Goal: Task Accomplishment & Management: Use online tool/utility

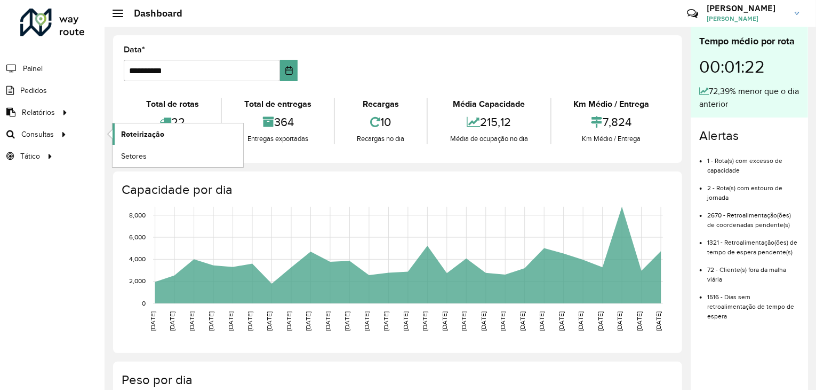
click at [186, 132] on link "Roteirização" at bounding box center [178, 133] width 131 height 21
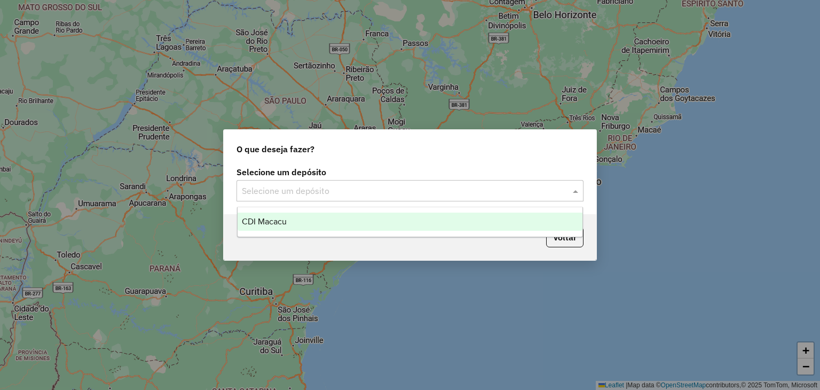
click at [320, 189] on input "text" at bounding box center [399, 191] width 315 height 13
click at [304, 223] on div "CDI Macacu" at bounding box center [409, 221] width 345 height 18
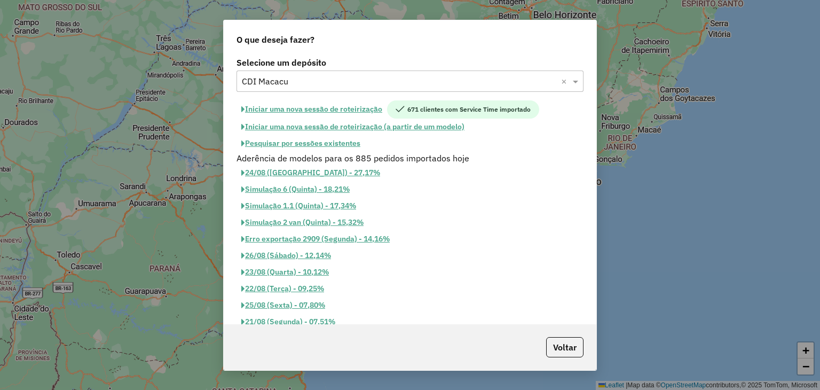
click at [301, 146] on button "Pesquisar por sessões existentes" at bounding box center [300, 143] width 129 height 17
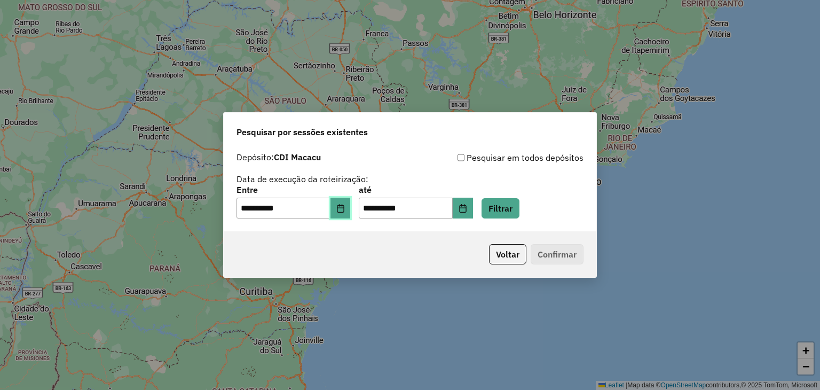
click at [348, 213] on button "Choose Date" at bounding box center [340, 207] width 20 height 21
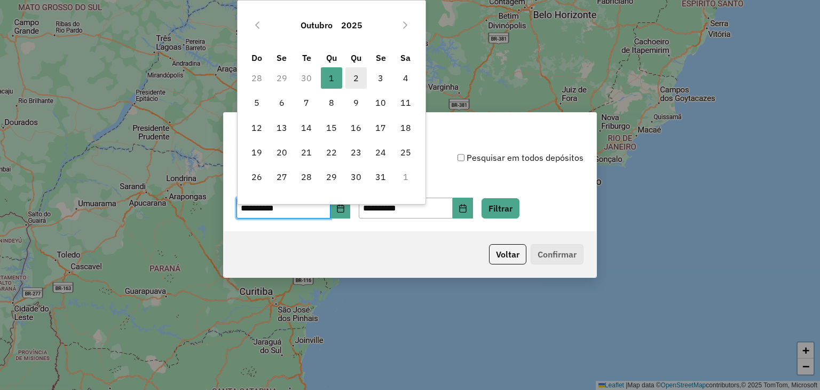
click at [361, 69] on span "2" at bounding box center [355, 77] width 21 height 21
type input "**********"
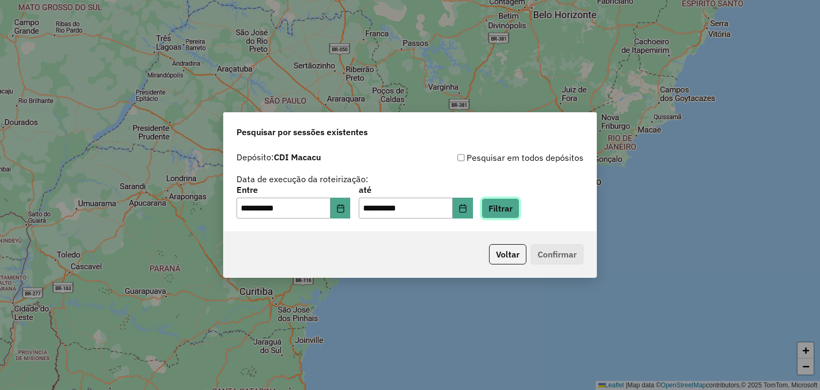
click at [514, 210] on button "Filtrar" at bounding box center [500, 208] width 38 height 20
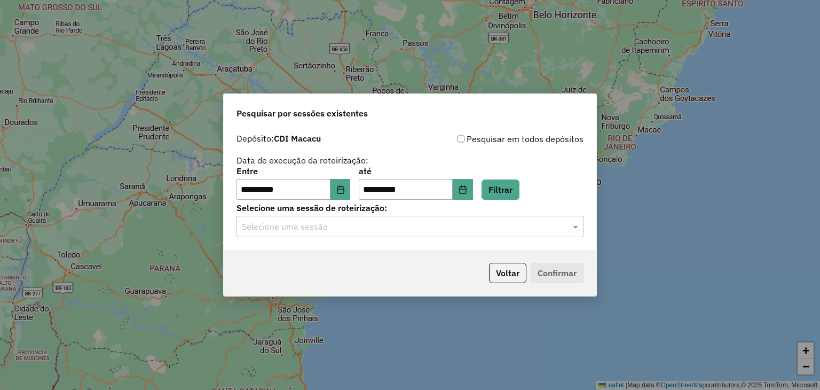
click at [484, 227] on input "text" at bounding box center [399, 226] width 315 height 13
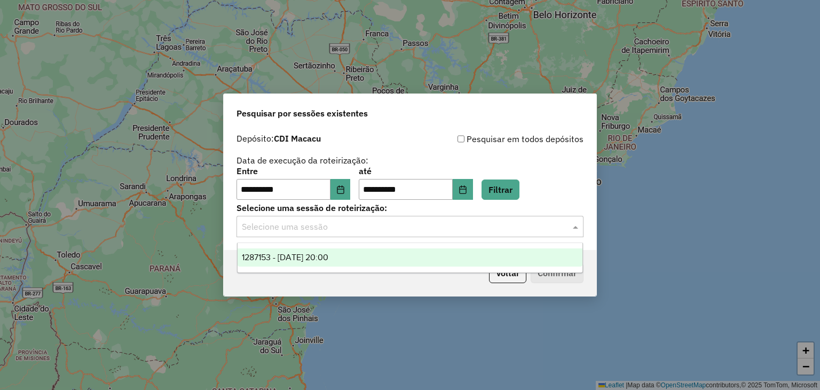
click at [475, 249] on div "1287153 - 02/10/2025 20:00" at bounding box center [409, 257] width 345 height 18
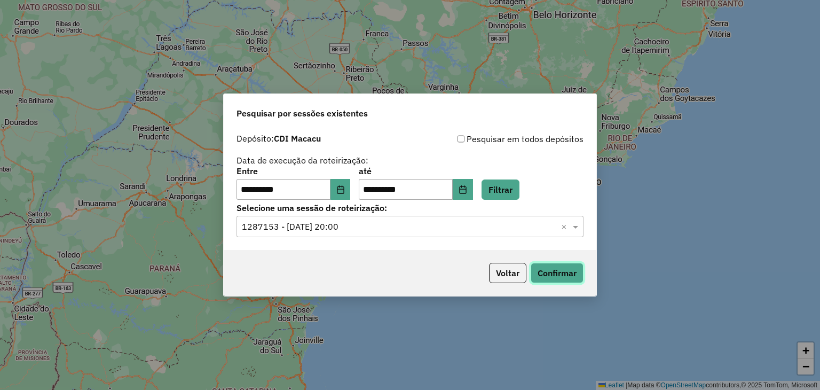
click at [553, 277] on button "Confirmar" at bounding box center [556, 273] width 53 height 20
click at [557, 275] on button "Confirmar" at bounding box center [556, 273] width 53 height 20
click at [546, 278] on button "Confirmar" at bounding box center [556, 273] width 53 height 20
click at [563, 284] on div "Voltar Confirmar" at bounding box center [410, 273] width 372 height 46
click at [559, 277] on button "Confirmar" at bounding box center [556, 273] width 53 height 20
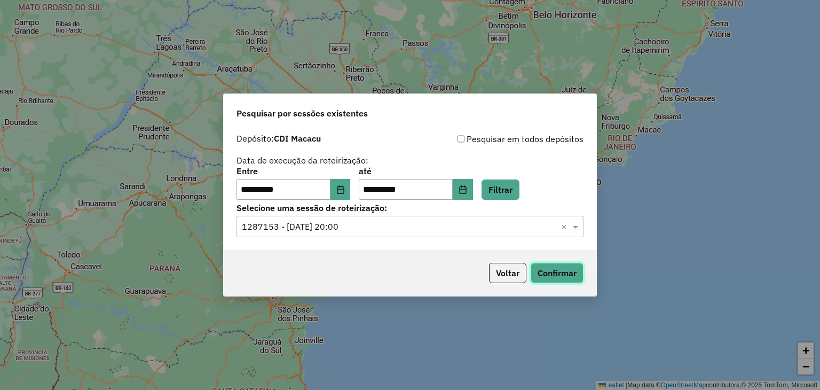
click at [563, 274] on button "Confirmar" at bounding box center [556, 273] width 53 height 20
click at [549, 276] on button "Confirmar" at bounding box center [556, 273] width 53 height 20
click at [561, 279] on button "Confirmar" at bounding box center [556, 273] width 53 height 20
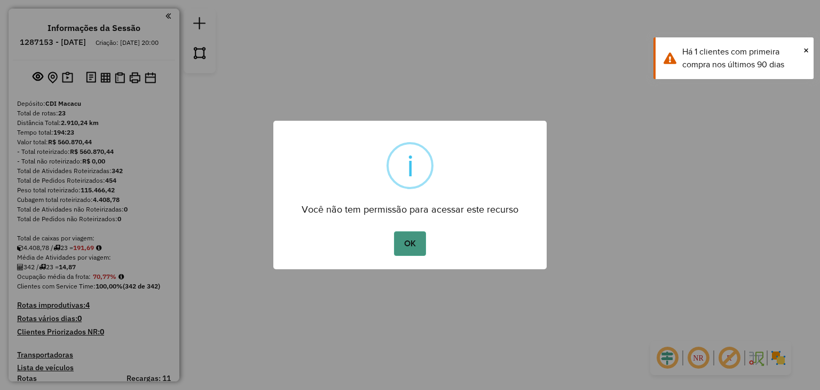
click at [407, 246] on button "OK" at bounding box center [409, 243] width 31 height 25
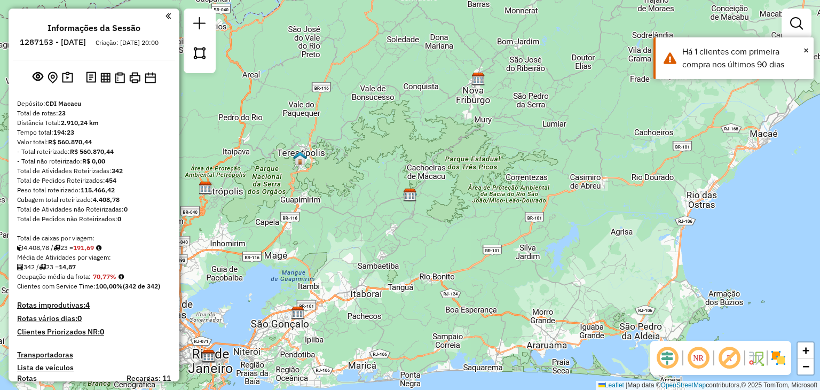
drag, startPoint x: 360, startPoint y: 217, endPoint x: 390, endPoint y: 208, distance: 30.6
click at [385, 209] on div "Janela de atendimento Grade de atendimento Capacidade Transportadoras Veículos …" at bounding box center [410, 195] width 820 height 390
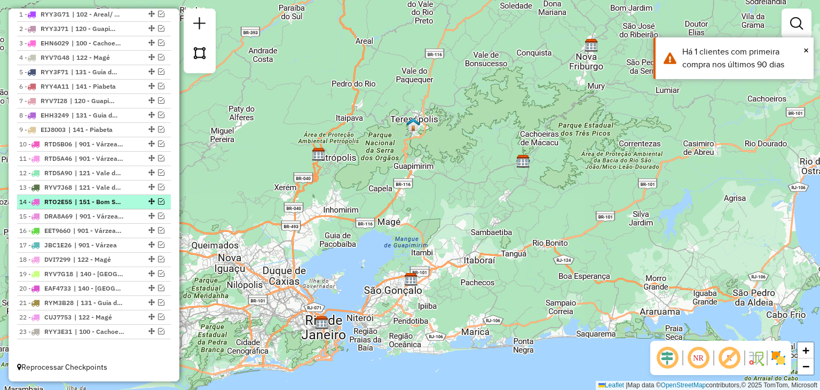
scroll to position [278, 0]
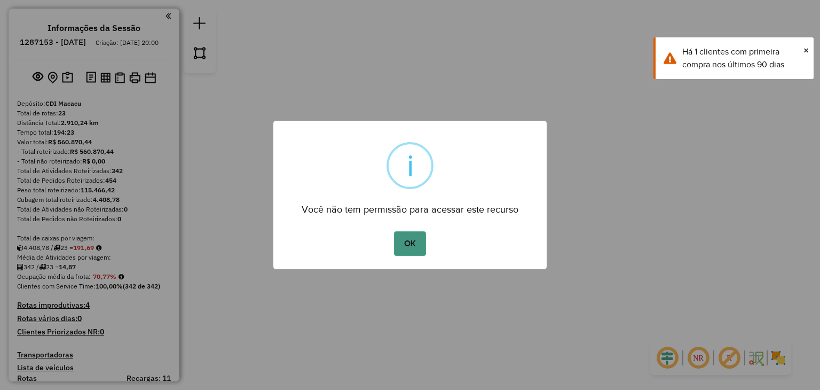
click at [406, 243] on button "OK" at bounding box center [409, 243] width 31 height 25
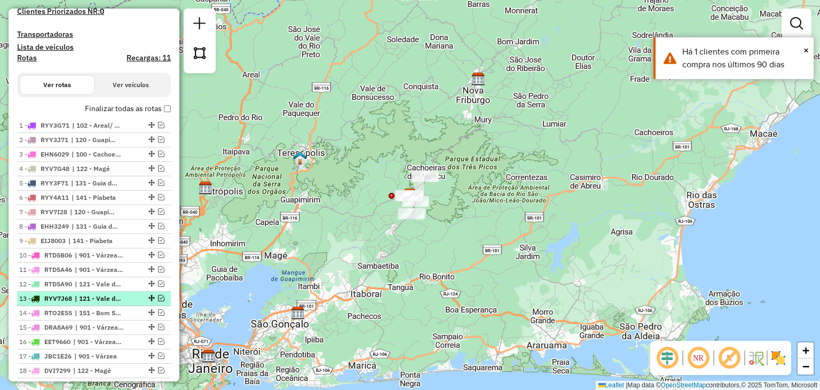
scroll to position [474, 0]
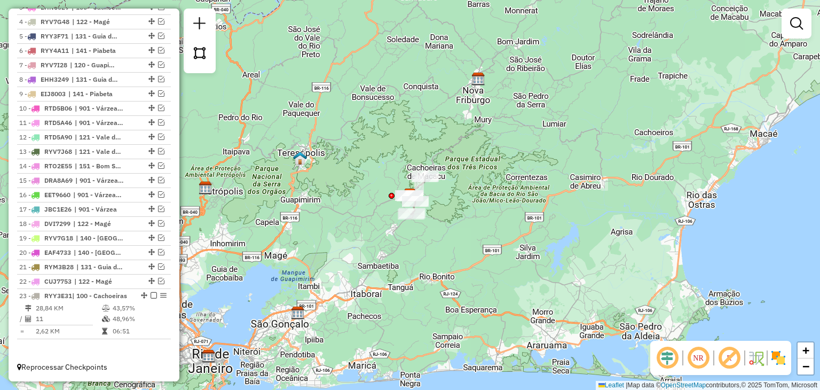
click at [69, 349] on div "1 - RYY3G71 | 102 - Areal/ estreito 2 - RYY3J71 | 120 - Guapimirim 3 - EHN6029 …" at bounding box center [94, 164] width 154 height 385
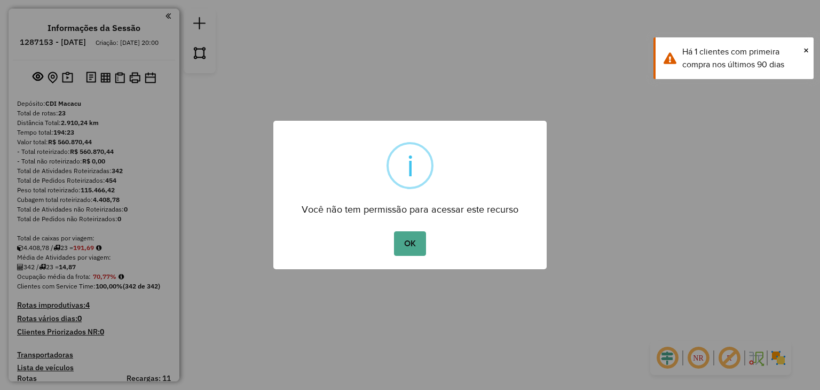
click at [407, 259] on div "× i Você não tem permissão para acessar este recurso OK No Cancel" at bounding box center [409, 195] width 273 height 149
click at [402, 245] on button "OK" at bounding box center [409, 243] width 31 height 25
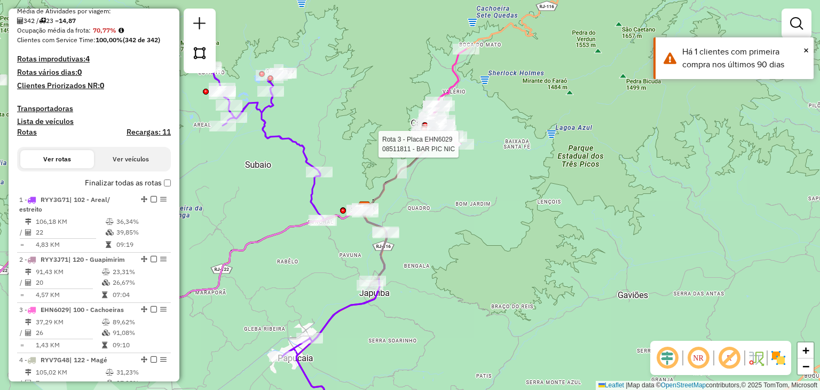
select select "**********"
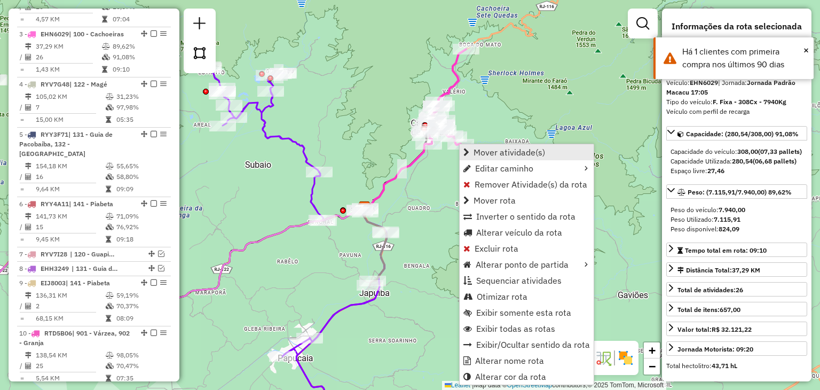
scroll to position [549, 0]
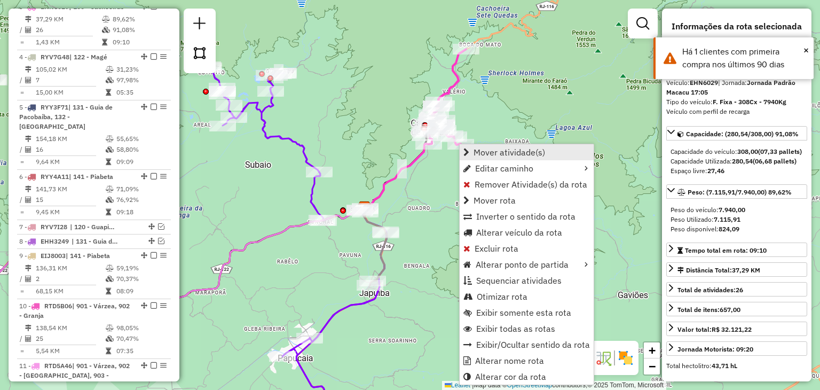
click at [478, 150] on span "Mover atividade(s)" at bounding box center [509, 152] width 72 height 9
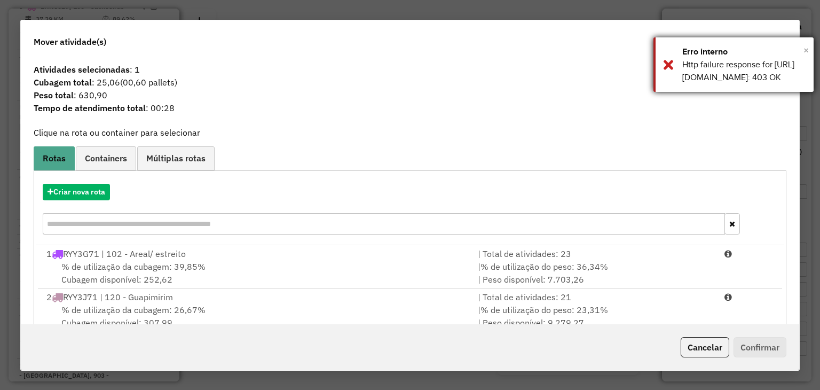
click at [805, 53] on span "×" at bounding box center [805, 50] width 5 height 12
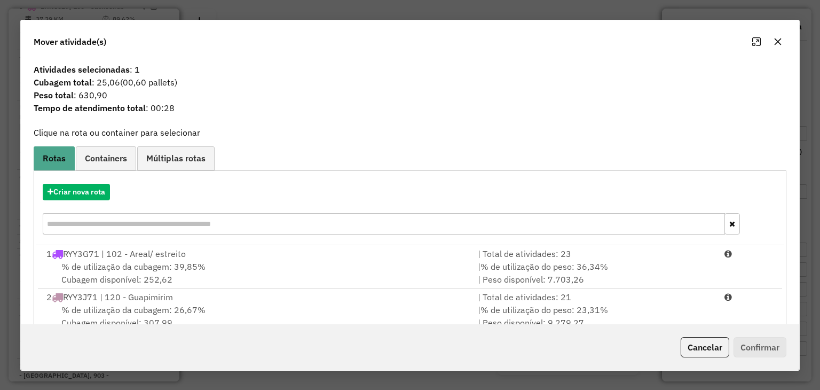
click at [780, 40] on icon "button" at bounding box center [777, 41] width 9 height 9
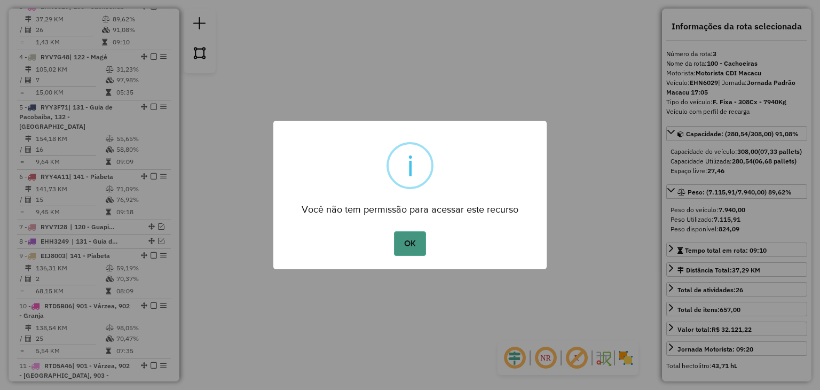
click at [416, 237] on button "OK" at bounding box center [409, 243] width 31 height 25
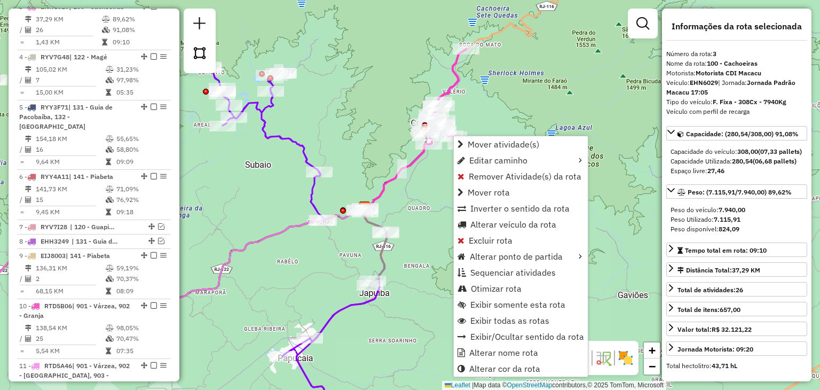
click at [374, 104] on div "Rota 3 - Placa EHN6029 08506159 - JORGE SILVEIRA ALVES Rota 23 - Placa RYY3E31 …" at bounding box center [410, 195] width 820 height 390
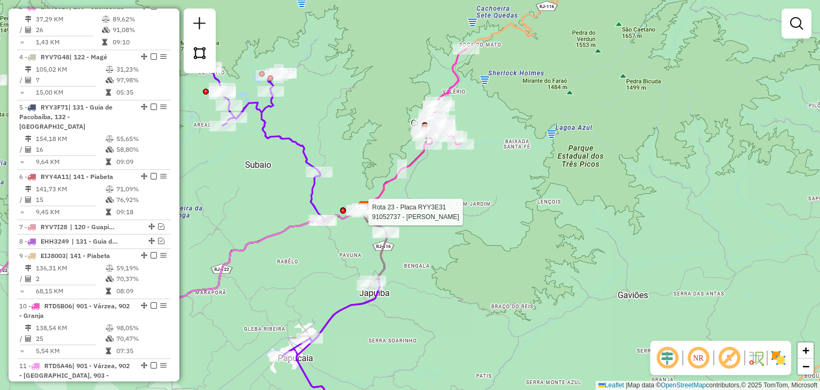
select select "**********"
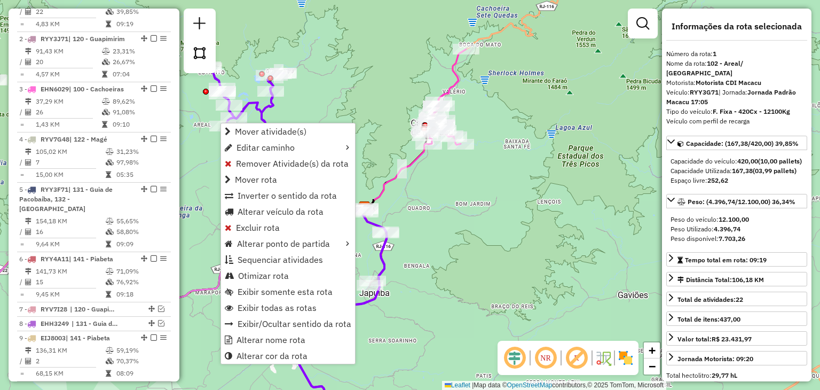
scroll to position [440, 0]
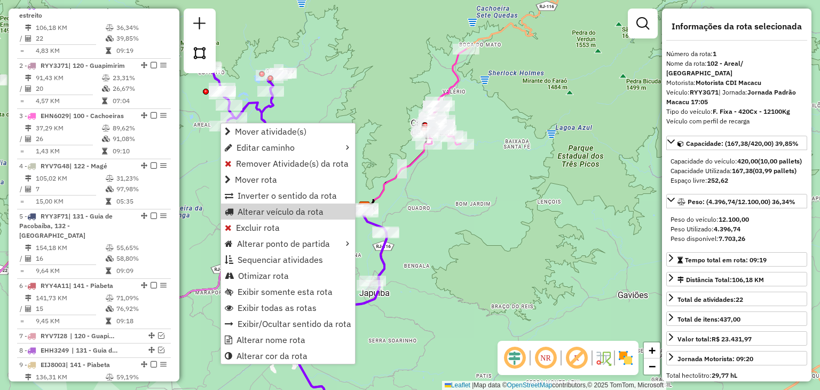
click at [401, 216] on div "Rota 23 - Placa RYY3E31 91052737 - SAMARA RODRIGUES SILVA Janela de atendimento…" at bounding box center [410, 195] width 820 height 390
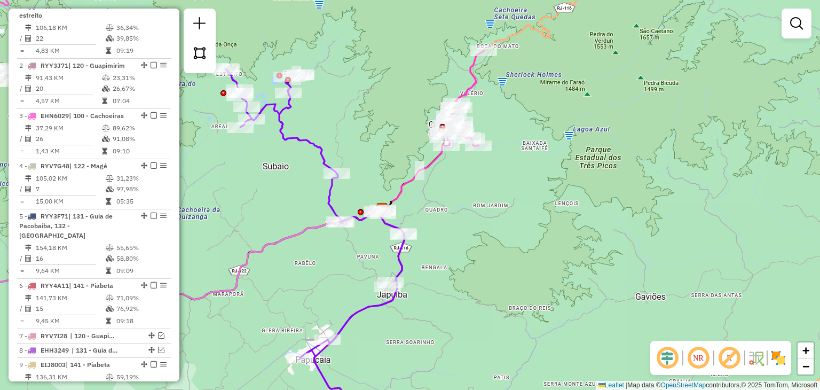
drag, startPoint x: 434, startPoint y: 228, endPoint x: 517, endPoint y: 193, distance: 89.9
click at [504, 203] on div "Janela de atendimento Grade de atendimento Capacidade Transportadoras Veículos …" at bounding box center [410, 195] width 820 height 390
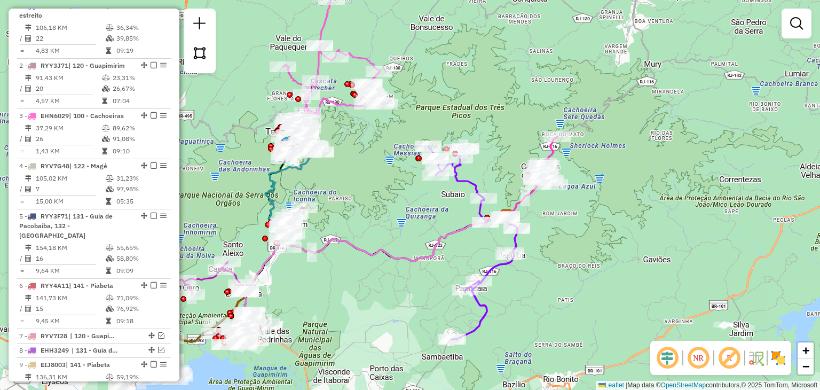
drag, startPoint x: 358, startPoint y: 276, endPoint x: 478, endPoint y: 242, distance: 124.7
click at [478, 242] on div "Janela de atendimento Grade de atendimento Capacidade Transportadoras Veículos …" at bounding box center [410, 195] width 820 height 390
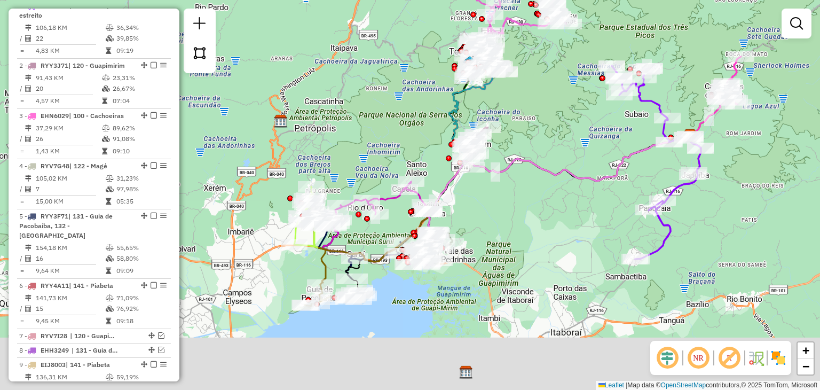
drag, startPoint x: 386, startPoint y: 291, endPoint x: 487, endPoint y: 236, distance: 114.1
click at [487, 236] on div "Janela de atendimento Grade de atendimento Capacidade Transportadoras Veículos …" at bounding box center [410, 195] width 820 height 390
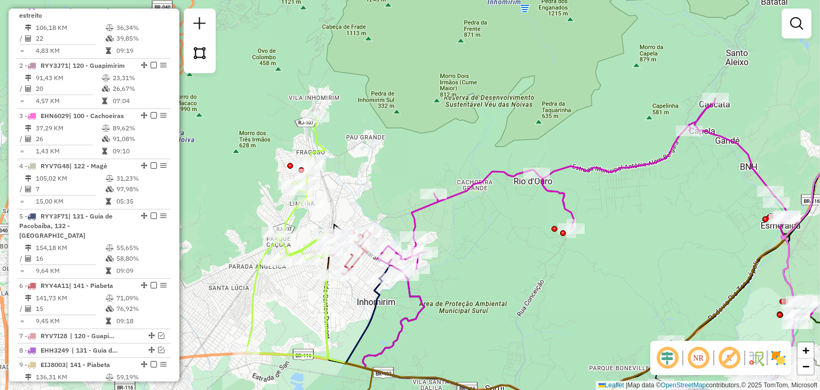
drag, startPoint x: 407, startPoint y: 223, endPoint x: 399, endPoint y: 157, distance: 65.6
click at [399, 157] on div "Janela de atendimento Grade de atendimento Capacidade Transportadoras Veículos …" at bounding box center [410, 195] width 820 height 390
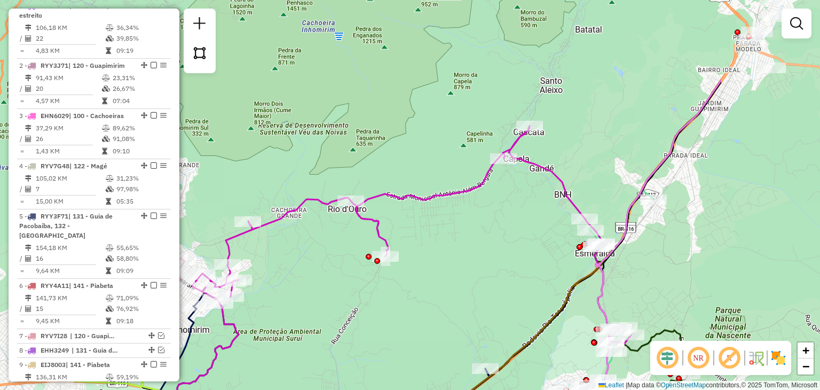
drag, startPoint x: 522, startPoint y: 202, endPoint x: 522, endPoint y: 154, distance: 48.0
click at [522, 154] on div "Janela de atendimento Grade de atendimento Capacidade Transportadoras Veículos …" at bounding box center [410, 195] width 820 height 390
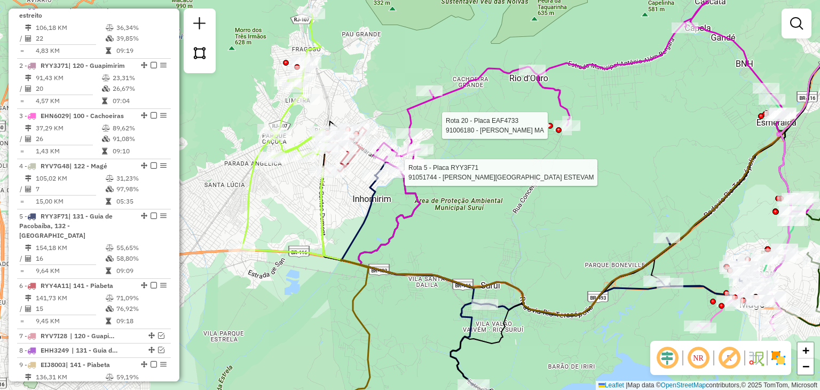
select select "**********"
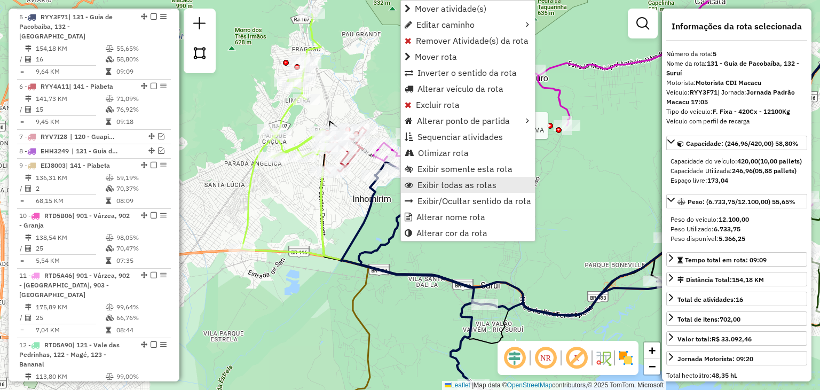
scroll to position [649, 0]
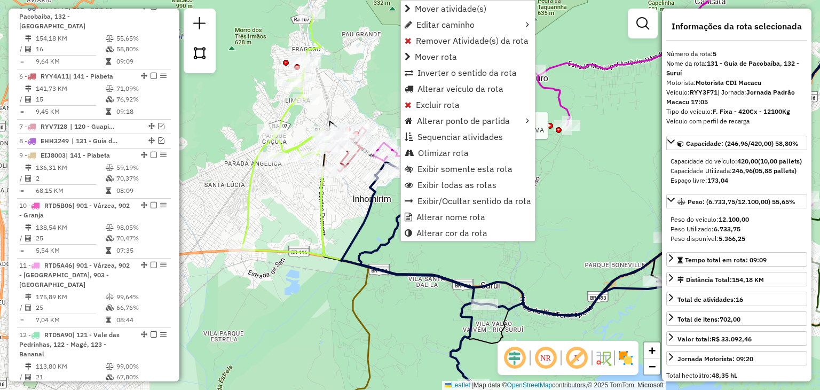
drag, startPoint x: 425, startPoint y: 179, endPoint x: 322, endPoint y: 218, distance: 110.1
click at [322, 218] on hb-router-mapa "Mover atividade(s) Editar caminho Remover Atividade(s) da rota Mover rota Inver…" at bounding box center [410, 195] width 820 height 390
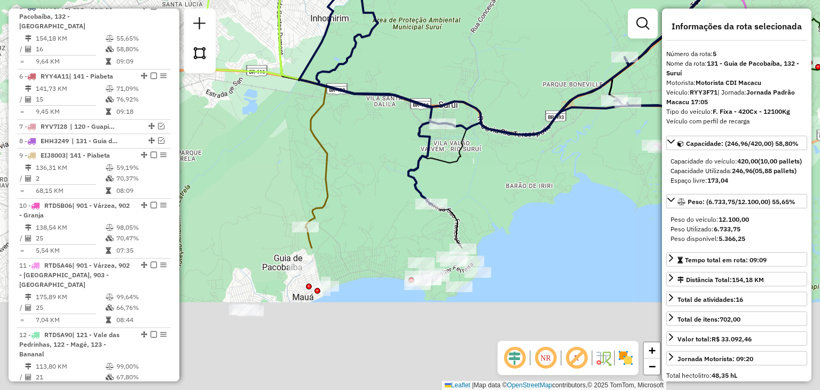
drag, startPoint x: 465, startPoint y: 216, endPoint x: 416, endPoint y: 84, distance: 141.1
click at [416, 84] on icon at bounding box center [507, 92] width 417 height 223
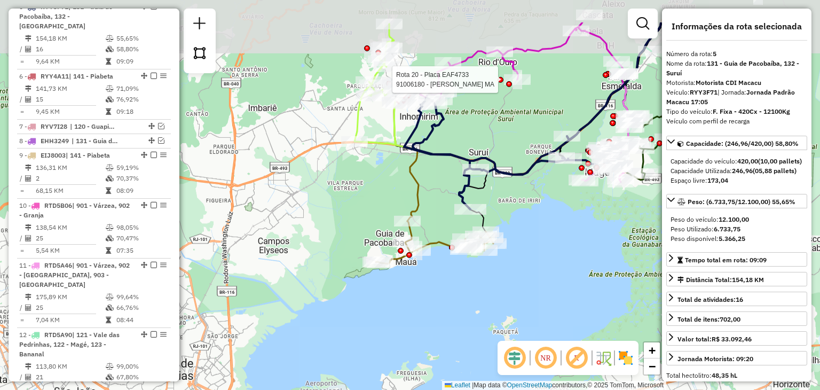
drag, startPoint x: 450, startPoint y: 116, endPoint x: 447, endPoint y: 216, distance: 99.8
click at [447, 216] on div "Rota 20 - Placa EAF4733 91006180 - SOLANGE SEBASTIAO MA Janela de atendimento G…" at bounding box center [410, 195] width 820 height 390
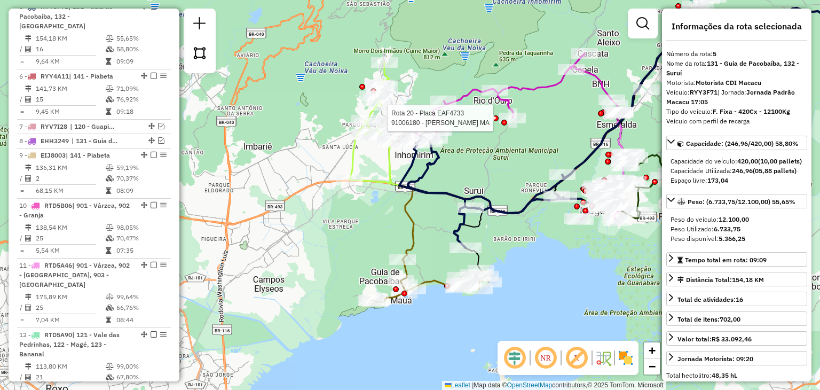
click at [412, 189] on icon at bounding box center [503, 192] width 208 height 112
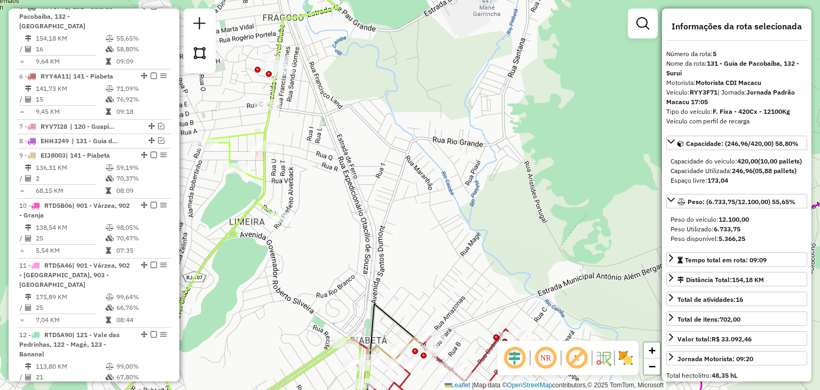
drag, startPoint x: 360, startPoint y: 233, endPoint x: 339, endPoint y: 82, distance: 152.4
click at [340, 84] on div "Janela de atendimento Grade de atendimento Capacidade Transportadoras Veículos …" at bounding box center [410, 195] width 820 height 390
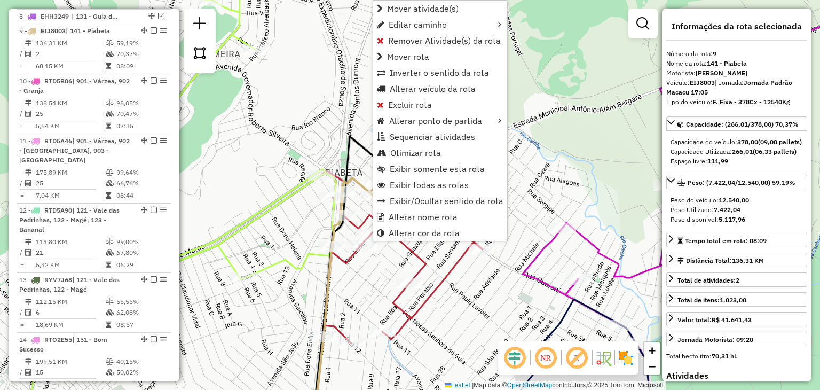
scroll to position [788, 0]
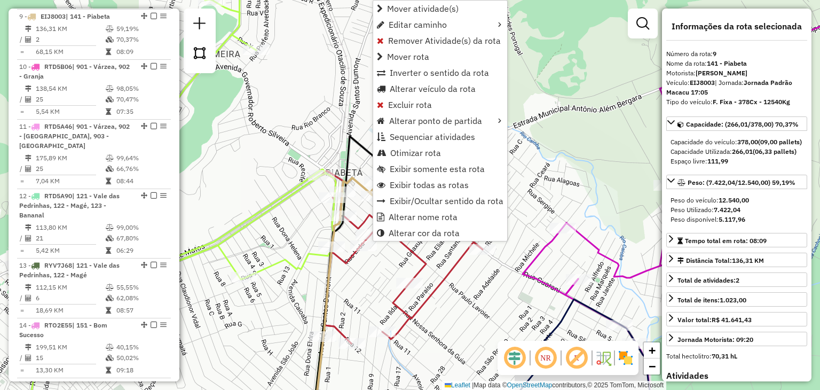
click at [328, 122] on div "Janela de atendimento Grade de atendimento Capacidade Transportadoras Veículos …" at bounding box center [410, 195] width 820 height 390
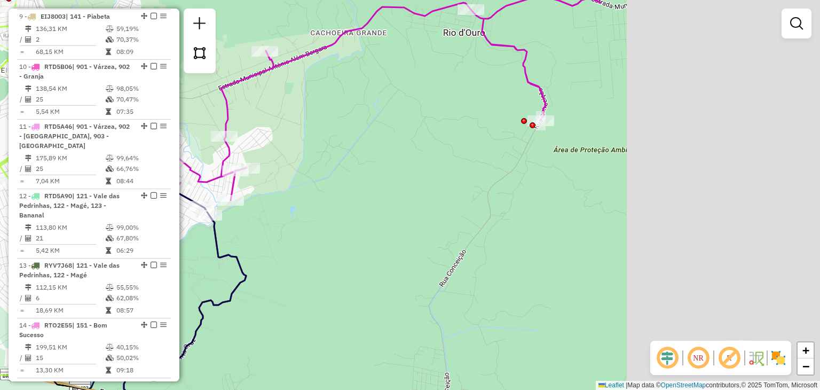
drag, startPoint x: 620, startPoint y: 198, endPoint x: 238, endPoint y: 143, distance: 386.1
click at [235, 146] on div "Janela de atendimento Grade de atendimento Capacidade Transportadoras Veículos …" at bounding box center [410, 195] width 820 height 390
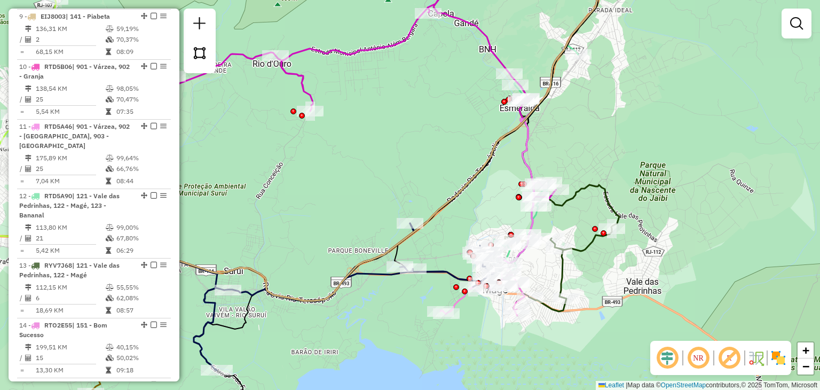
drag, startPoint x: 592, startPoint y: 319, endPoint x: 567, endPoint y: 287, distance: 40.2
click at [578, 299] on div "Janela de atendimento Grade de atendimento Capacidade Transportadoras Veículos …" at bounding box center [410, 195] width 820 height 390
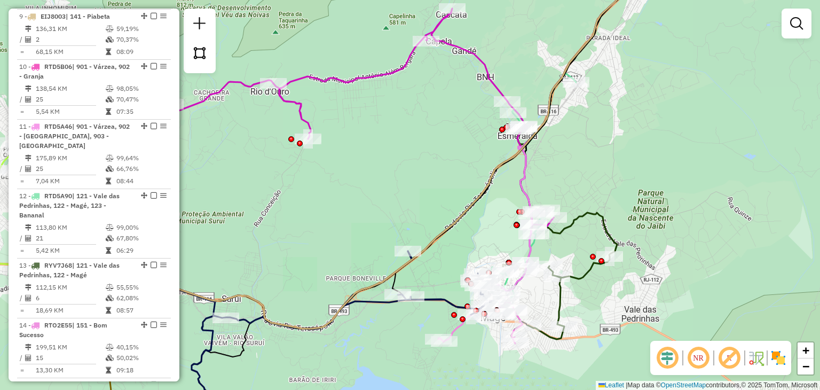
drag, startPoint x: 580, startPoint y: 142, endPoint x: 489, endPoint y: 248, distance: 139.6
click at [489, 252] on div "Janela de atendimento Grade de atendimento Capacidade Transportadoras Veículos …" at bounding box center [410, 195] width 820 height 390
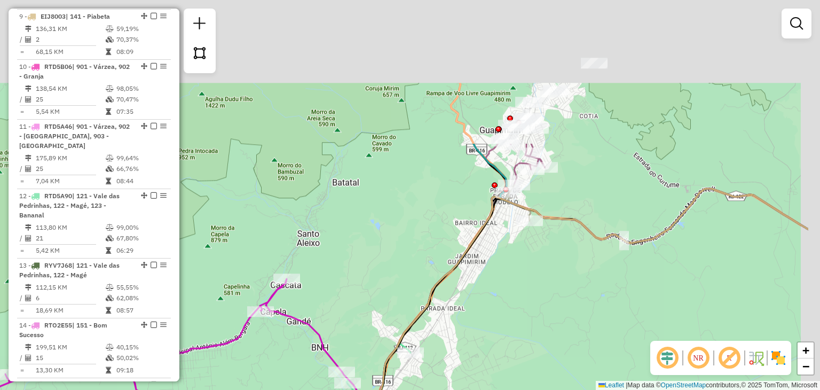
drag, startPoint x: 608, startPoint y: 129, endPoint x: 515, endPoint y: 311, distance: 205.0
click at [515, 311] on div "Janela de atendimento Grade de atendimento Capacidade Transportadoras Veículos …" at bounding box center [410, 195] width 820 height 390
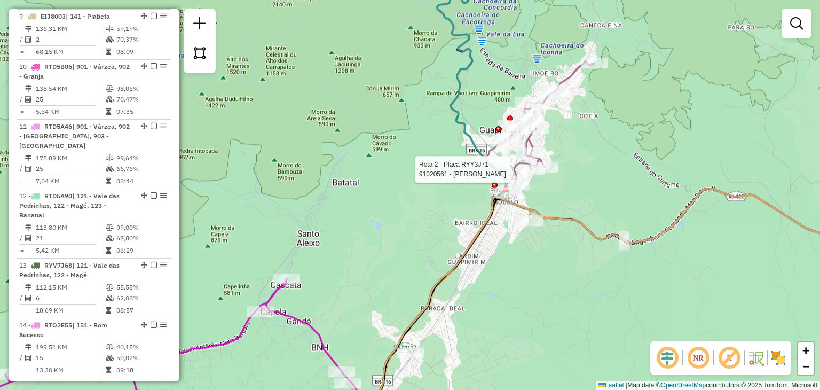
select select "**********"
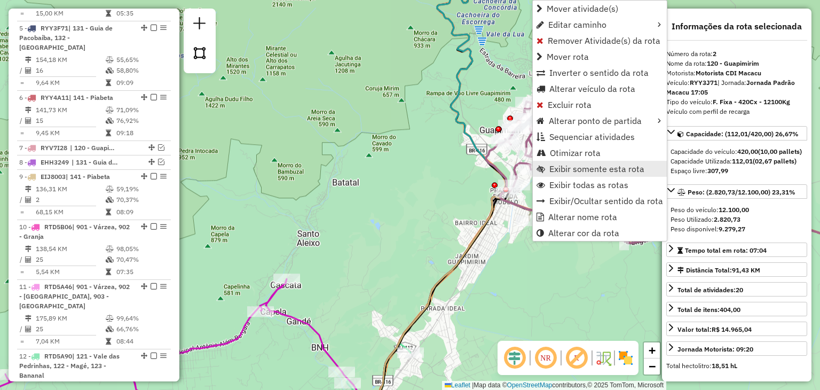
scroll to position [499, 0]
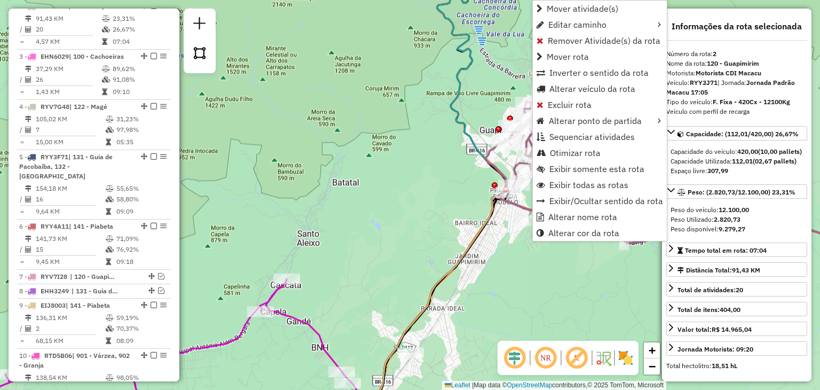
click at [465, 125] on icon at bounding box center [669, 107] width 464 height 292
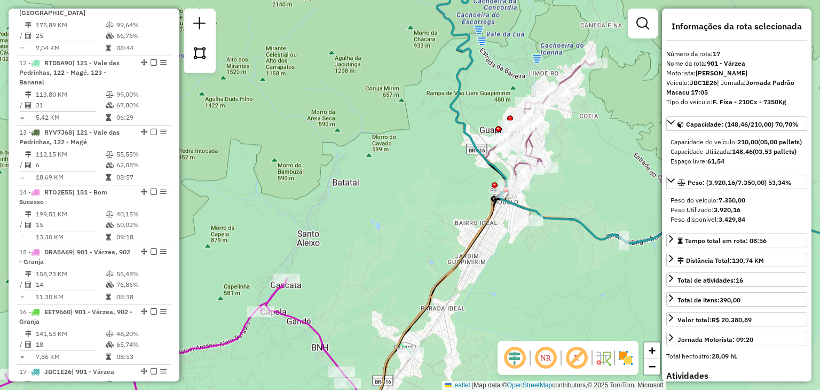
scroll to position [1265, 0]
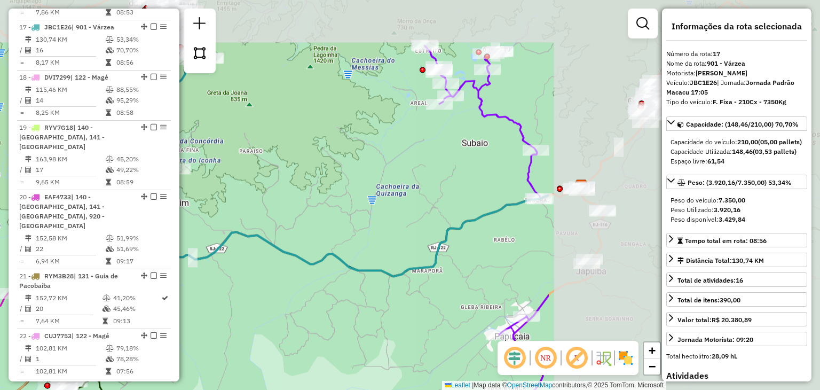
drag, startPoint x: 601, startPoint y: 155, endPoint x: 250, endPoint y: 229, distance: 358.7
click at [250, 229] on icon at bounding box center [324, 160] width 450 height 232
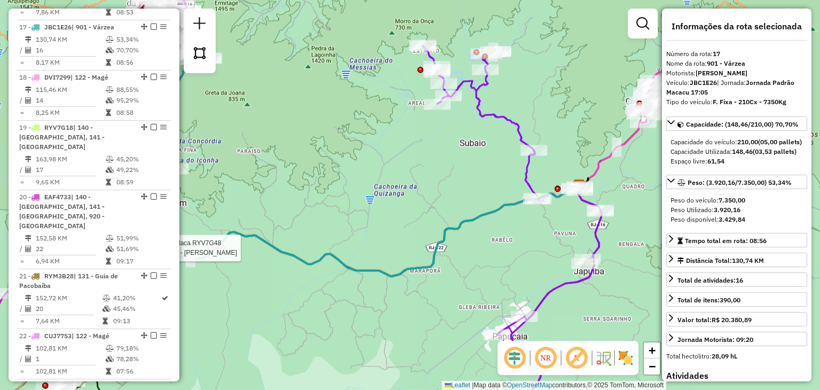
click at [373, 165] on div "Rota 4 - Placa RYV7G48 91030176 - MARIO DE BARROS SILV Rota 1 - Placa RYY3G71 9…" at bounding box center [410, 195] width 820 height 390
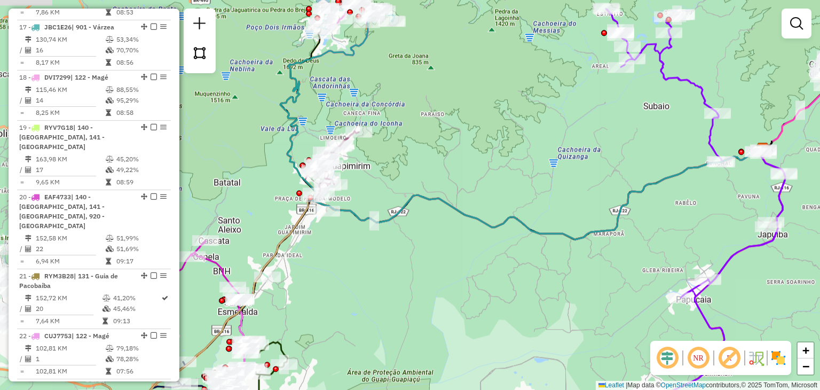
drag, startPoint x: 457, startPoint y: 220, endPoint x: 421, endPoint y: 227, distance: 36.3
click at [571, 199] on div "Janela de atendimento Grade de atendimento Capacidade Transportadoras Veículos …" at bounding box center [410, 195] width 820 height 390
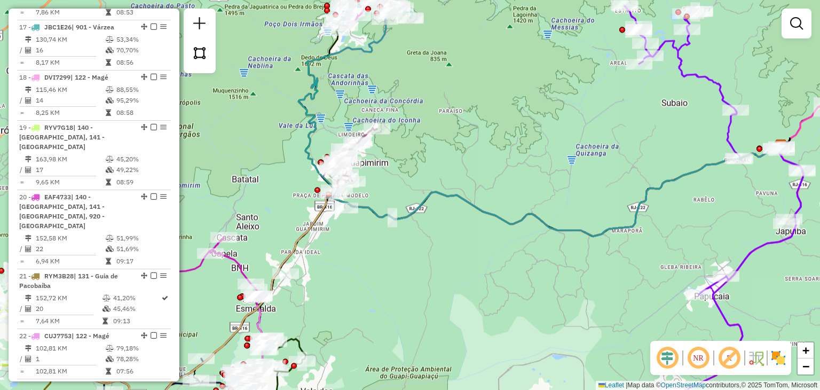
drag, startPoint x: 376, startPoint y: 232, endPoint x: 419, endPoint y: 220, distance: 44.8
click at [419, 220] on div "Janela de atendimento Grade de atendimento Capacidade Transportadoras Veículos …" at bounding box center [410, 195] width 820 height 390
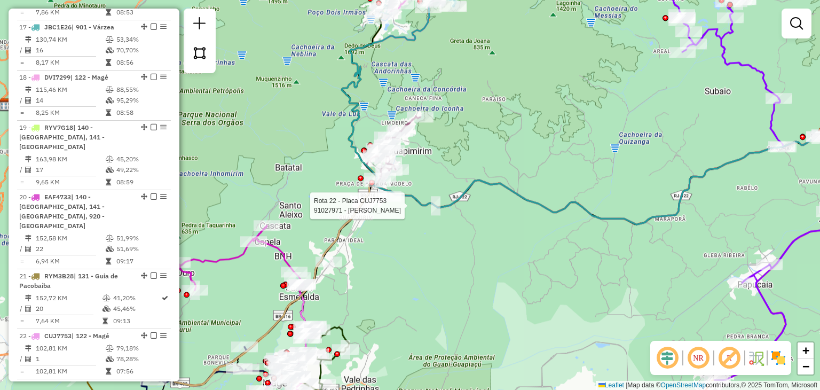
click at [495, 247] on div "Rota 22 - Placa CUJ7753 91027971 - ITAMAR FERNANDES DOS Janela de atendimento G…" at bounding box center [410, 195] width 820 height 390
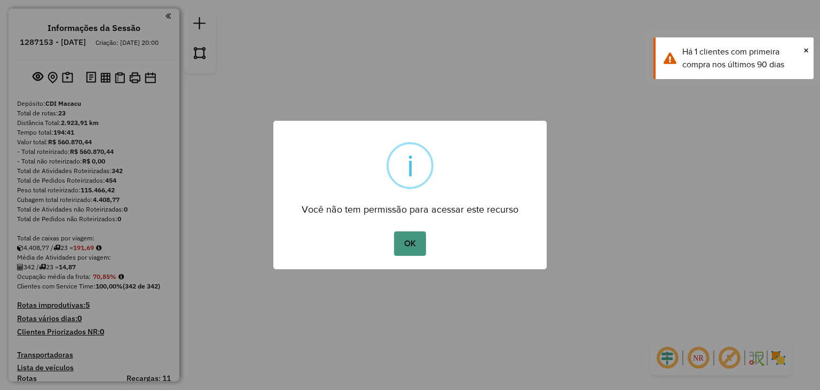
click at [423, 239] on button "OK" at bounding box center [409, 243] width 31 height 25
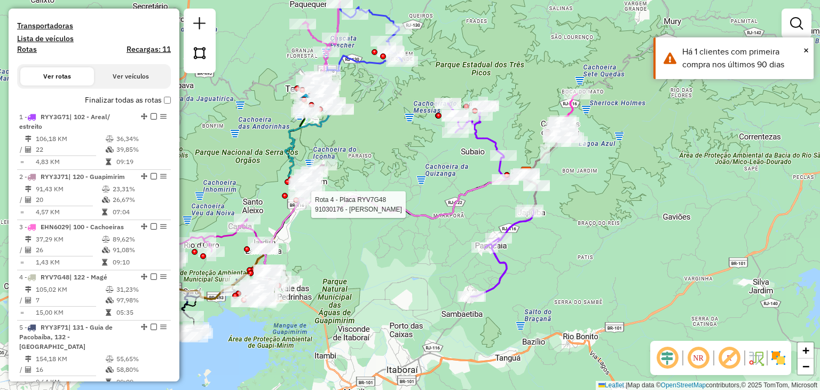
select select "**********"
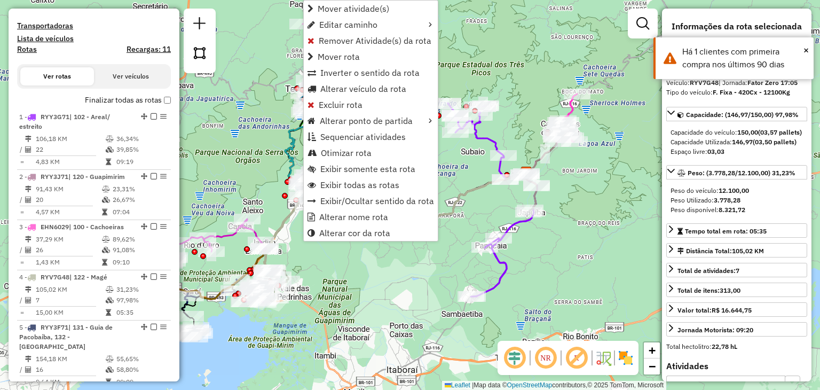
scroll to position [599, 0]
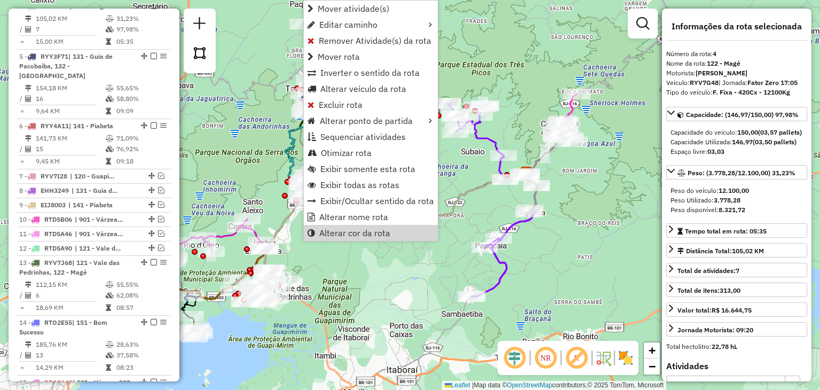
click at [361, 279] on div "Janela de atendimento Grade de atendimento Capacidade Transportadoras Veículos …" at bounding box center [410, 195] width 820 height 390
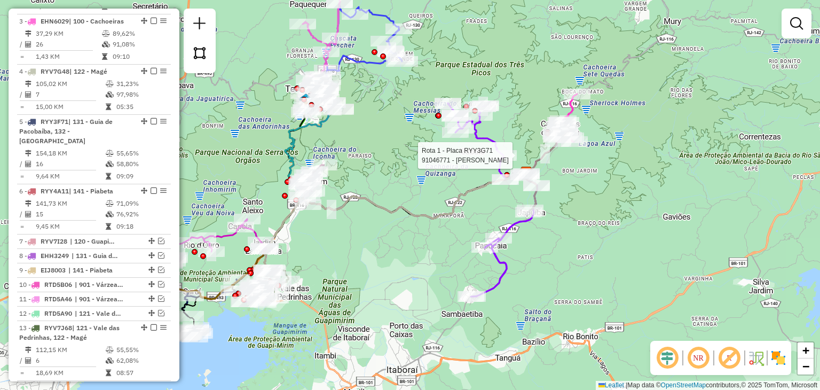
select select "**********"
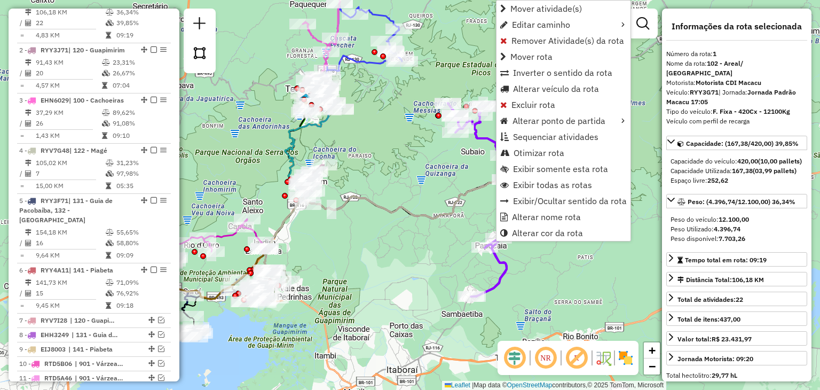
scroll to position [440, 0]
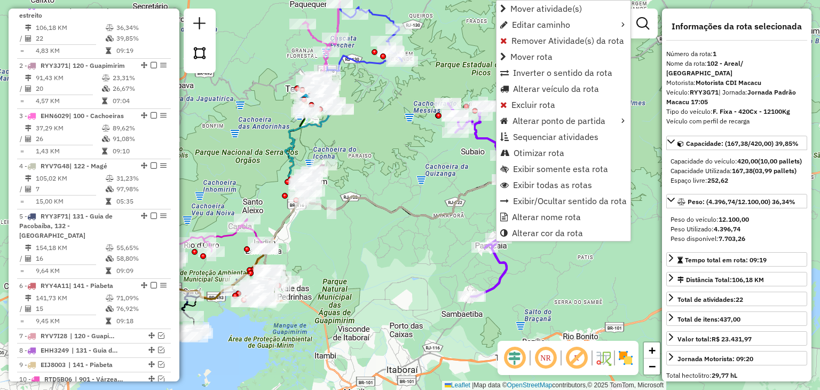
click at [447, 168] on div "Janela de atendimento Grade de atendimento Capacidade Transportadoras Veículos …" at bounding box center [410, 195] width 820 height 390
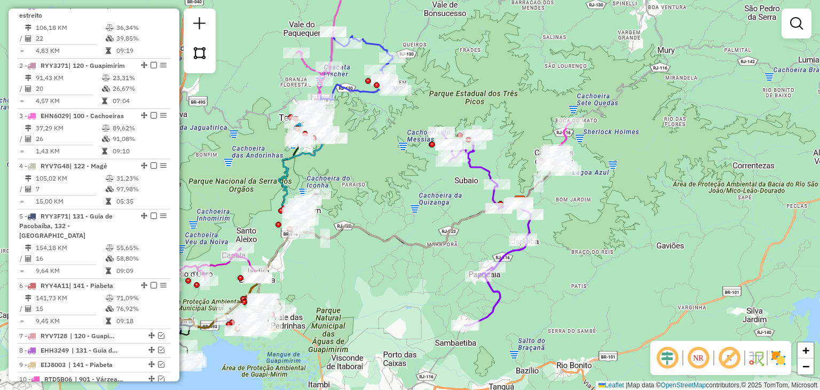
drag, startPoint x: 444, startPoint y: 190, endPoint x: 440, endPoint y: 232, distance: 41.8
click at [440, 231] on div "Janela de atendimento Grade de atendimento Capacidade Transportadoras Veículos …" at bounding box center [410, 195] width 820 height 390
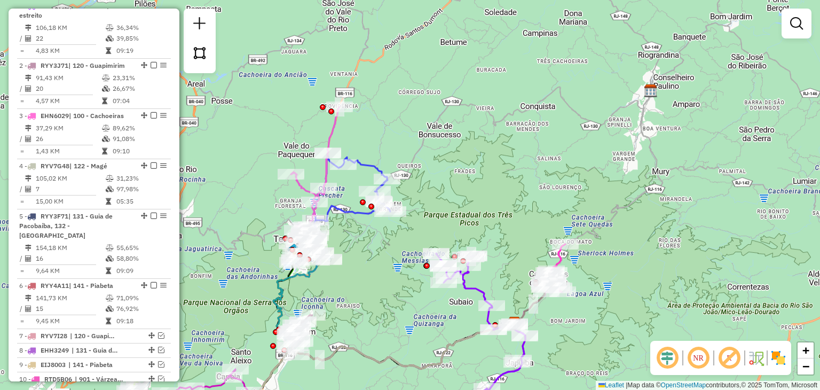
drag, startPoint x: 370, startPoint y: 169, endPoint x: 360, endPoint y: 274, distance: 105.6
click at [360, 274] on div "Janela de atendimento Grade de atendimento Capacidade Transportadoras Veículos …" at bounding box center [410, 195] width 820 height 390
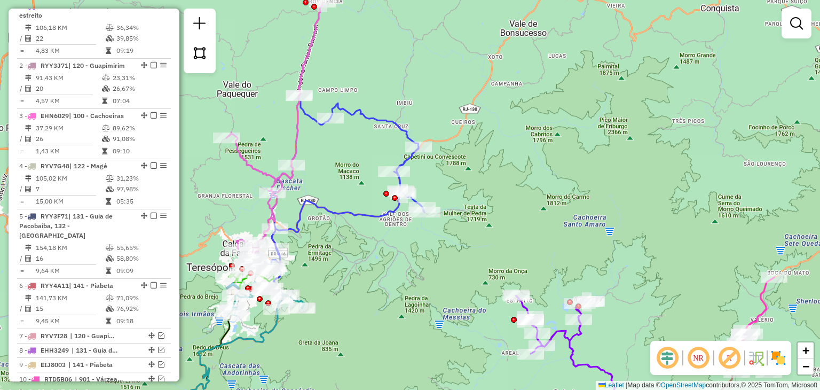
drag, startPoint x: 356, startPoint y: 253, endPoint x: 406, endPoint y: 237, distance: 52.1
click at [405, 237] on div "Janela de atendimento Grade de atendimento Capacidade Transportadoras Veículos …" at bounding box center [410, 195] width 820 height 390
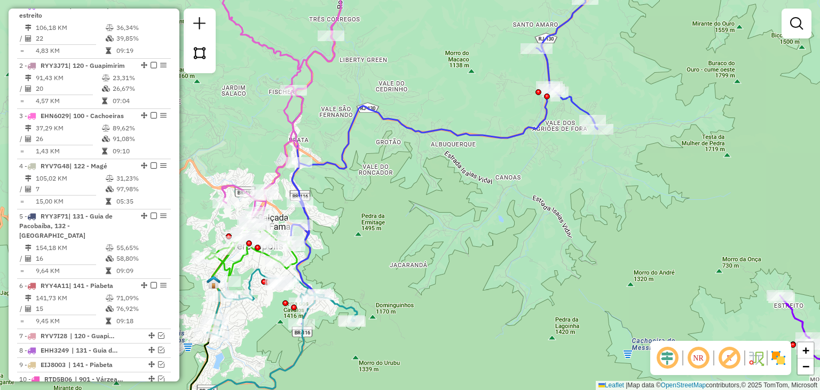
drag, startPoint x: 359, startPoint y: 260, endPoint x: 404, endPoint y: 253, distance: 45.4
click at [421, 242] on div "Janela de atendimento Grade de atendimento Capacidade Transportadoras Veículos …" at bounding box center [410, 195] width 820 height 390
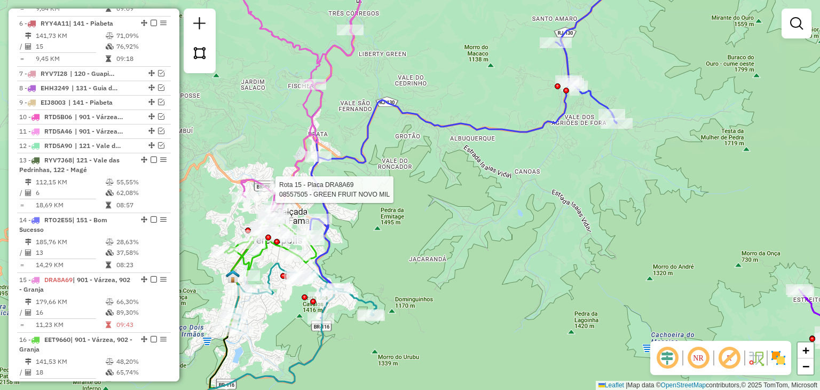
select select "**********"
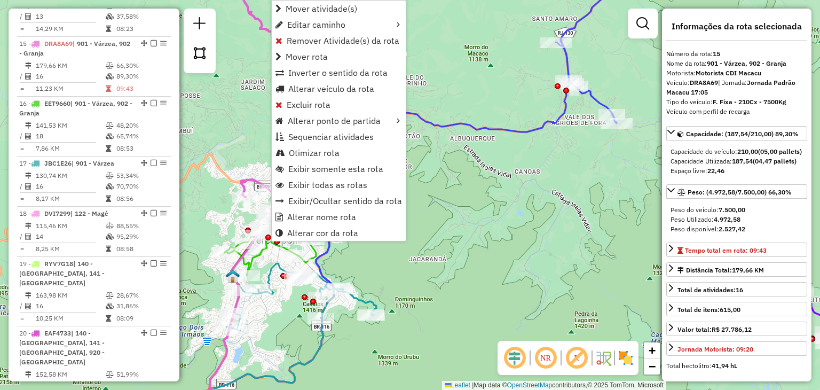
scroll to position [964, 0]
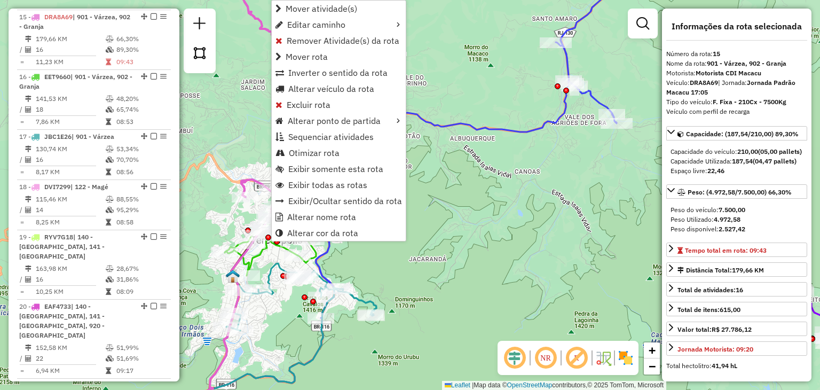
click at [232, 150] on div "Janela de atendimento Grade de atendimento Capacidade Transportadoras Veículos …" at bounding box center [410, 195] width 820 height 390
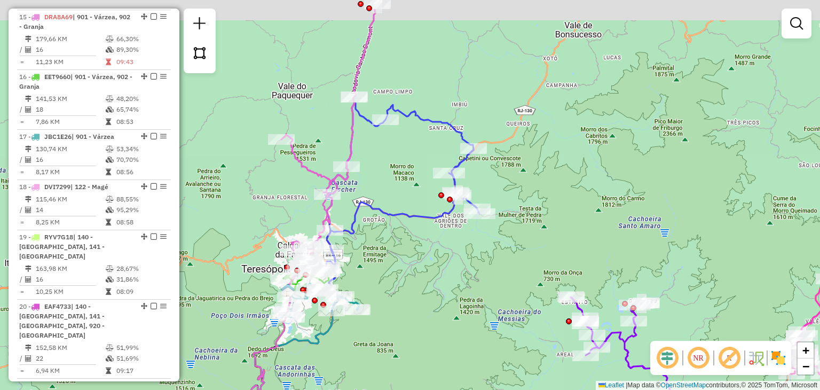
drag, startPoint x: 393, startPoint y: 237, endPoint x: 391, endPoint y: 248, distance: 11.0
click at [391, 248] on div "Janela de atendimento Grade de atendimento Capacidade Transportadoras Veículos …" at bounding box center [410, 195] width 820 height 390
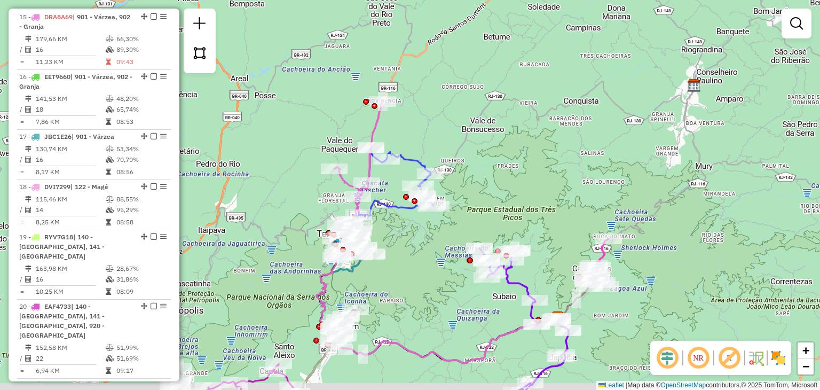
drag, startPoint x: 427, startPoint y: 302, endPoint x: 427, endPoint y: 272, distance: 30.4
click at [427, 272] on div "Janela de atendimento Grade de atendimento Capacidade Transportadoras Veículos …" at bounding box center [410, 195] width 820 height 390
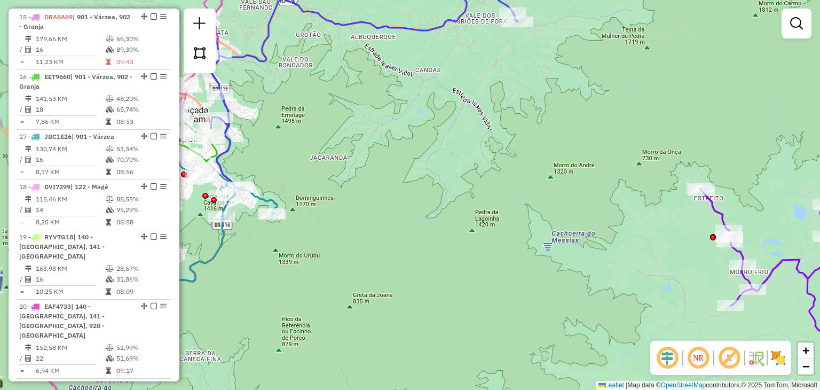
drag, startPoint x: 341, startPoint y: 219, endPoint x: 574, endPoint y: 242, distance: 233.2
click at [571, 242] on div "Janela de atendimento Grade de atendimento Capacidade Transportadoras Veículos …" at bounding box center [410, 195] width 820 height 390
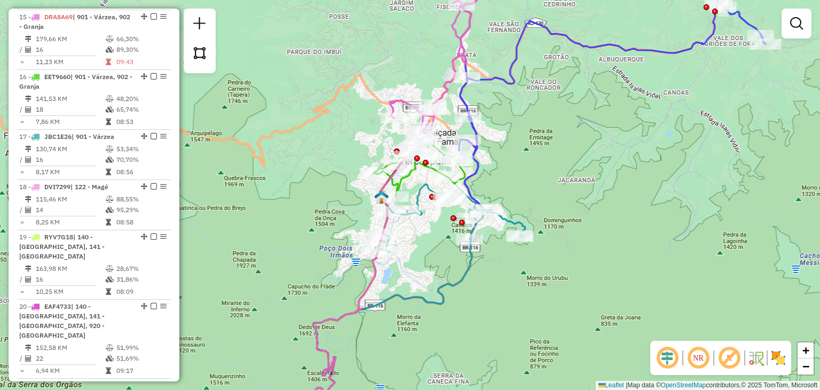
drag, startPoint x: 538, startPoint y: 188, endPoint x: 526, endPoint y: 218, distance: 31.6
click at [527, 217] on div "Janela de atendimento Grade de atendimento Capacidade Transportadoras Veículos …" at bounding box center [410, 195] width 820 height 390
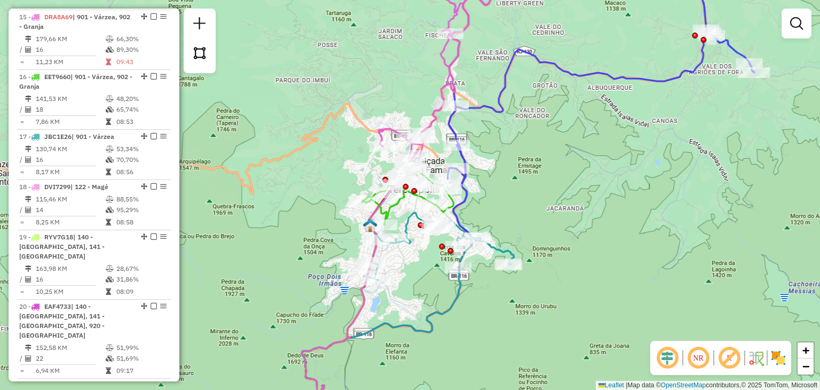
drag, startPoint x: 553, startPoint y: 189, endPoint x: 529, endPoint y: 205, distance: 28.6
click at [529, 205] on div "Janela de atendimento Grade de atendimento Capacidade Transportadoras Veículos …" at bounding box center [410, 195] width 820 height 390
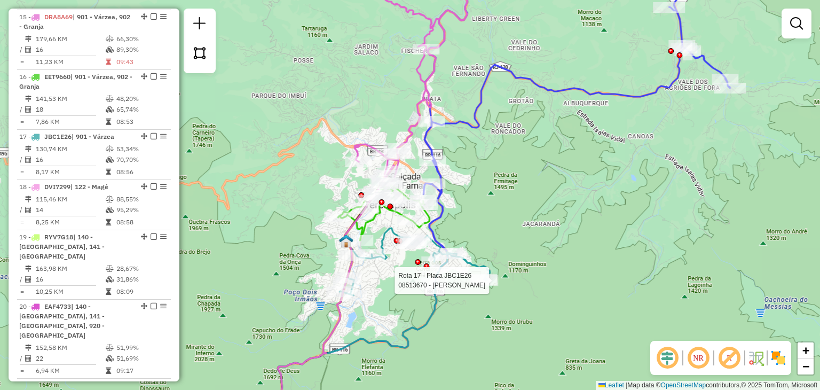
select select "**********"
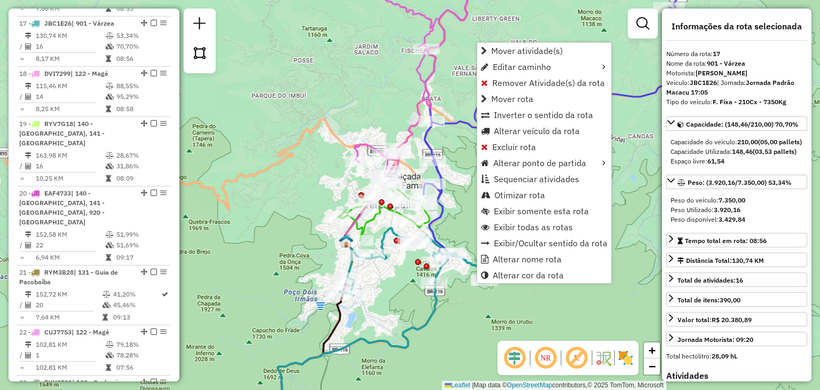
scroll to position [1083, 0]
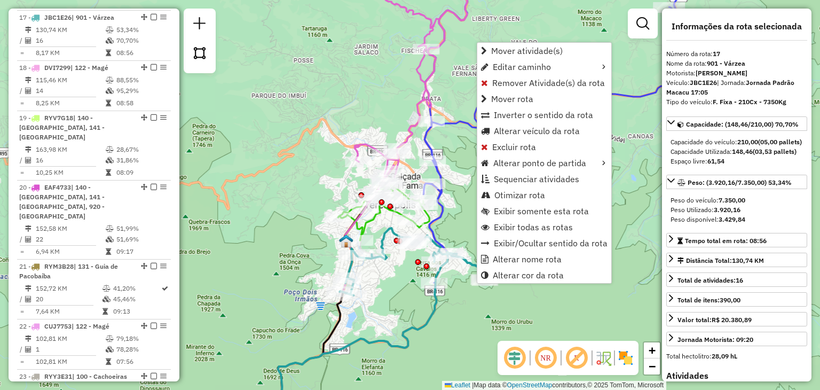
click at [481, 333] on div "Janela de atendimento Grade de atendimento Capacidade Transportadoras Veículos …" at bounding box center [410, 195] width 820 height 390
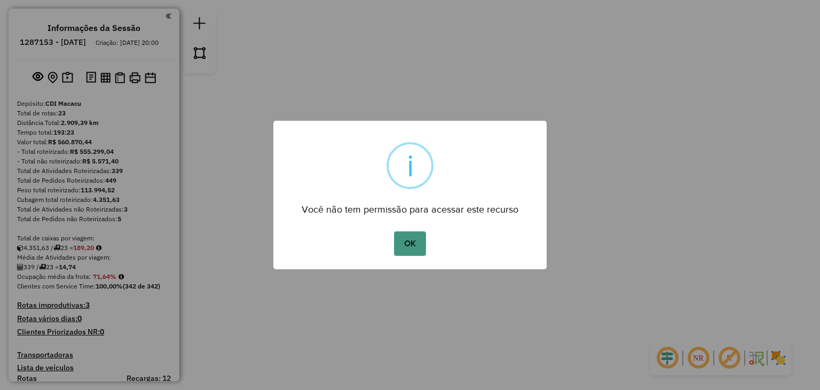
click at [410, 233] on button "OK" at bounding box center [409, 243] width 31 height 25
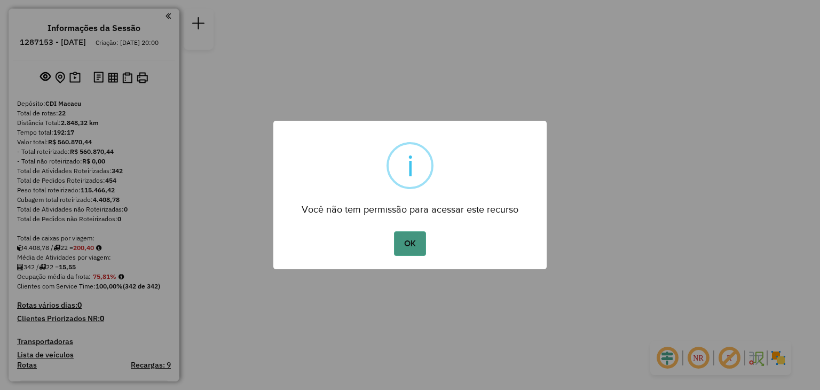
click at [413, 243] on button "OK" at bounding box center [409, 243] width 31 height 25
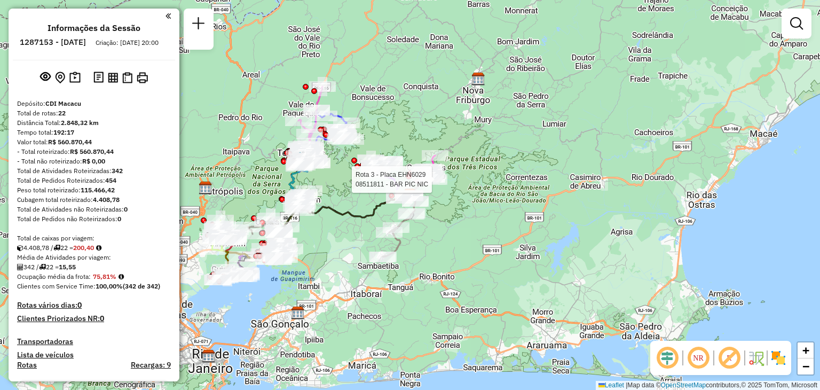
select select "**********"
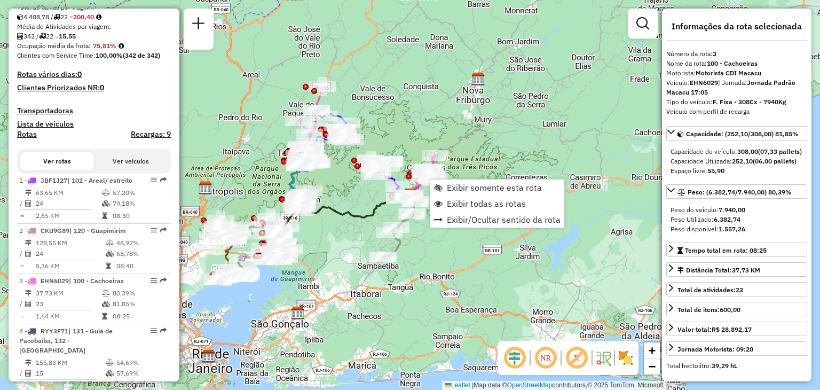
scroll to position [514, 0]
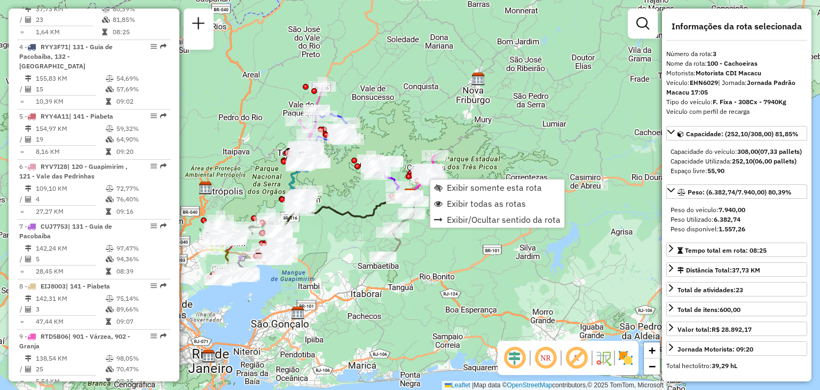
click at [464, 109] on div "Janela de atendimento Grade de atendimento Capacidade Transportadoras Veículos …" at bounding box center [410, 195] width 820 height 390
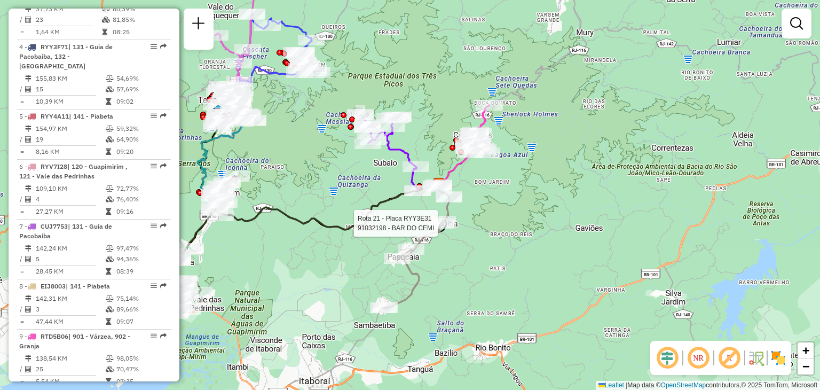
select select "**********"
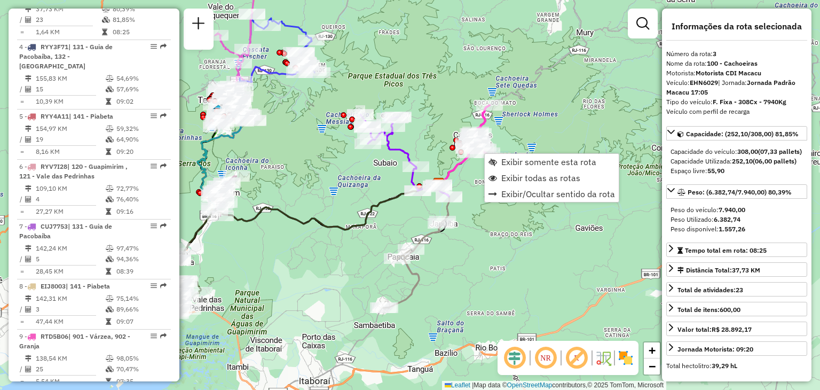
click at [390, 205] on icon at bounding box center [307, 224] width 263 height 79
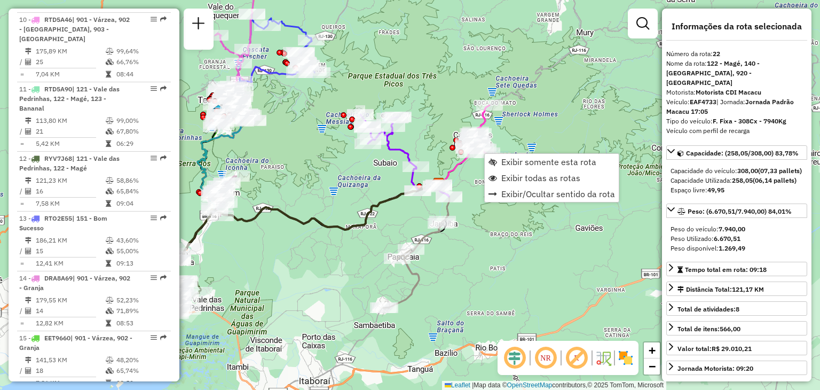
scroll to position [1296, 0]
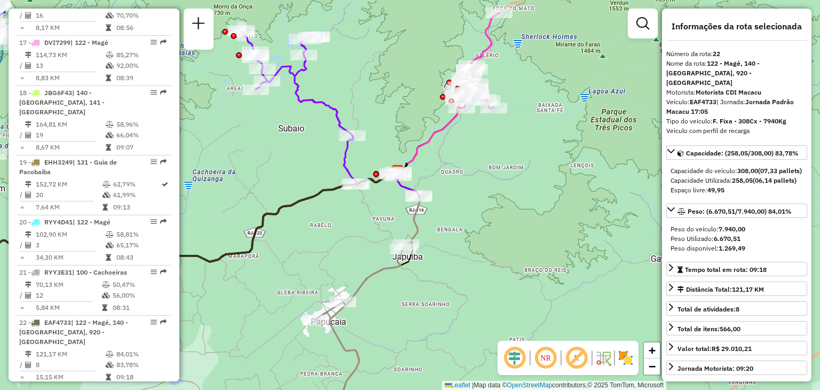
click at [263, 247] on div "Janela de atendimento Grade de atendimento Capacidade Transportadoras Veículos …" at bounding box center [410, 195] width 820 height 390
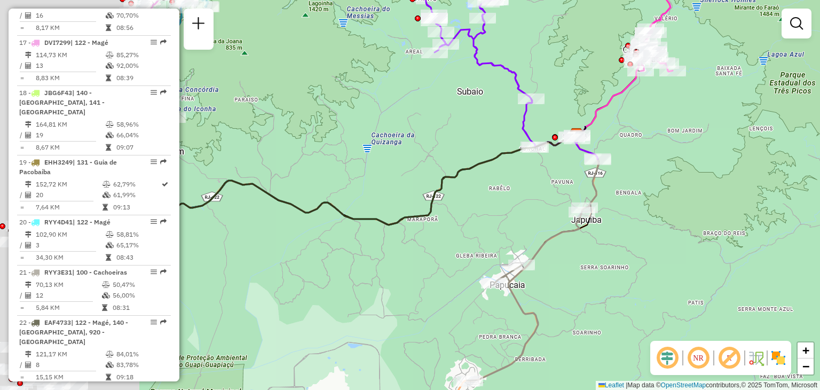
drag, startPoint x: 263, startPoint y: 247, endPoint x: 585, endPoint y: 189, distance: 327.9
click at [585, 189] on div "Janela de atendimento Grade de atendimento Capacidade Transportadoras Veículos …" at bounding box center [410, 195] width 820 height 390
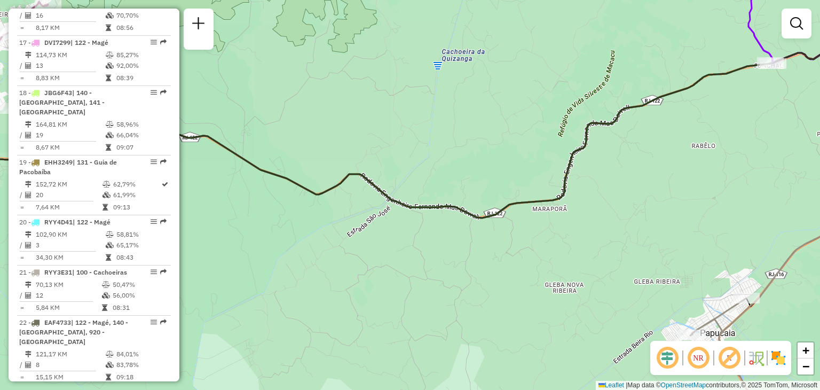
drag, startPoint x: 261, startPoint y: 154, endPoint x: 628, endPoint y: 205, distance: 370.1
click at [599, 193] on div "Janela de atendimento Grade de atendimento Capacidade Transportadoras Veículos …" at bounding box center [410, 195] width 820 height 390
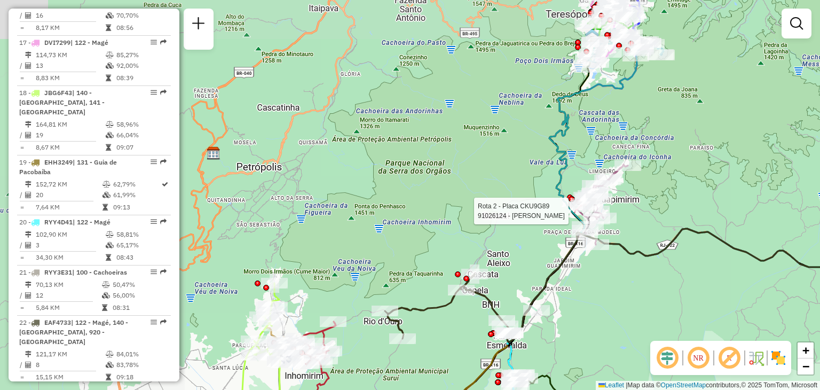
select select "**********"
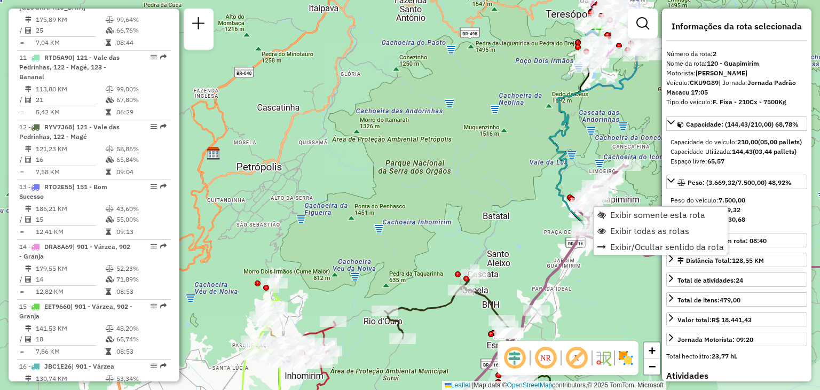
scroll to position [465, 0]
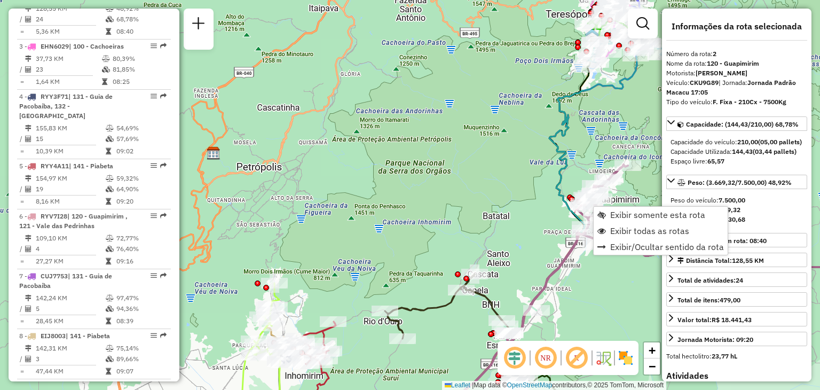
click at [490, 225] on div "Rota 2 - Placa CKU9G89 91051775 - ROMILDA DE AMORIM MORENO Rota 2 - Placa CKU9G…" at bounding box center [410, 195] width 820 height 390
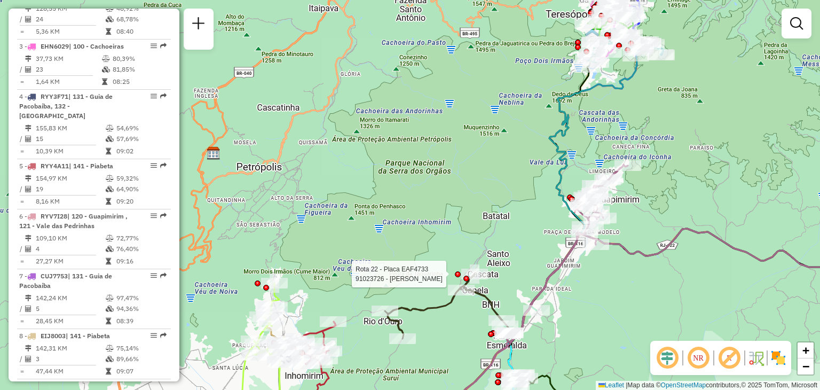
select select "**********"
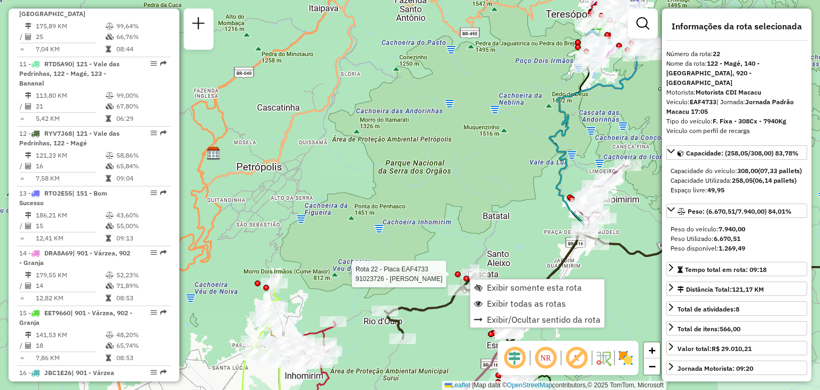
scroll to position [1296, 0]
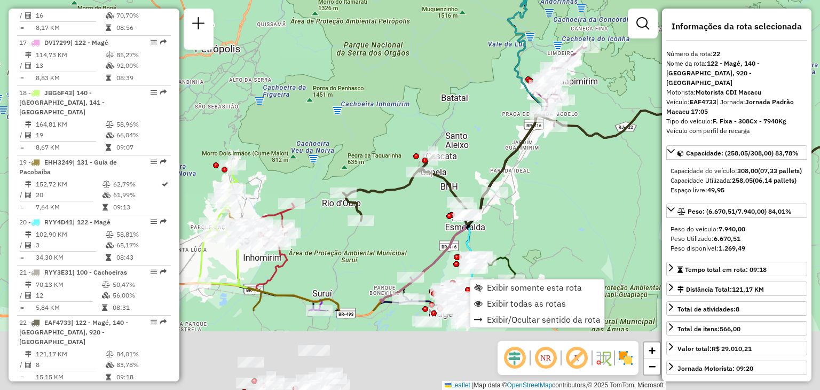
drag, startPoint x: 478, startPoint y: 197, endPoint x: 465, endPoint y: 97, distance: 101.1
click at [465, 97] on div "Janela de atendimento Grade de atendimento Capacidade Transportadoras Veículos …" at bounding box center [410, 195] width 820 height 390
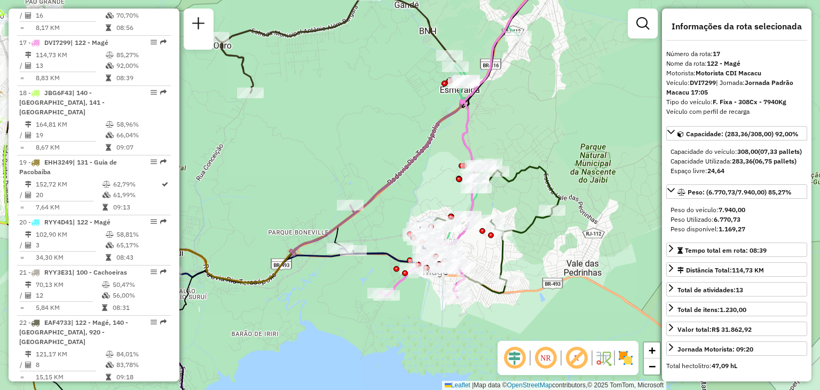
click at [430, 312] on div "Rota 17 - Placa DVI7299 91037842 - FANTASY LENS COSPLAY Janela de atendimento G…" at bounding box center [410, 195] width 820 height 390
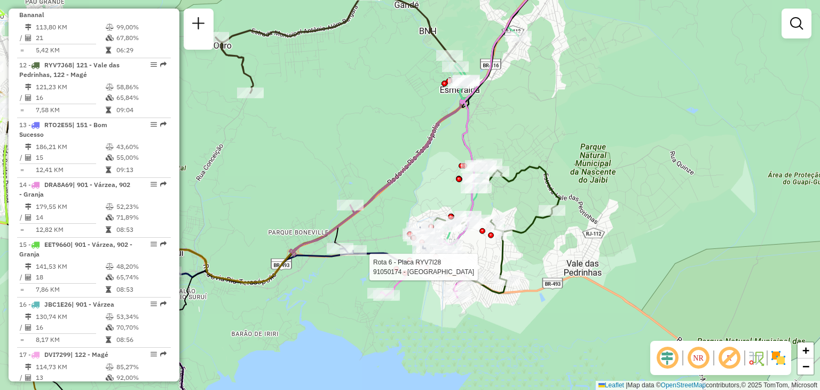
select select "**********"
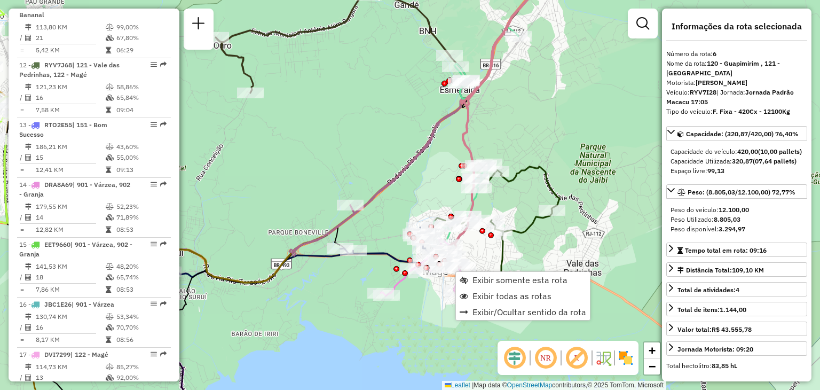
scroll to position [674, 0]
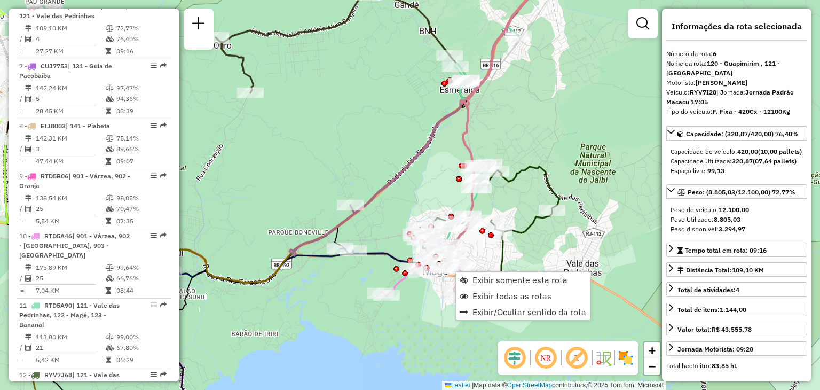
click at [487, 252] on div "Janela de atendimento Grade de atendimento Capacidade Transportadoras Veículos …" at bounding box center [410, 195] width 820 height 390
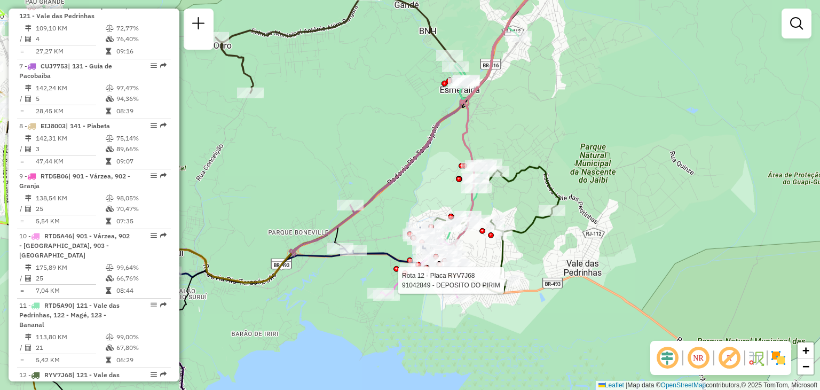
select select "**********"
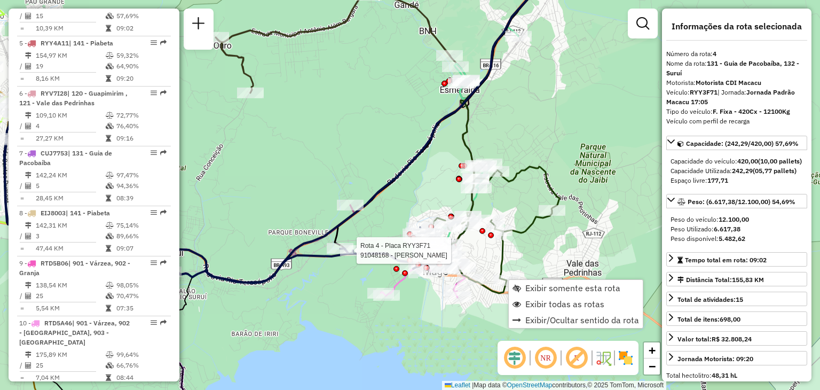
scroll to position [565, 0]
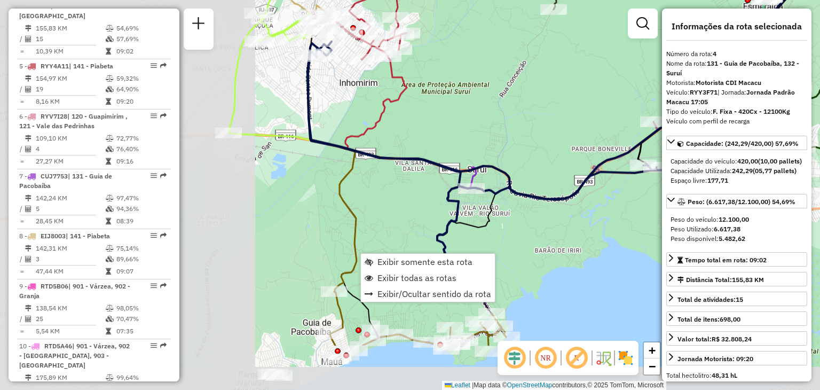
drag, startPoint x: 322, startPoint y: 291, endPoint x: 644, endPoint y: 203, distance: 333.4
click at [644, 203] on div "Janela de atendimento Grade de atendimento Capacidade Transportadoras Veículos …" at bounding box center [410, 195] width 820 height 390
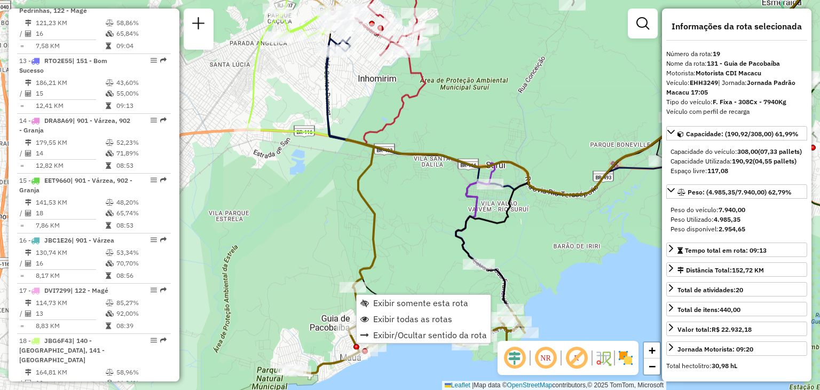
scroll to position [1296, 0]
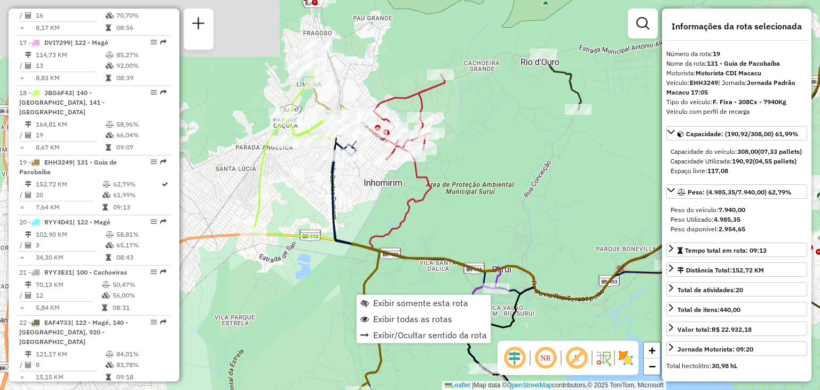
drag, startPoint x: 362, startPoint y: 186, endPoint x: 376, endPoint y: 283, distance: 97.6
click at [368, 291] on icon at bounding box center [586, 228] width 468 height 327
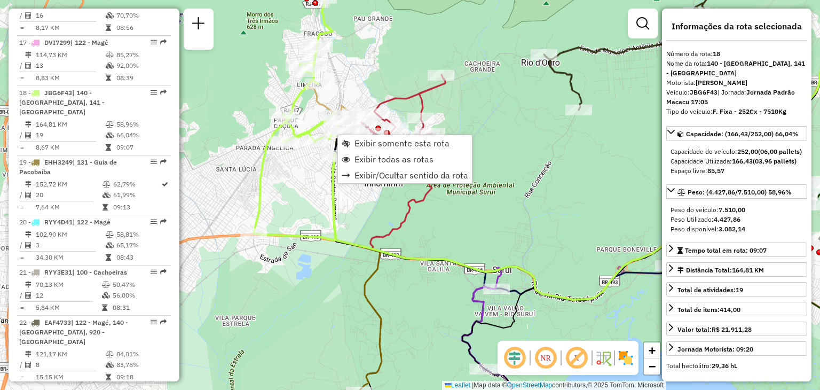
click at [291, 186] on div "Rota 18 - Placa JBG6F43 91031113 - ELIANE DE O. RAMOS - Janela de atendimento G…" at bounding box center [410, 195] width 820 height 390
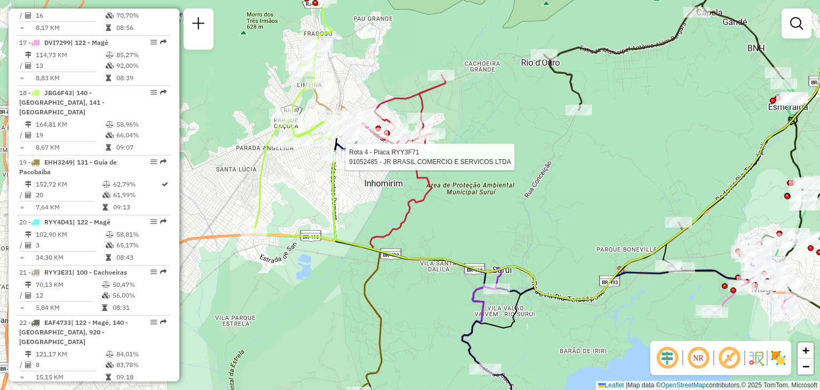
select select "**********"
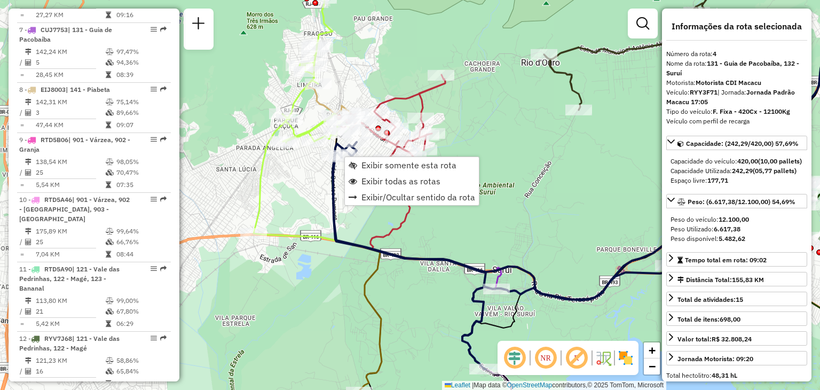
scroll to position [565, 0]
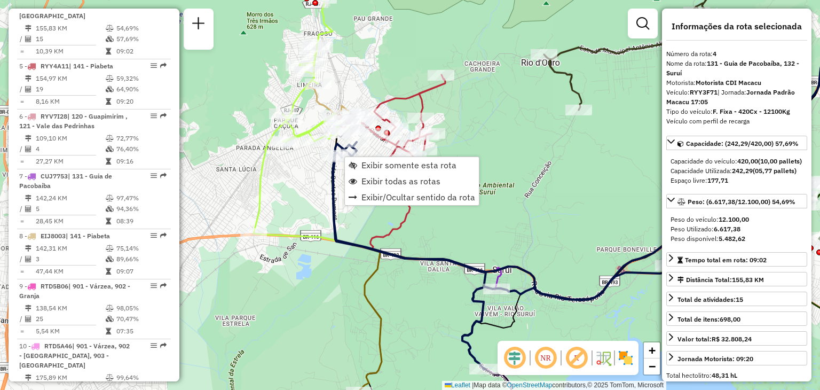
click at [392, 76] on div "Janela de atendimento Grade de atendimento Capacidade Transportadoras Veículos …" at bounding box center [410, 195] width 820 height 390
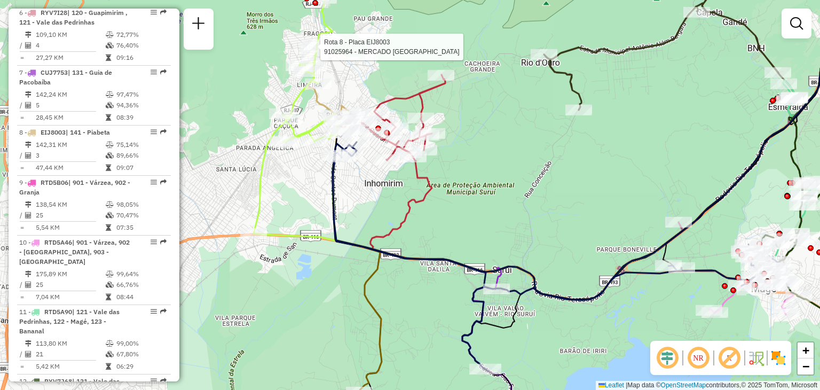
select select "**********"
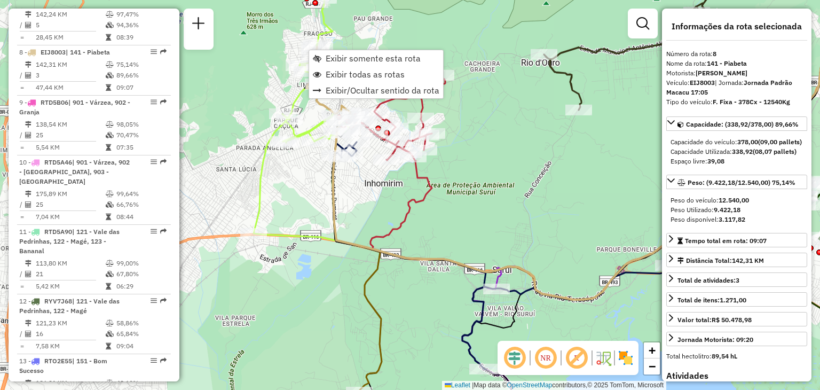
scroll to position [793, 0]
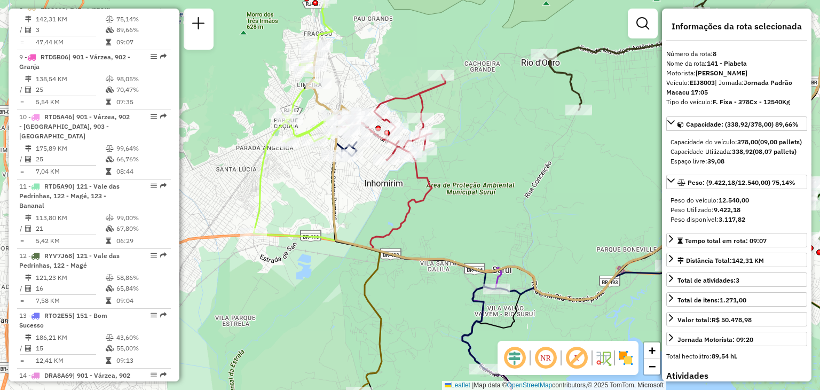
click at [499, 151] on div "Rota 8 - Placa EIJ8003 91025964 - MERCADO RIO SUL DE F Rota 18 - Placa JBG6F43 …" at bounding box center [410, 195] width 820 height 390
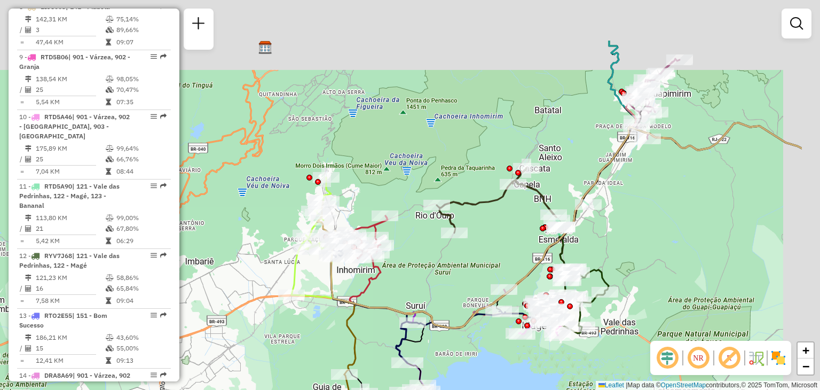
drag, startPoint x: 553, startPoint y: 203, endPoint x: 429, endPoint y: 324, distance: 173.6
click at [405, 340] on div "Janela de atendimento Grade de atendimento Capacidade Transportadoras Veículos …" at bounding box center [410, 195] width 820 height 390
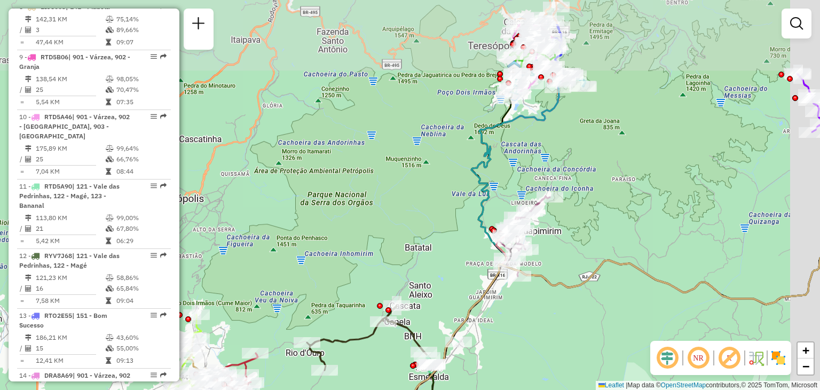
drag, startPoint x: 652, startPoint y: 197, endPoint x: 376, endPoint y: 353, distance: 316.8
click at [395, 356] on icon at bounding box center [523, 356] width 645 height 217
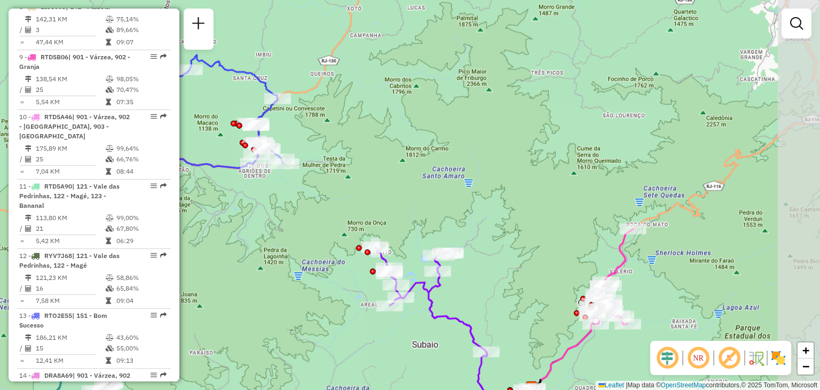
drag, startPoint x: 543, startPoint y: 233, endPoint x: 552, endPoint y: 306, distance: 73.2
click at [550, 306] on div "Rota 1 - Placa JBF1J27 91005583 - DARCY DO NASCIMENTO Janela de atendimento Gra…" at bounding box center [410, 195] width 820 height 390
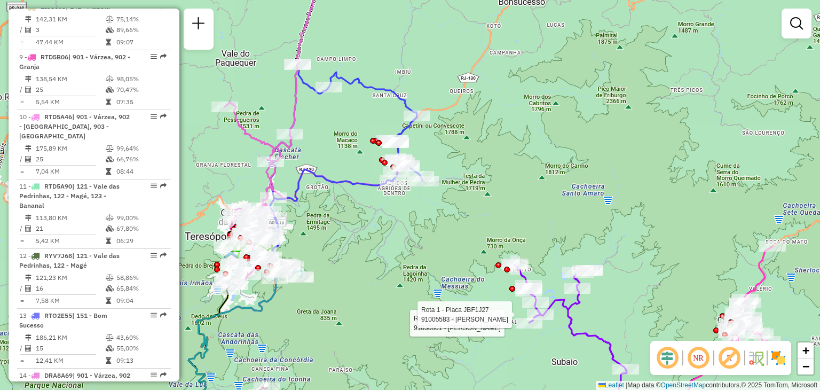
click at [349, 213] on div "Rota 1 - Placa JBF1J27 91030801 - VAGNER DE OLIVEIRA C Rota 1 - Placa JBF1J27 9…" at bounding box center [410, 195] width 820 height 390
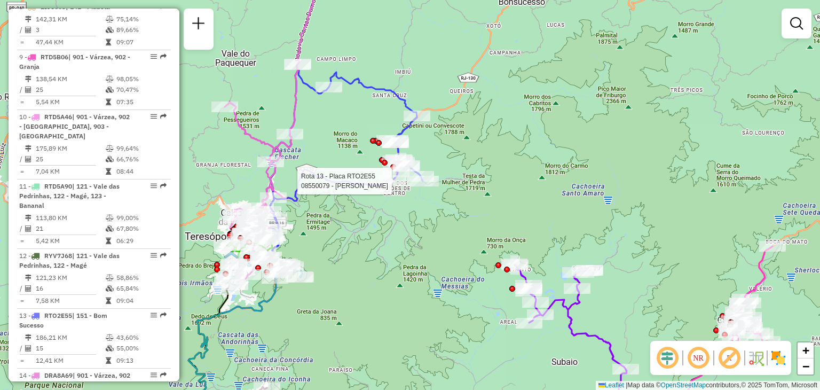
select select "**********"
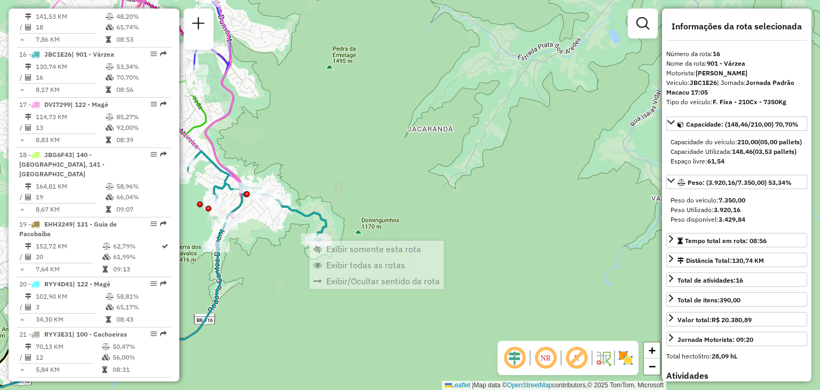
scroll to position [1271, 0]
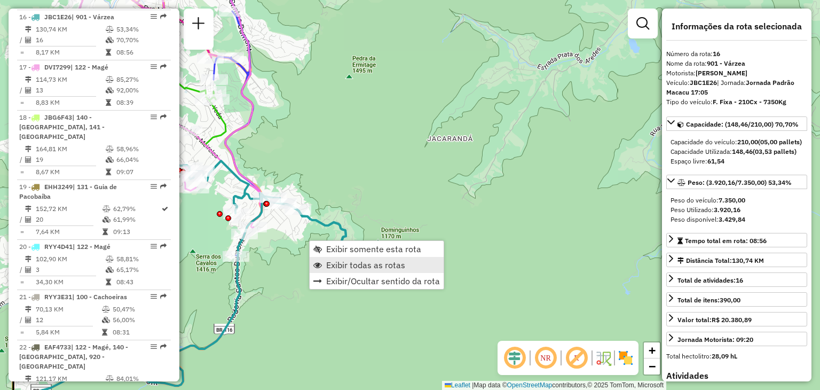
drag, startPoint x: 240, startPoint y: 254, endPoint x: 334, endPoint y: 266, distance: 94.7
click at [336, 266] on hb-router-mapa "Exibir somente esta rota Exibir todas as rotas Exibir/Ocultar sentido da rota I…" at bounding box center [410, 195] width 820 height 390
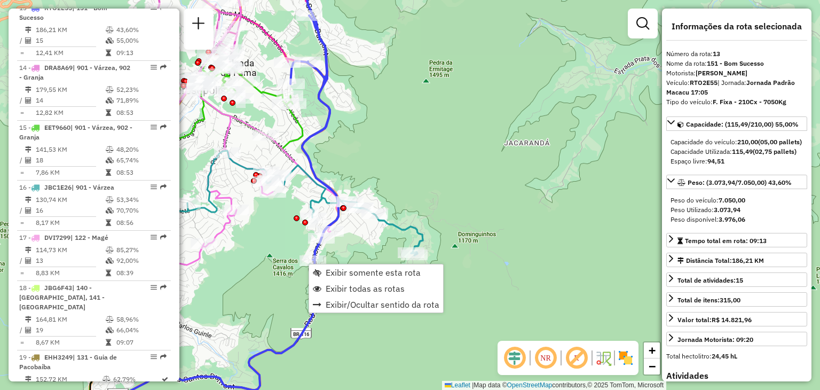
scroll to position [1092, 0]
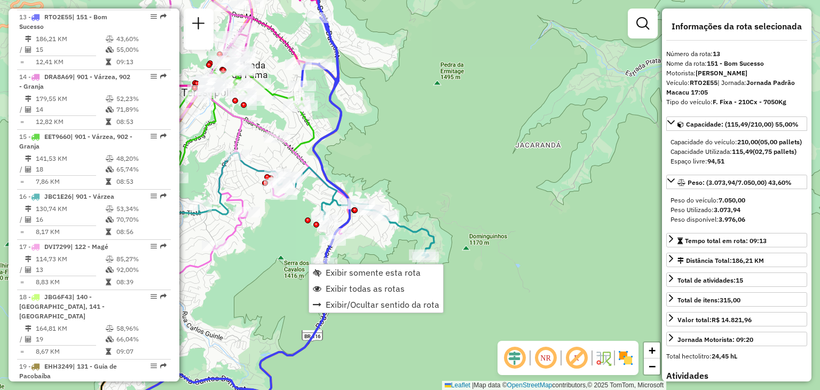
drag, startPoint x: 235, startPoint y: 244, endPoint x: 277, endPoint y: 264, distance: 47.0
click at [277, 264] on div "Janela de atendimento Grade de atendimento Capacidade Transportadoras Veículos …" at bounding box center [410, 195] width 820 height 390
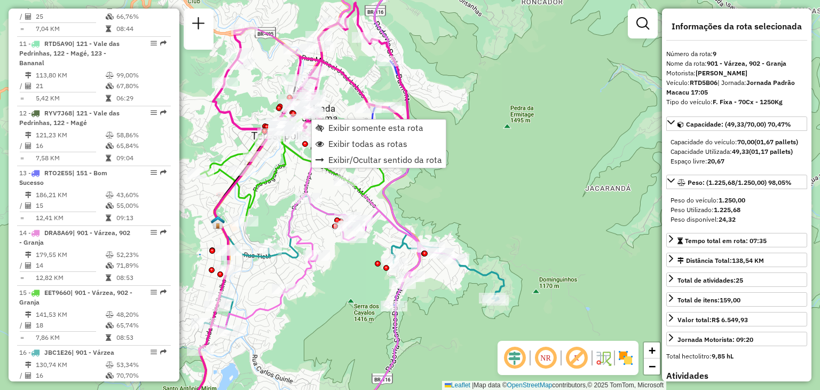
scroll to position [843, 0]
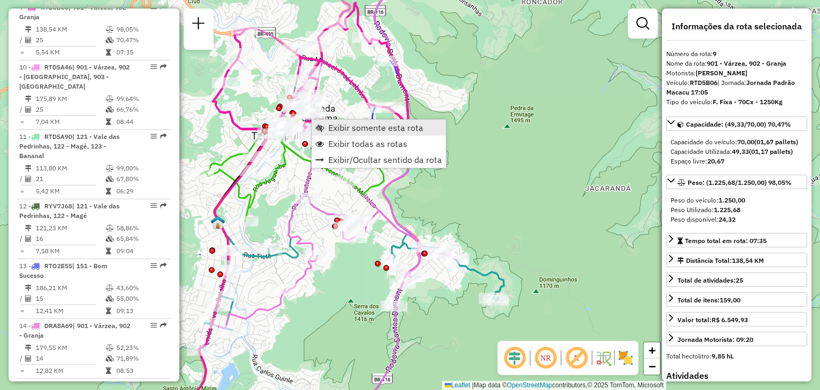
click at [341, 124] on span "Exibir somente esta rota" at bounding box center [375, 127] width 95 height 9
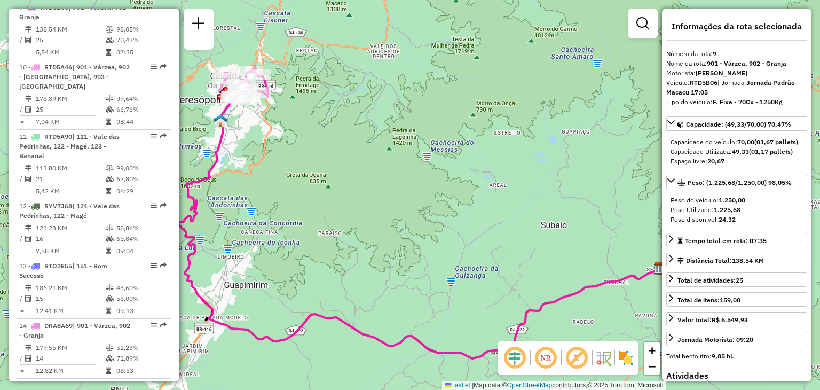
drag, startPoint x: 291, startPoint y: 142, endPoint x: 314, endPoint y: 186, distance: 49.2
click at [329, 194] on div "Janela de atendimento Grade de atendimento Capacidade Transportadoras Veículos …" at bounding box center [410, 195] width 820 height 390
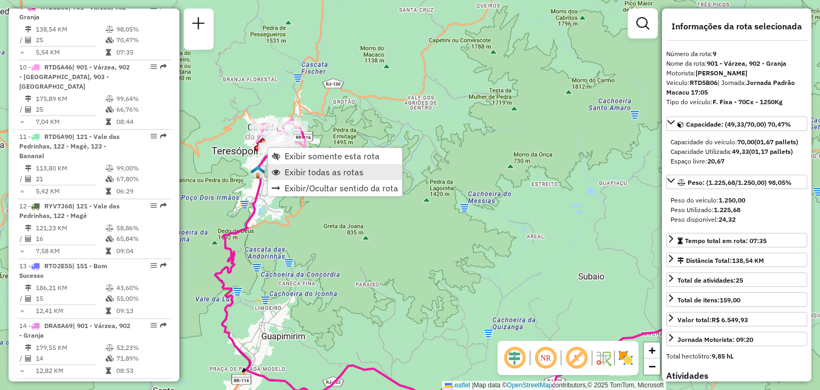
click at [319, 171] on span "Exibir todas as rotas" at bounding box center [323, 172] width 79 height 9
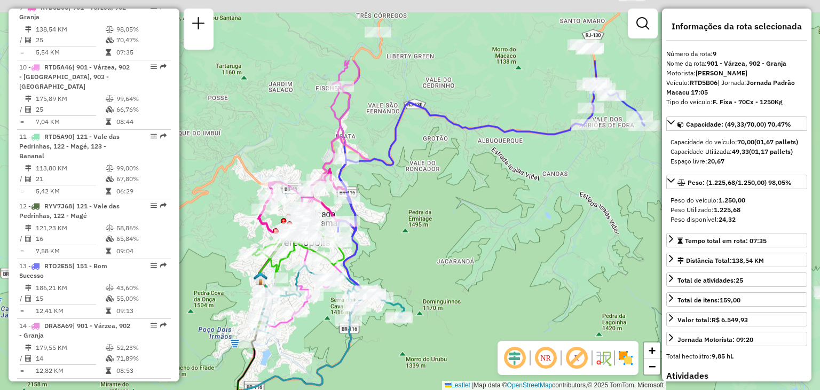
drag, startPoint x: 386, startPoint y: 117, endPoint x: 364, endPoint y: 287, distance: 171.2
click at [364, 287] on div "Rota 13 - Placa RTO2E55 08507797 - RENATO'S BAR Janela de atendimento Grade de …" at bounding box center [410, 195] width 820 height 390
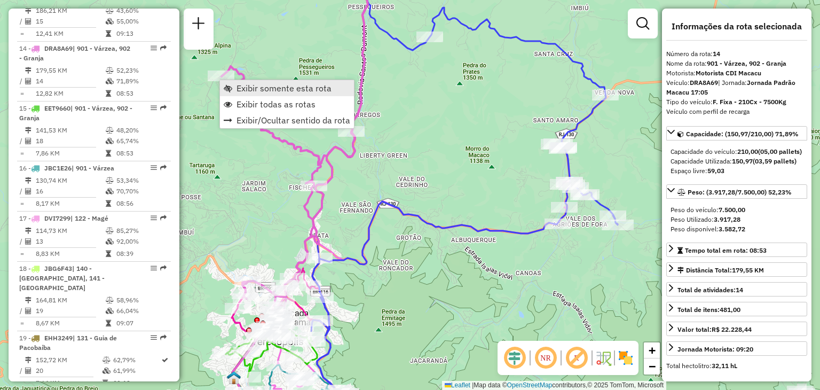
scroll to position [1151, 0]
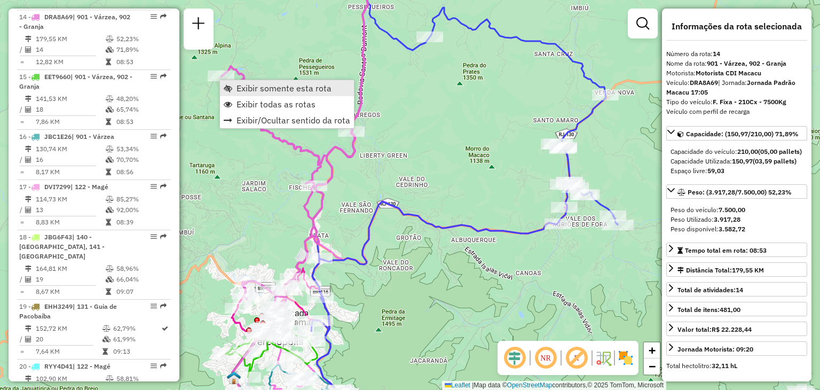
click at [247, 86] on span "Exibir somente esta rota" at bounding box center [283, 88] width 95 height 9
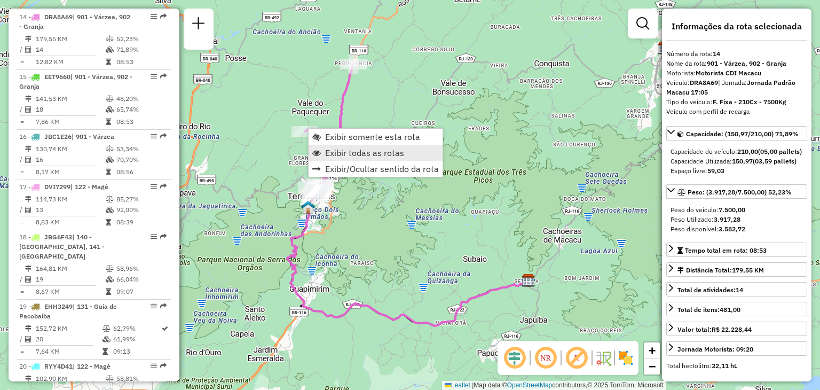
click at [348, 155] on span "Exibir todas as rotas" at bounding box center [364, 152] width 79 height 9
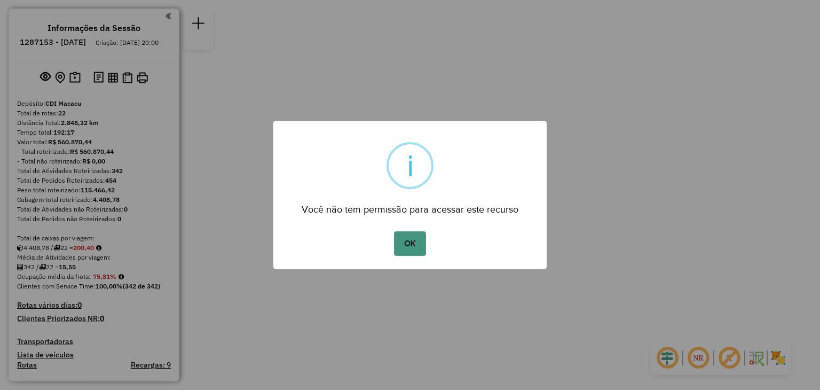
click at [412, 243] on button "OK" at bounding box center [409, 243] width 31 height 25
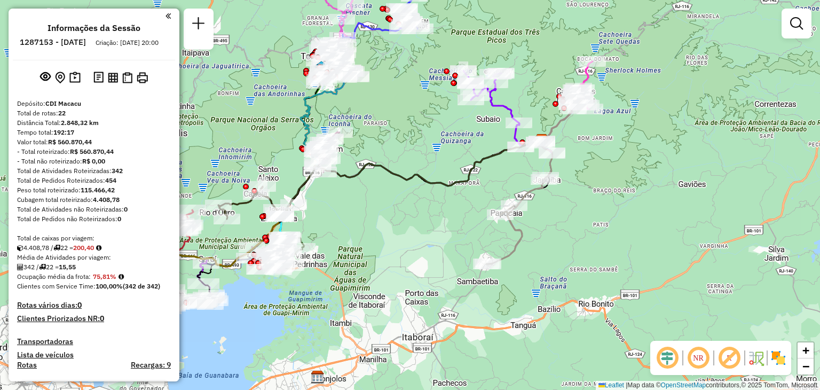
drag, startPoint x: 320, startPoint y: 250, endPoint x: 446, endPoint y: 236, distance: 126.2
click at [446, 236] on div "Janela de atendimento Grade de atendimento Capacidade Transportadoras Veículos …" at bounding box center [410, 195] width 820 height 390
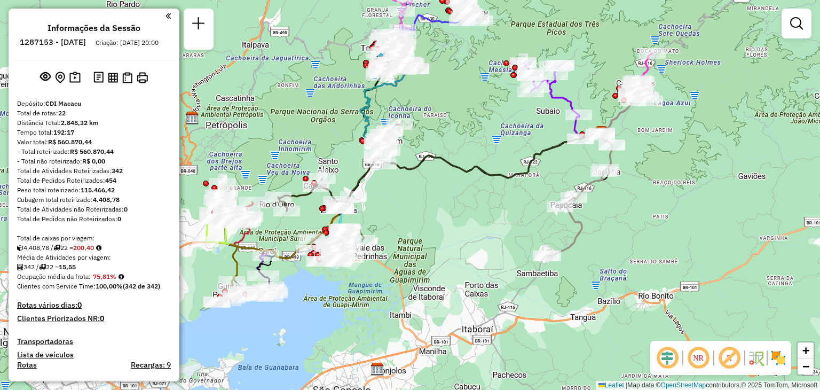
drag, startPoint x: 431, startPoint y: 237, endPoint x: 485, endPoint y: 240, distance: 54.0
click at [484, 240] on div "Janela de atendimento Grade de atendimento Capacidade Transportadoras Veículos …" at bounding box center [410, 195] width 820 height 390
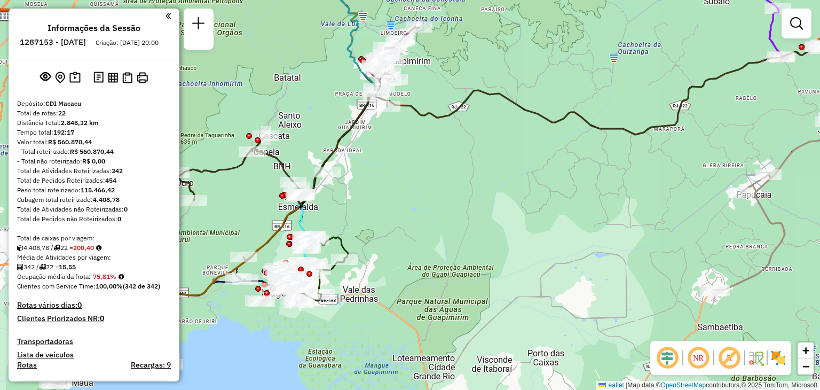
drag, startPoint x: 494, startPoint y: 231, endPoint x: 636, endPoint y: 217, distance: 142.6
click at [636, 217] on div "Janela de atendimento Grade de atendimento Capacidade Transportadoras Veículos …" at bounding box center [410, 195] width 820 height 390
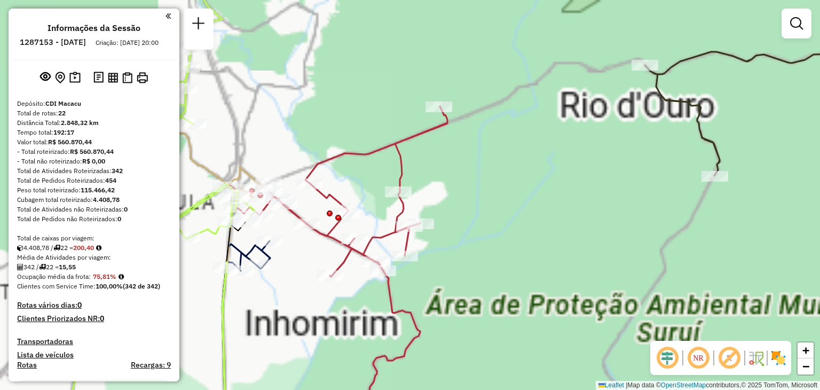
drag, startPoint x: 282, startPoint y: 118, endPoint x: 312, endPoint y: 129, distance: 31.6
click at [304, 125] on div "Janela de atendimento Grade de atendimento Capacidade Transportadoras Veículos …" at bounding box center [410, 195] width 820 height 390
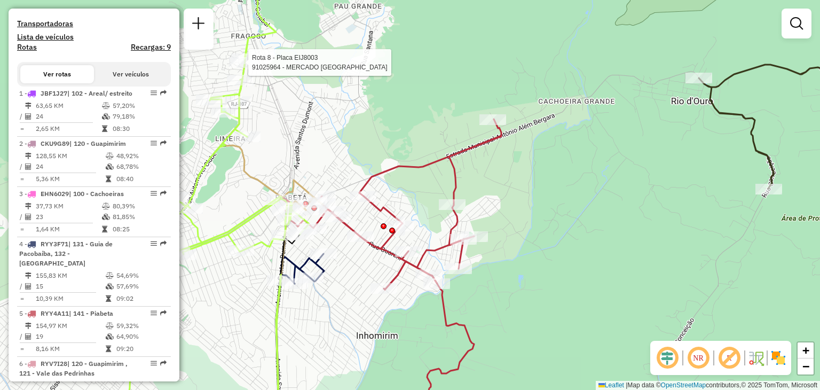
select select "**********"
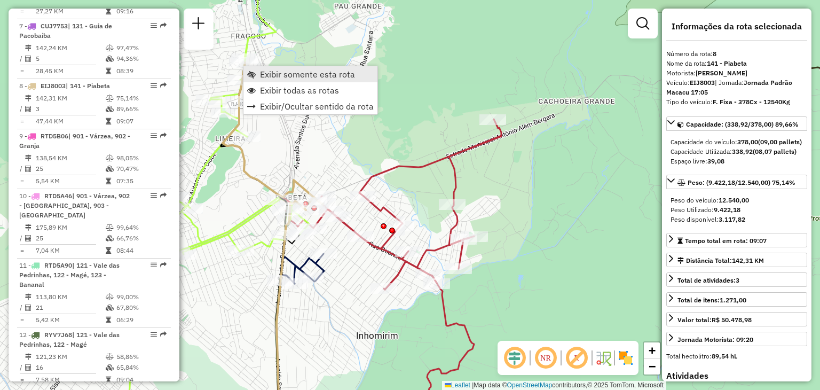
scroll to position [793, 0]
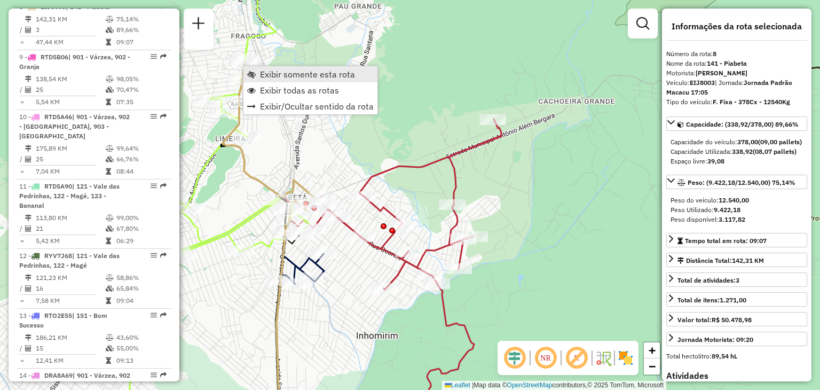
click at [272, 77] on span "Exibir somente esta rota" at bounding box center [307, 74] width 95 height 9
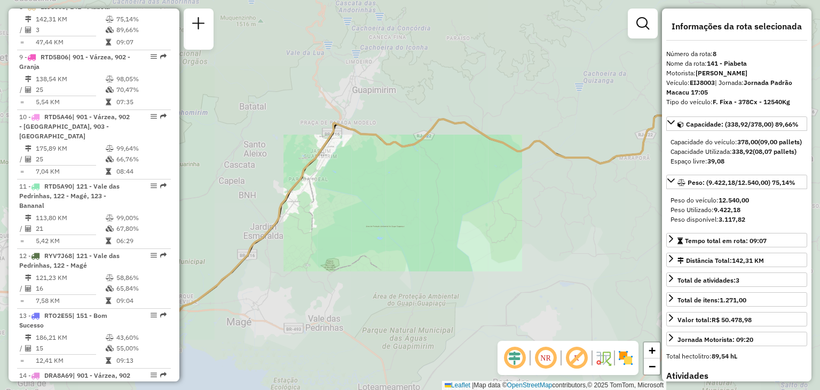
drag, startPoint x: 269, startPoint y: 167, endPoint x: 504, endPoint y: 142, distance: 235.6
click at [503, 142] on div "Janela de atendimento Grade de atendimento Capacidade Transportadoras Veículos …" at bounding box center [410, 195] width 820 height 390
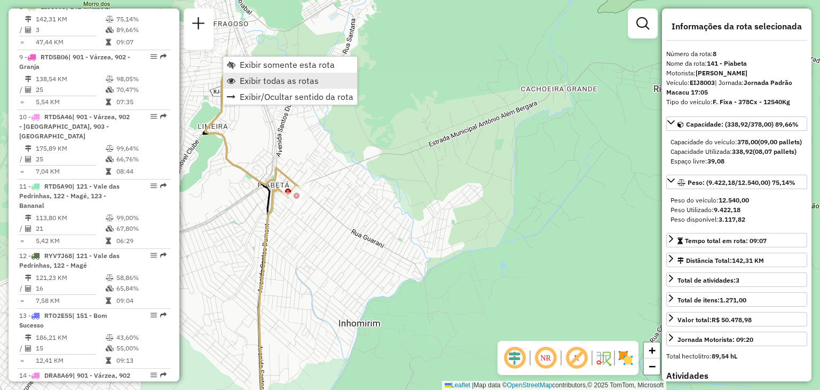
click at [282, 85] on span "Exibir todas as rotas" at bounding box center [279, 80] width 79 height 9
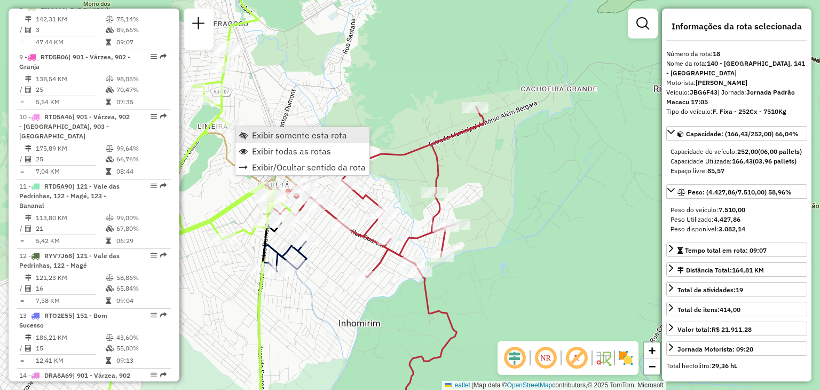
scroll to position [1296, 0]
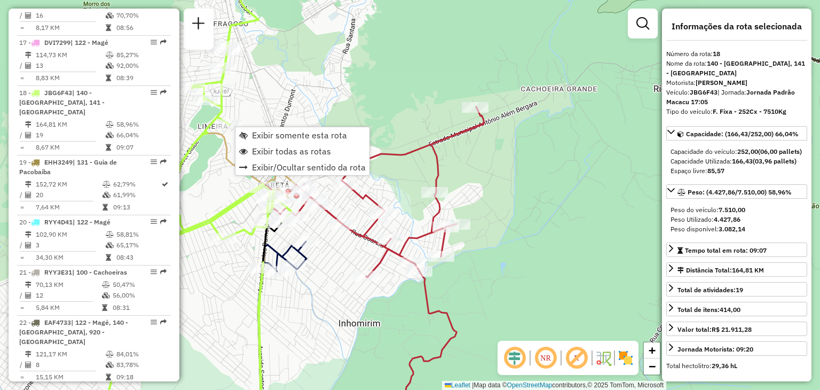
click at [396, 185] on div "Rota 5 - Placa RYY4A11 91093324 - EDMO COSTA NASCIMENT Janela de atendimento Gr…" at bounding box center [410, 195] width 820 height 390
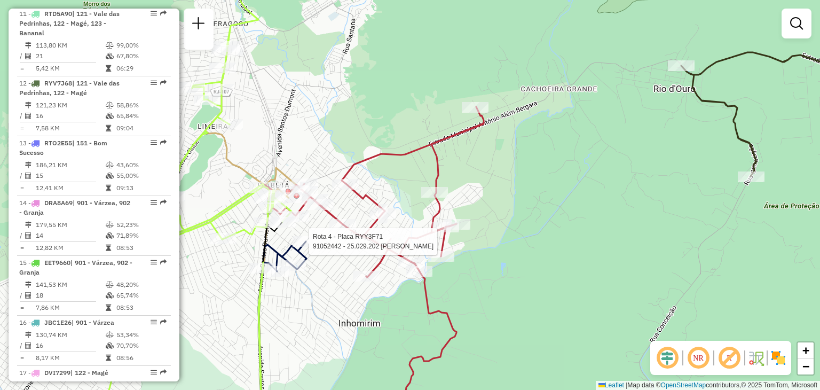
select select "**********"
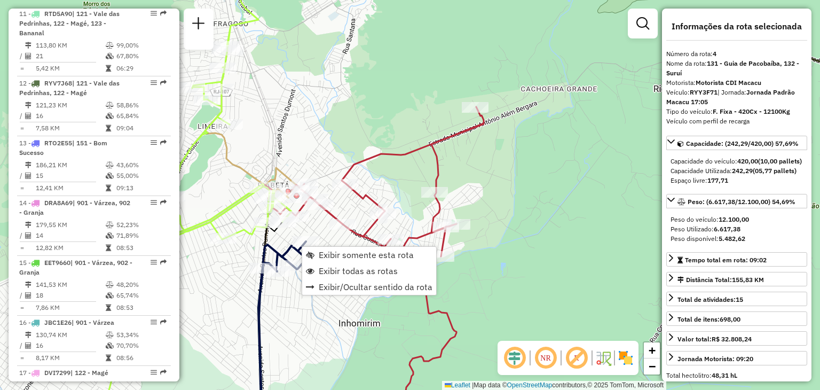
scroll to position [565, 0]
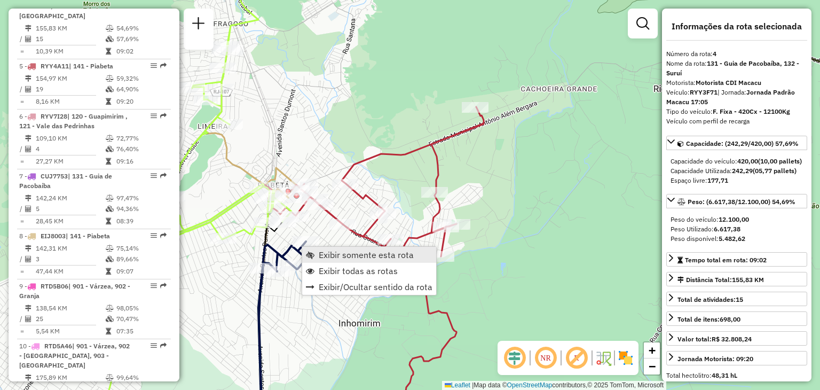
click at [323, 247] on link "Exibir somente esta rota" at bounding box center [369, 255] width 134 height 16
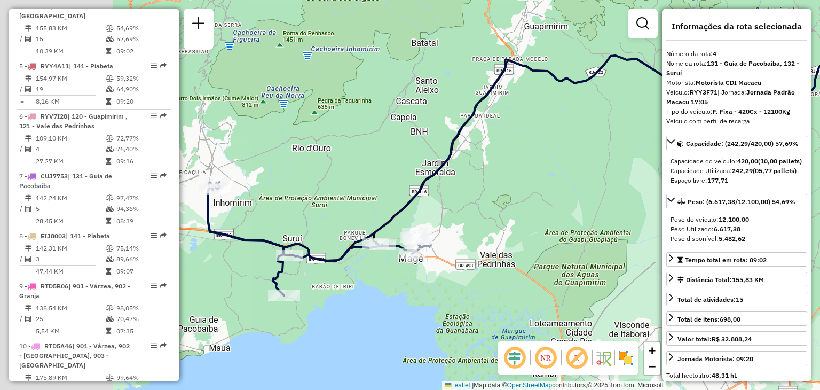
drag, startPoint x: 349, startPoint y: 277, endPoint x: 499, endPoint y: 229, distance: 157.3
click at [499, 229] on div "Janela de atendimento Grade de atendimento Capacidade Transportadoras Veículos …" at bounding box center [410, 195] width 820 height 390
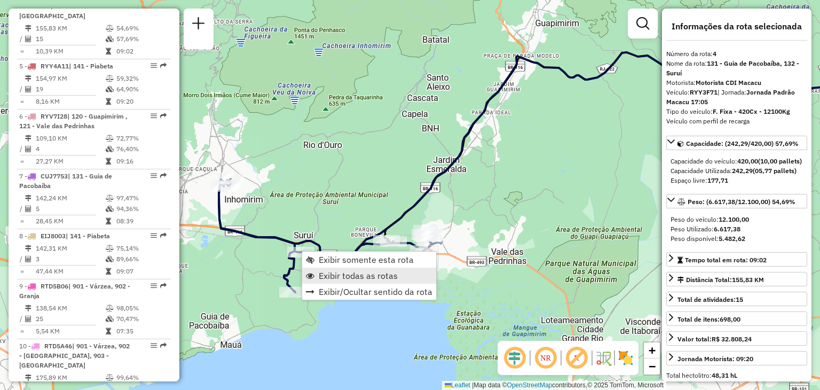
click at [337, 272] on span "Exibir todas as rotas" at bounding box center [358, 275] width 79 height 9
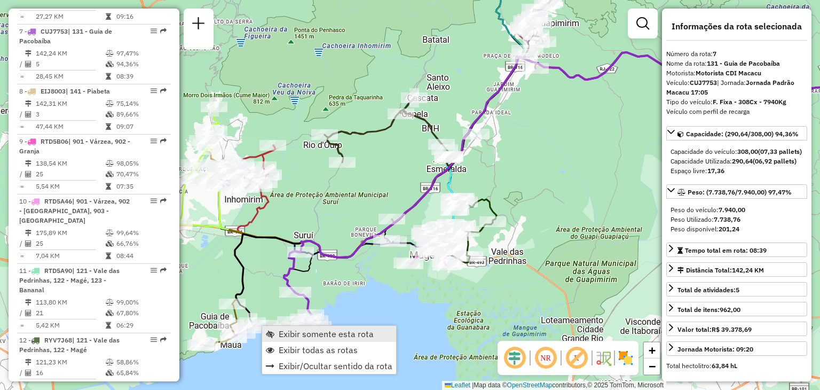
scroll to position [734, 0]
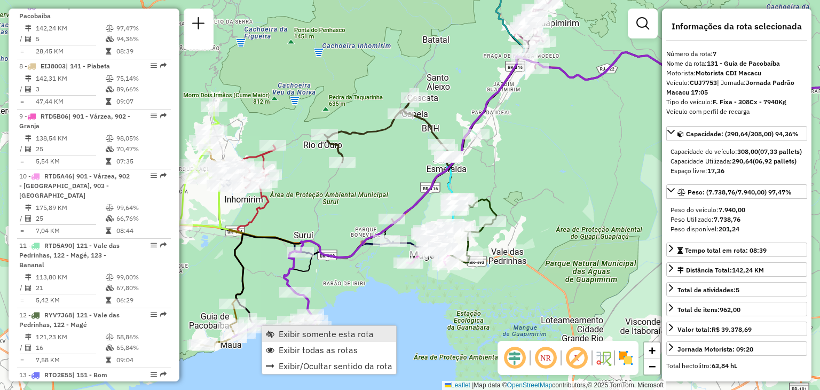
click at [290, 329] on span "Exibir somente esta rota" at bounding box center [326, 333] width 95 height 9
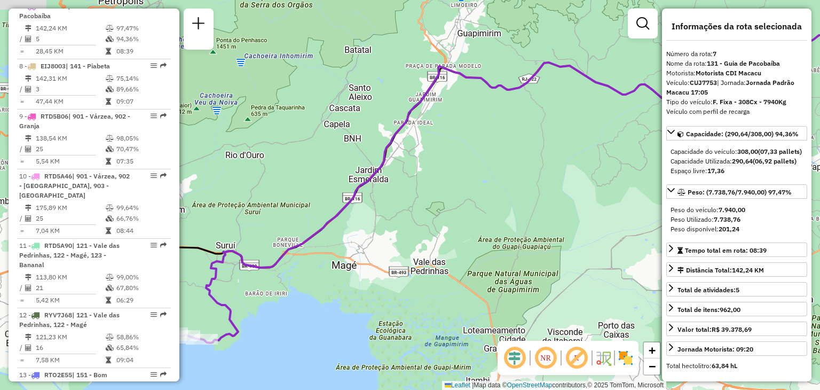
drag, startPoint x: 292, startPoint y: 338, endPoint x: 450, endPoint y: 316, distance: 158.9
click at [447, 316] on div "Janela de atendimento Grade de atendimento Capacidade Transportadoras Veículos …" at bounding box center [410, 195] width 820 height 390
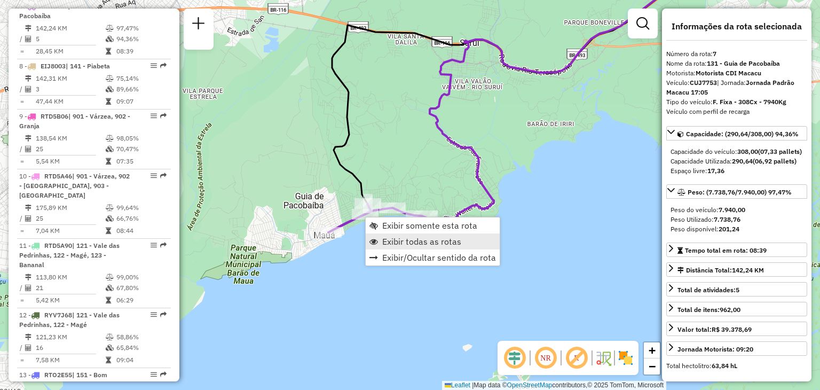
click at [424, 238] on span "Exibir todas as rotas" at bounding box center [421, 241] width 79 height 9
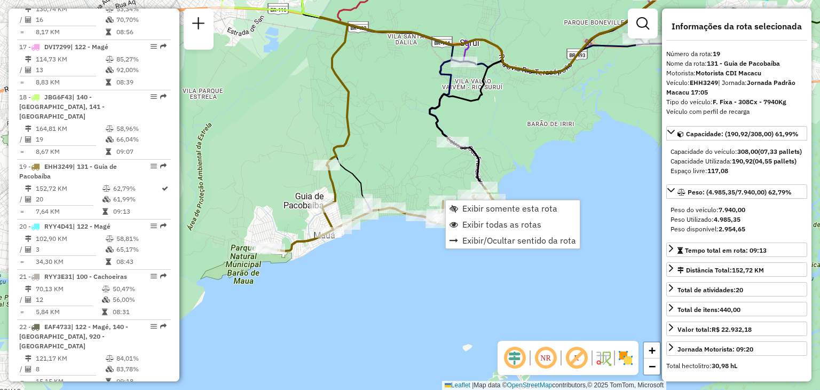
scroll to position [1296, 0]
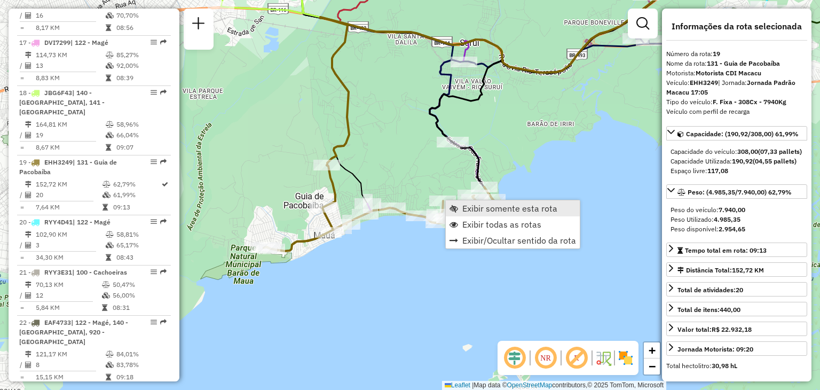
click at [462, 204] on span "Exibir somente esta rota" at bounding box center [509, 208] width 95 height 9
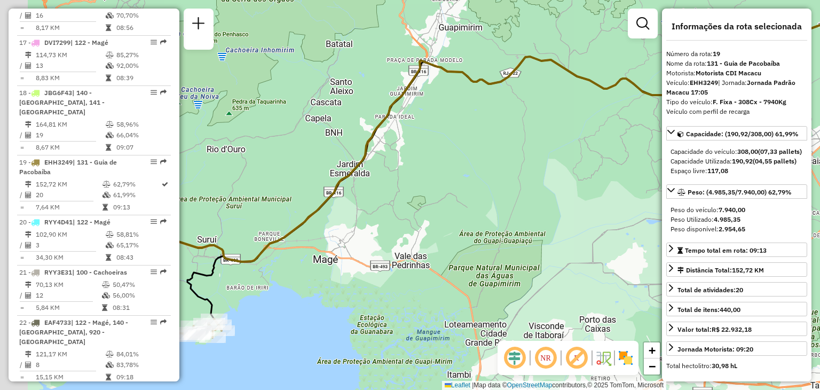
drag, startPoint x: 425, startPoint y: 224, endPoint x: 651, endPoint y: 166, distance: 232.8
click at [651, 166] on div "Janela de atendimento Grade de atendimento Capacidade Transportadoras Veículos …" at bounding box center [410, 195] width 820 height 390
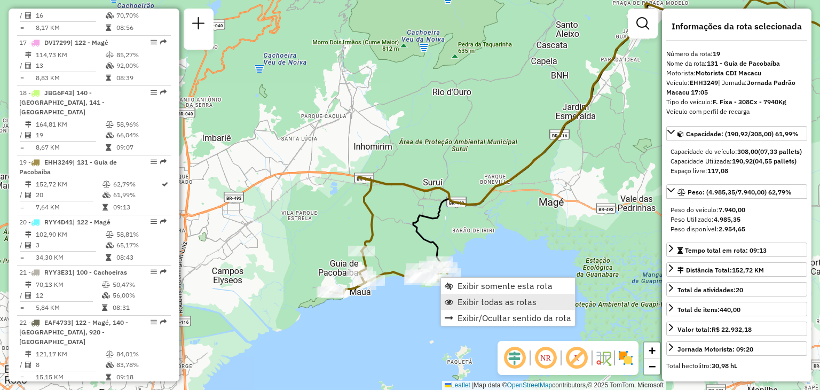
click at [496, 298] on span "Exibir todas as rotas" at bounding box center [496, 301] width 79 height 9
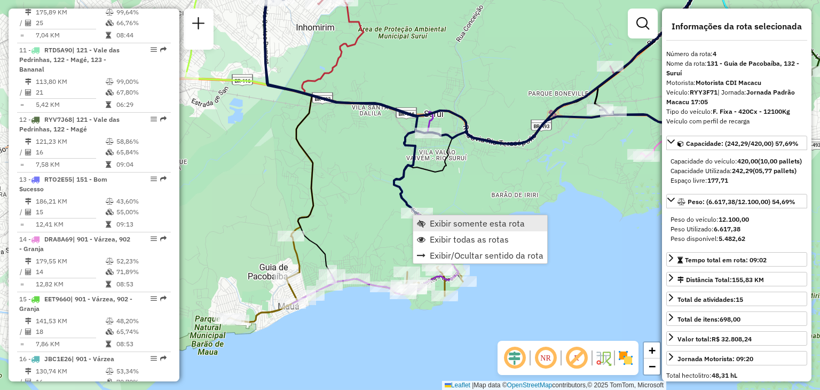
scroll to position [565, 0]
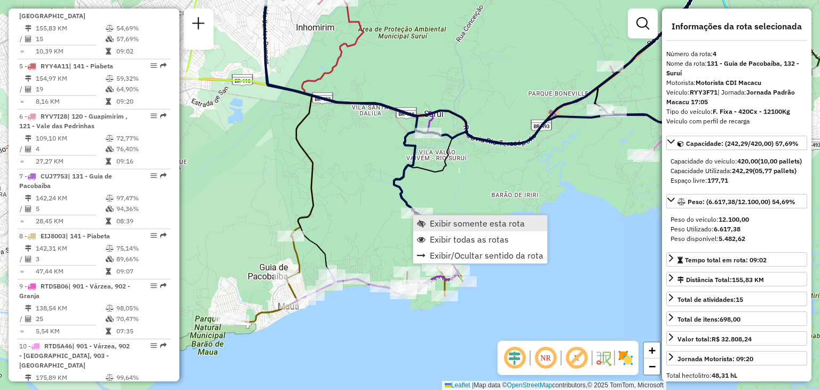
click at [440, 220] on span "Exibir somente esta rota" at bounding box center [477, 223] width 95 height 9
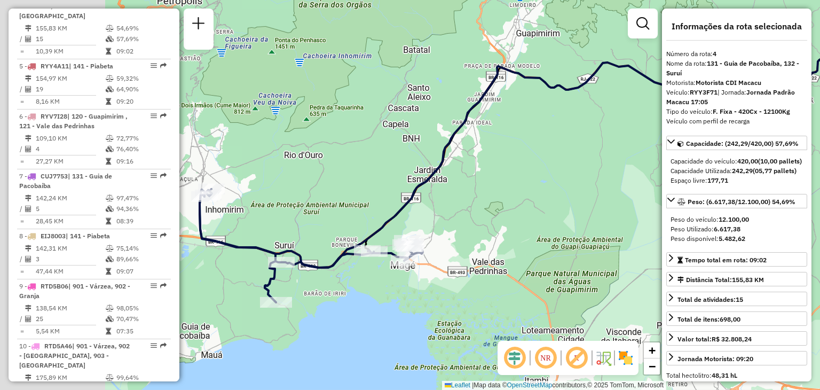
drag, startPoint x: 367, startPoint y: 250, endPoint x: 568, endPoint y: 208, distance: 205.0
click at [566, 208] on div "Janela de atendimento Grade de atendimento Capacidade Transportadoras Veículos …" at bounding box center [410, 195] width 820 height 390
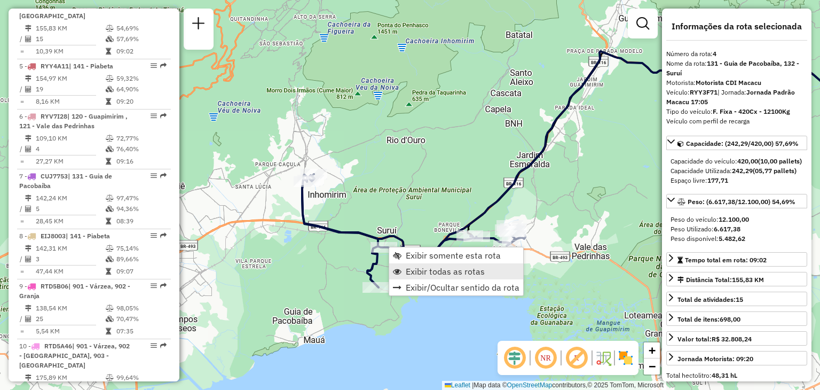
click at [426, 268] on span "Exibir todas as rotas" at bounding box center [445, 271] width 79 height 9
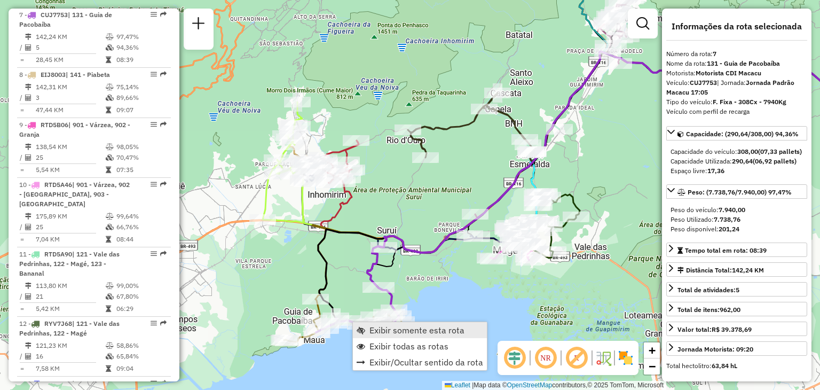
scroll to position [734, 0]
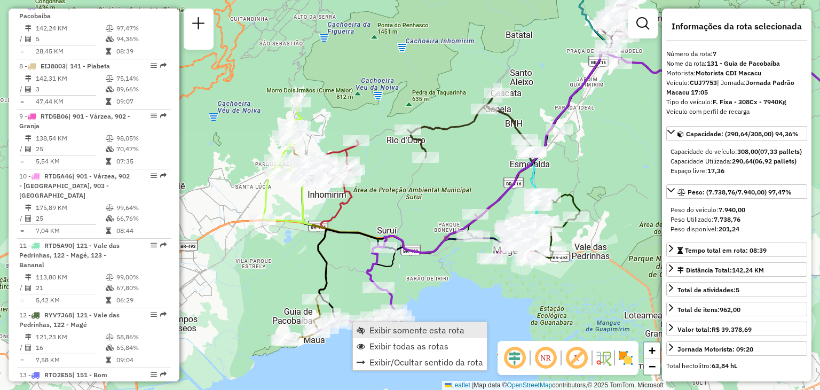
click at [387, 329] on span "Exibir somente esta rota" at bounding box center [416, 329] width 95 height 9
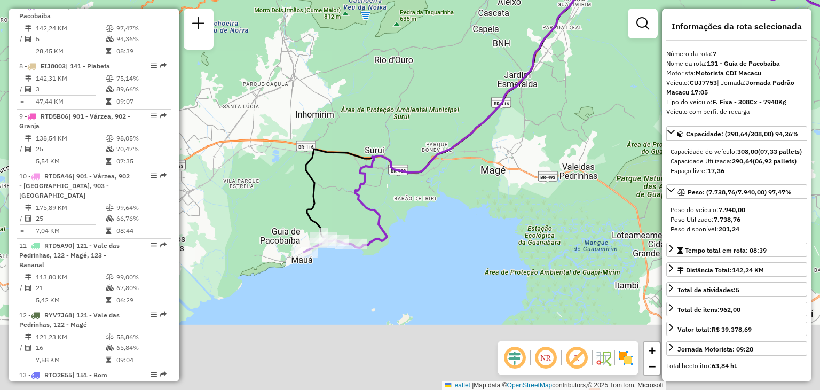
drag, startPoint x: 341, startPoint y: 317, endPoint x: 599, endPoint y: 210, distance: 278.9
click at [599, 210] on div "Janela de atendimento Grade de atendimento Capacidade Transportadoras Veículos …" at bounding box center [410, 195] width 820 height 390
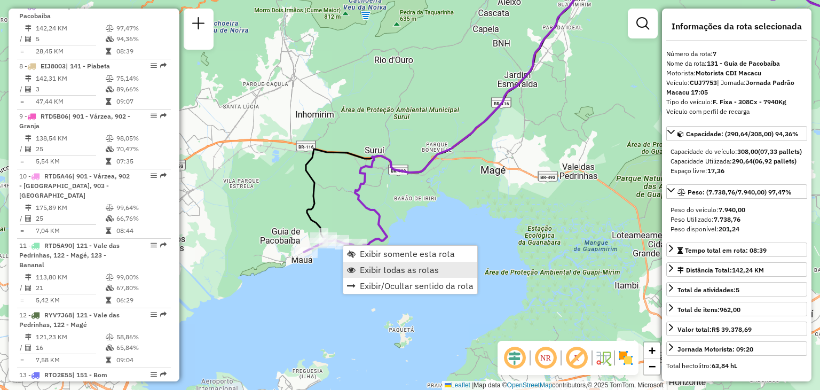
click at [418, 272] on span "Exibir todas as rotas" at bounding box center [399, 269] width 79 height 9
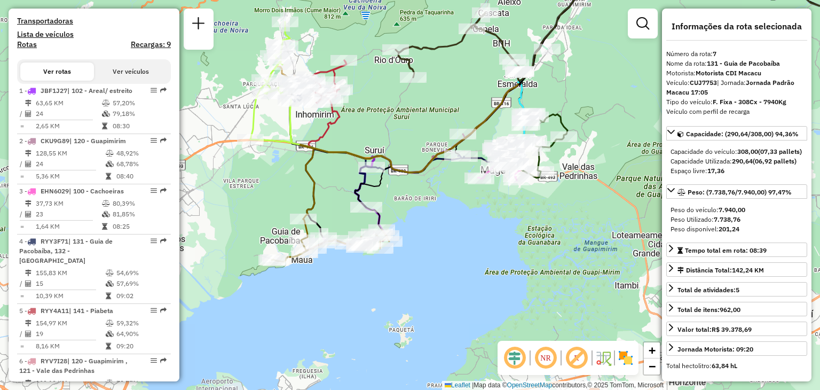
scroll to position [587, 0]
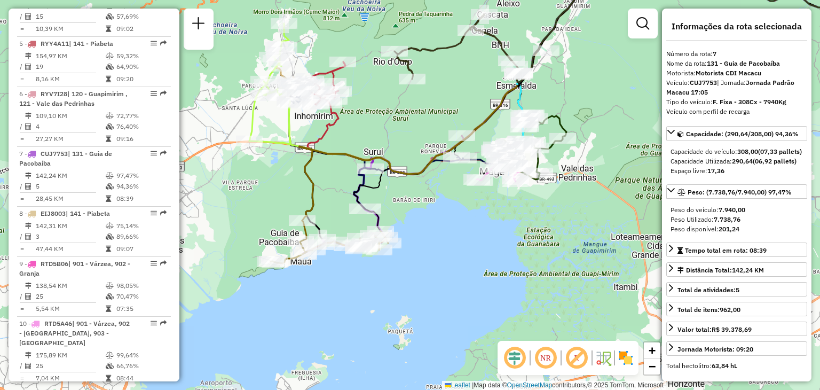
drag, startPoint x: 457, startPoint y: 256, endPoint x: 420, endPoint y: 312, distance: 67.2
click at [423, 310] on div "Janela de atendimento Grade de atendimento Capacidade Transportadoras Veículos …" at bounding box center [410, 195] width 820 height 390
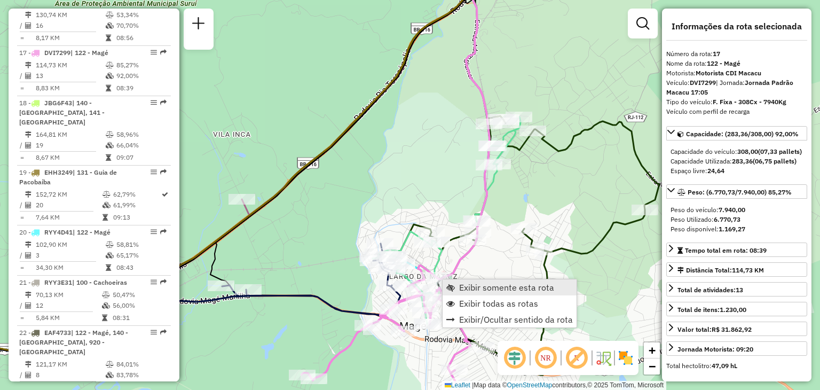
scroll to position [1296, 0]
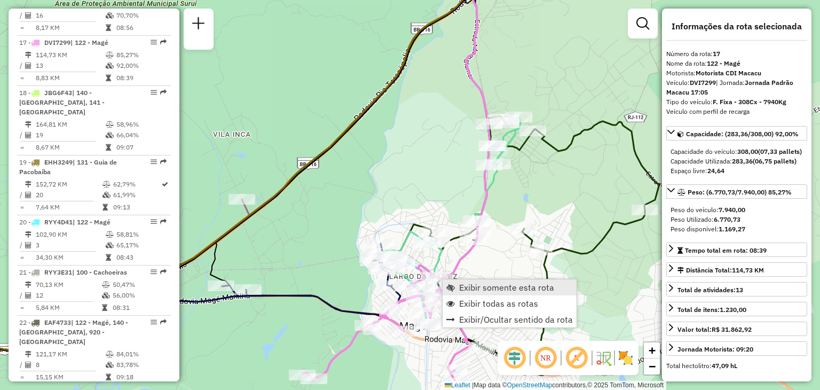
click at [452, 284] on span "Exibir somente esta rota" at bounding box center [450, 287] width 9 height 9
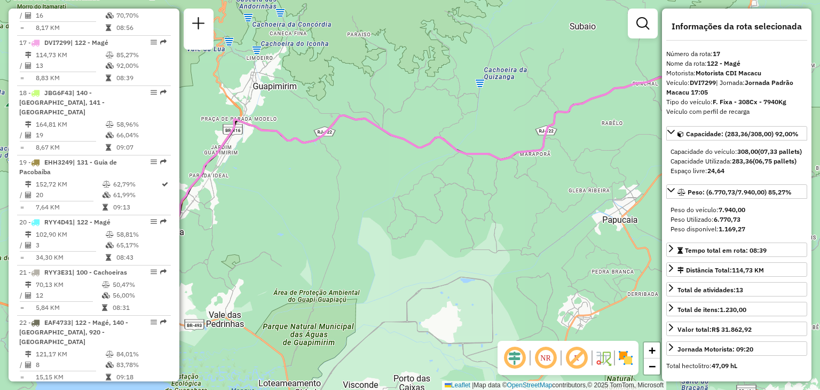
drag, startPoint x: 375, startPoint y: 301, endPoint x: 637, endPoint y: 225, distance: 272.9
click at [637, 225] on div "Janela de atendimento Grade de atendimento Capacidade Transportadoras Veículos …" at bounding box center [410, 195] width 820 height 390
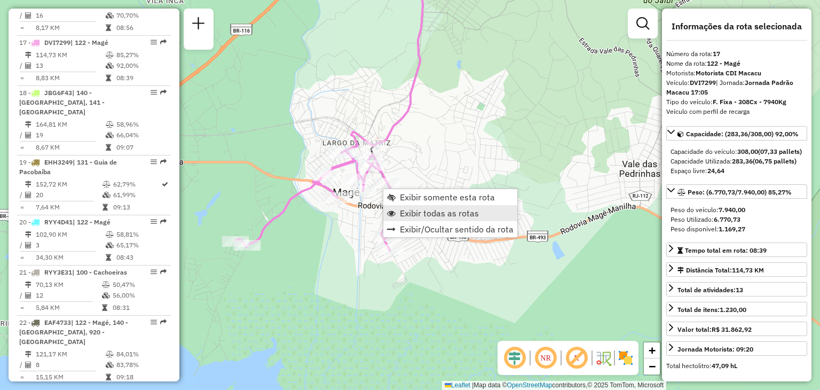
click at [422, 218] on link "Exibir todas as rotas" at bounding box center [450, 213] width 134 height 16
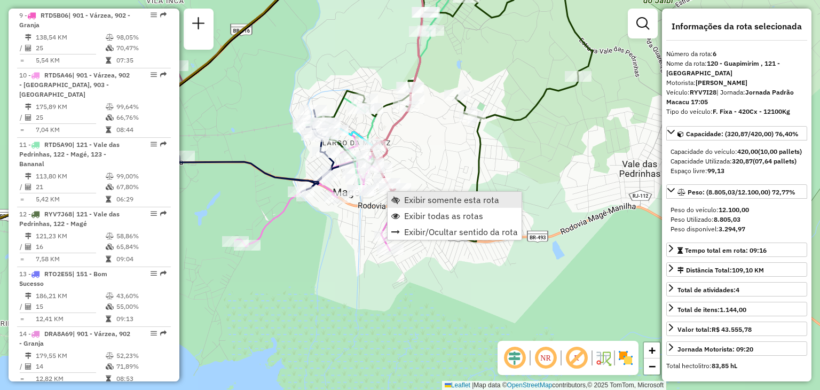
scroll to position [674, 0]
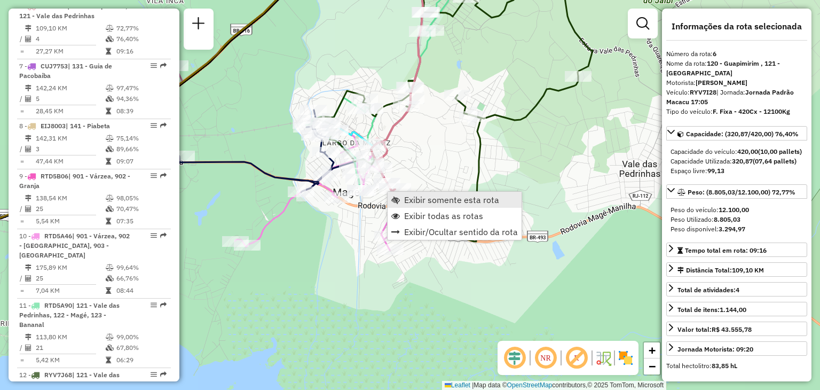
click at [407, 199] on span "Exibir somente esta rota" at bounding box center [451, 199] width 95 height 9
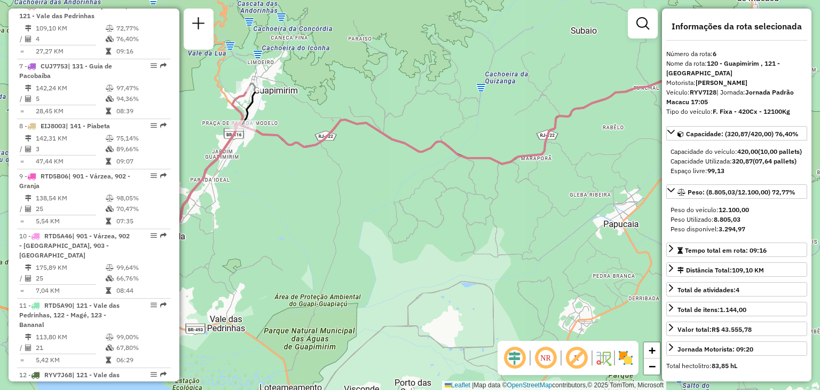
drag, startPoint x: 387, startPoint y: 210, endPoint x: 608, endPoint y: 152, distance: 227.8
click at [608, 152] on div "Janela de atendimento Grade de atendimento Capacidade Transportadoras Veículos …" at bounding box center [410, 195] width 820 height 390
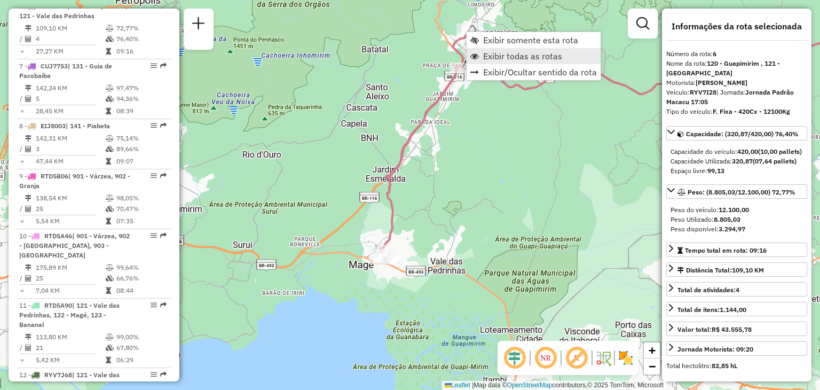
click at [496, 57] on span "Exibir todas as rotas" at bounding box center [522, 56] width 79 height 9
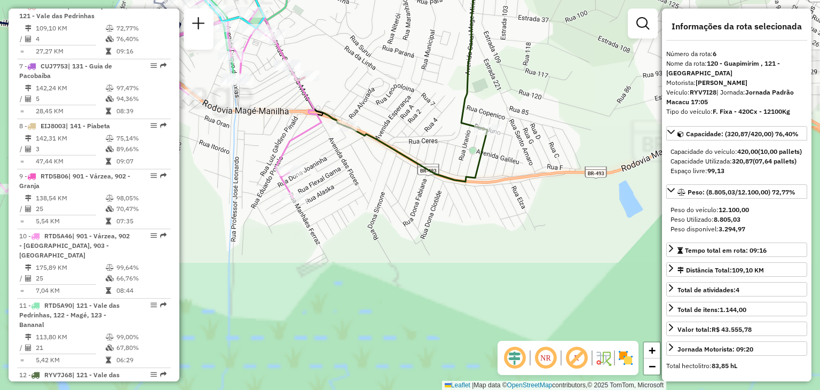
drag, startPoint x: 444, startPoint y: 141, endPoint x: 455, endPoint y: 187, distance: 46.6
click at [454, 184] on div "Janela de atendimento Grade de atendimento Capacidade Transportadoras Veículos …" at bounding box center [410, 195] width 820 height 390
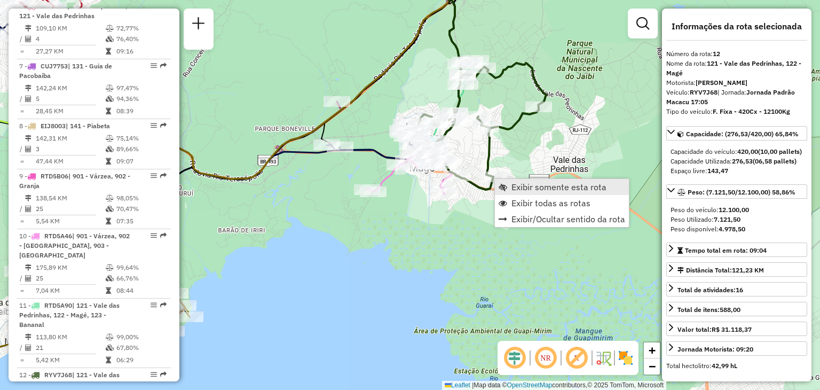
scroll to position [1032, 0]
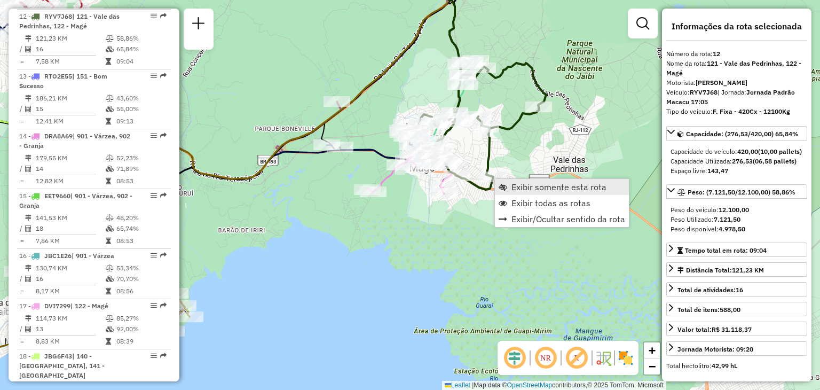
click at [505, 184] on span "Exibir somente esta rota" at bounding box center [502, 186] width 9 height 9
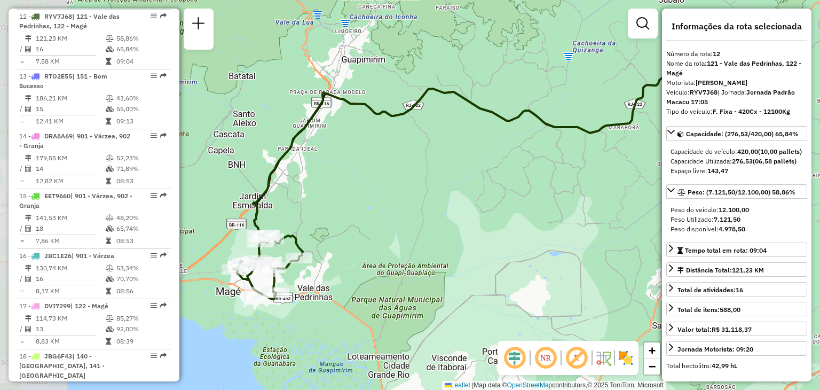
drag, startPoint x: 263, startPoint y: 231, endPoint x: 478, endPoint y: 143, distance: 232.9
click at [479, 142] on div "Janela de atendimento Grade de atendimento Capacidade Transportadoras Veículos …" at bounding box center [410, 195] width 820 height 390
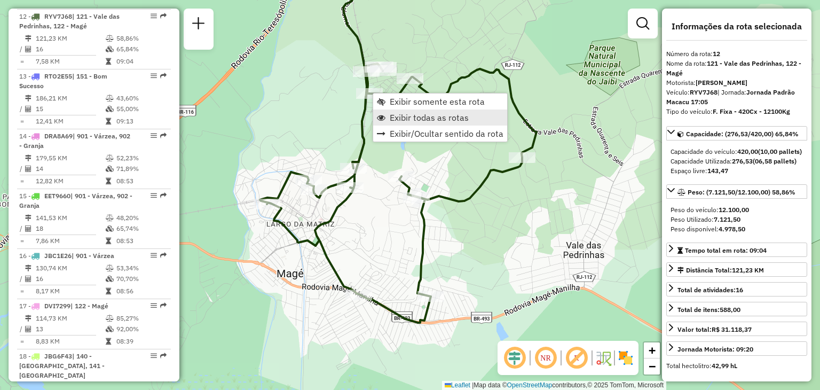
click at [416, 116] on span "Exibir todas as rotas" at bounding box center [429, 117] width 79 height 9
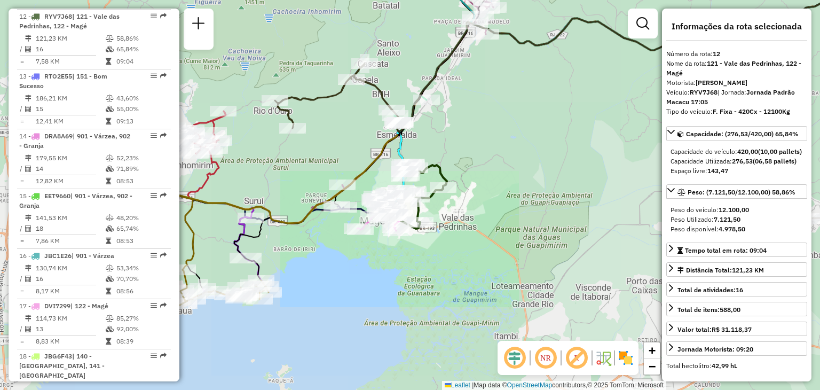
drag, startPoint x: 484, startPoint y: 117, endPoint x: 444, endPoint y: 246, distance: 134.8
click at [444, 246] on div "Janela de atendimento Grade de atendimento Capacidade Transportadoras Veículos …" at bounding box center [410, 195] width 820 height 390
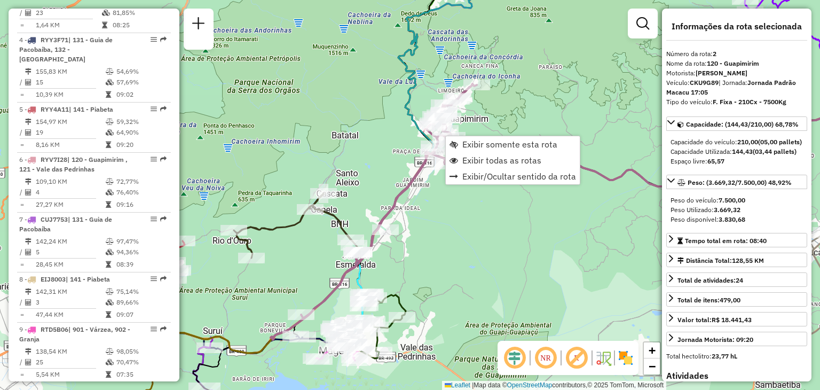
scroll to position [465, 0]
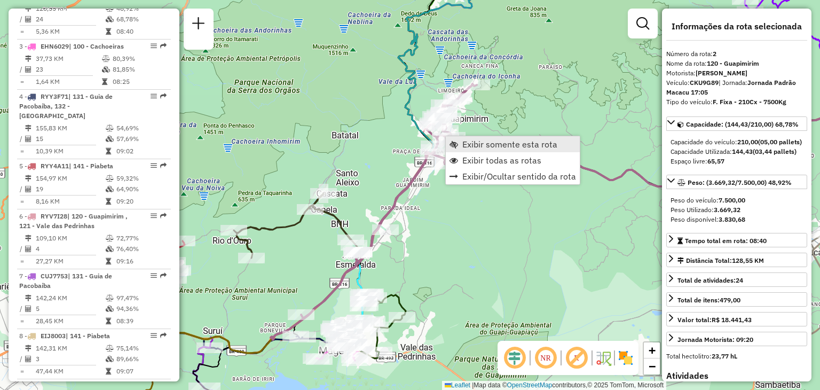
click at [461, 143] on link "Exibir somente esta rota" at bounding box center [513, 144] width 134 height 16
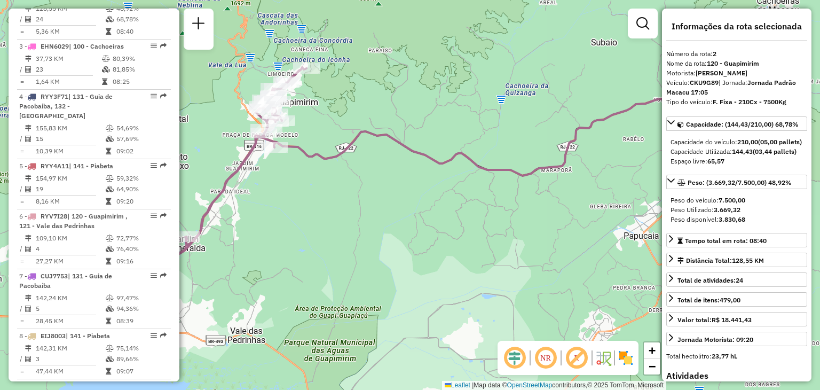
click at [404, 156] on icon at bounding box center [447, 164] width 525 height 159
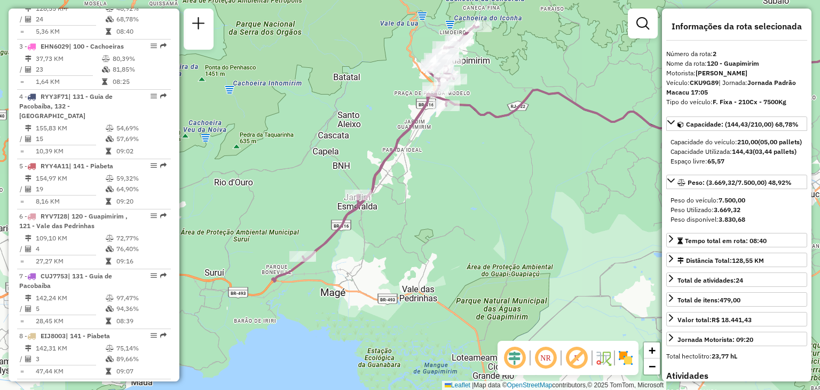
drag, startPoint x: 350, startPoint y: 189, endPoint x: 466, endPoint y: 138, distance: 126.4
click at [472, 136] on div "Janela de atendimento Grade de atendimento Capacidade Transportadoras Veículos …" at bounding box center [410, 195] width 820 height 390
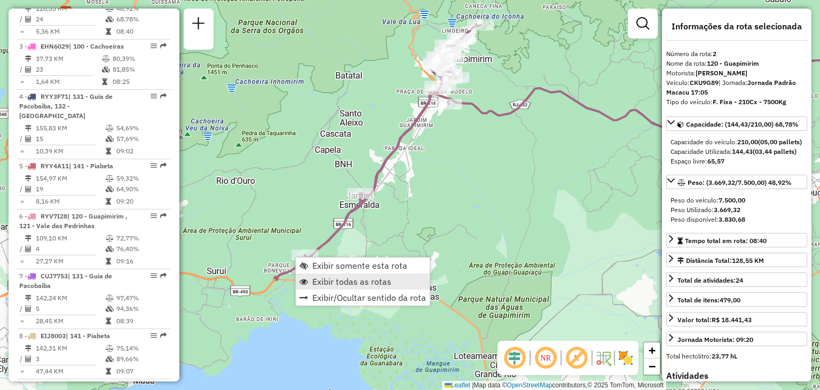
click at [354, 279] on span "Exibir todas as rotas" at bounding box center [351, 281] width 79 height 9
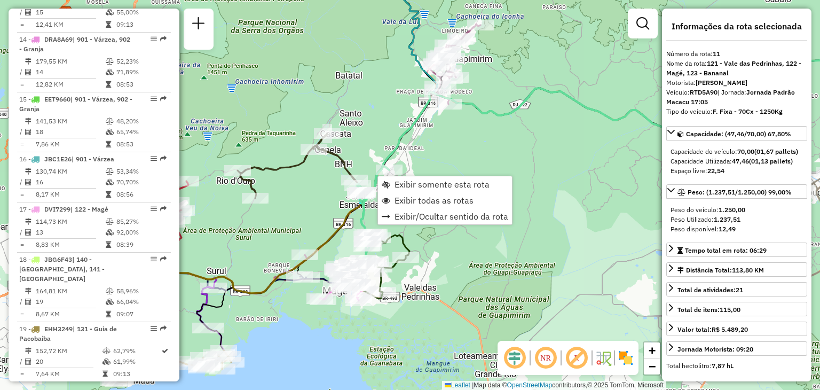
scroll to position [963, 0]
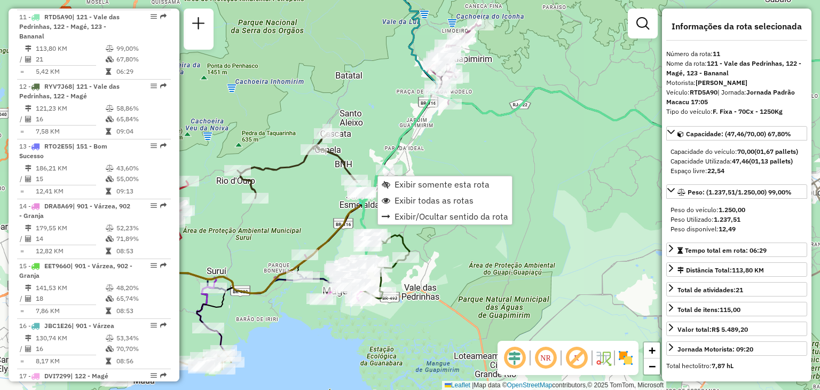
click at [303, 243] on div "Rota 2 - Placa CKU9G89 91047867 - [PERSON_NAME] DA S Janela de atendimento Grad…" at bounding box center [410, 195] width 820 height 390
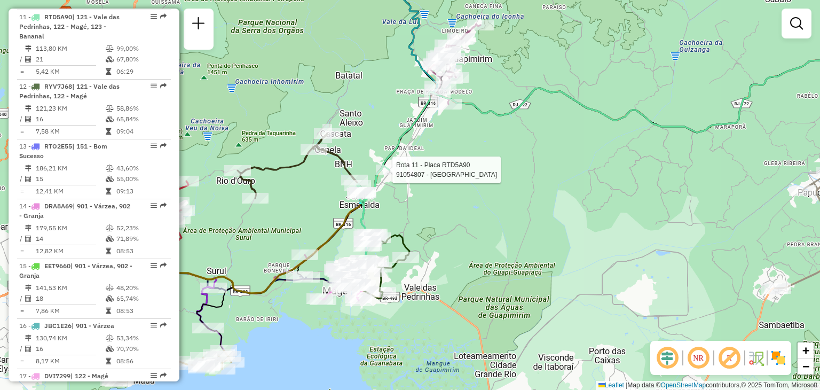
select select "**********"
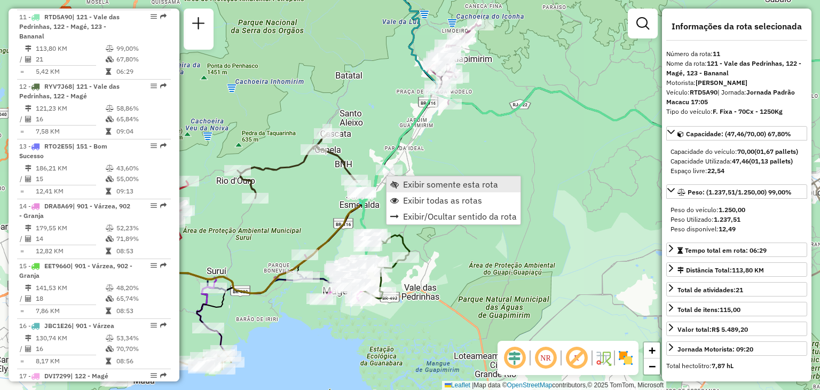
click at [407, 180] on span "Exibir somente esta rota" at bounding box center [450, 184] width 95 height 9
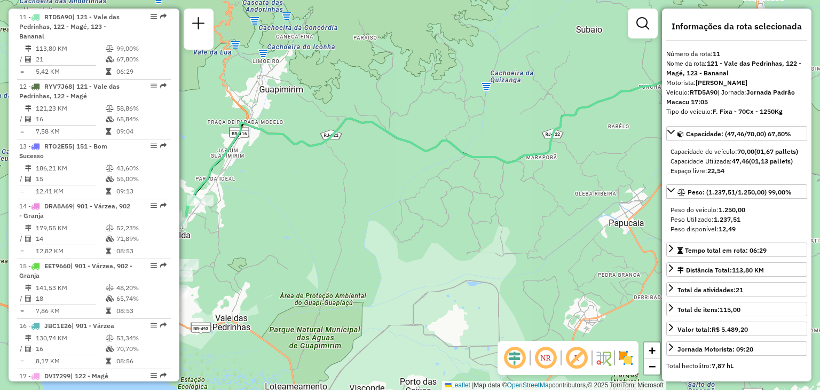
drag, startPoint x: 331, startPoint y: 242, endPoint x: 513, endPoint y: 165, distance: 197.0
click at [514, 165] on div "Janela de atendimento Grade de atendimento Capacidade Transportadoras Veículos …" at bounding box center [410, 195] width 820 height 390
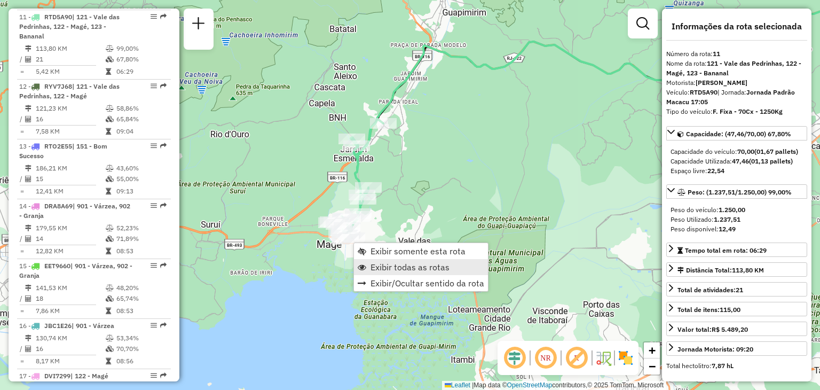
click at [382, 269] on span "Exibir todas as rotas" at bounding box center [409, 267] width 79 height 9
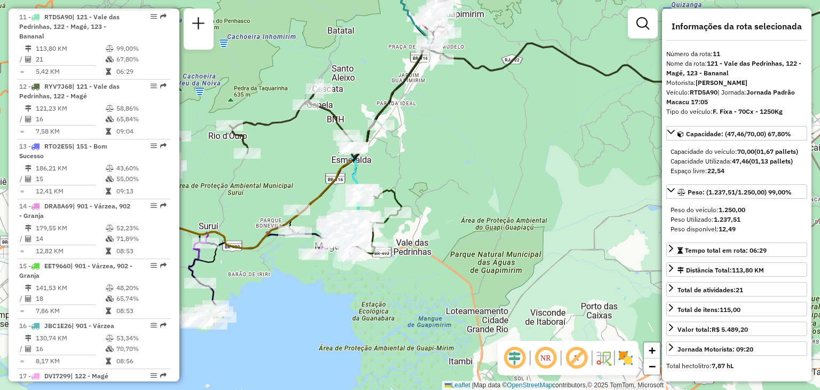
drag, startPoint x: 545, startPoint y: 162, endPoint x: 296, endPoint y: 275, distance: 273.4
click at [308, 277] on div "Rota 12 - Placa RYV7J68 91094257 - Bar [PERSON_NAME] de atendimento Grade de at…" at bounding box center [410, 195] width 820 height 390
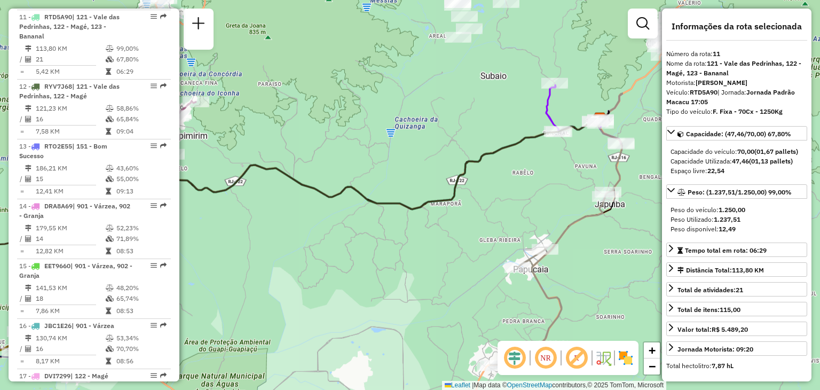
drag, startPoint x: 447, startPoint y: 229, endPoint x: 398, endPoint y: 285, distance: 74.4
click at [400, 282] on div "Janela de atendimento Grade de atendimento Capacidade Transportadoras Veículos …" at bounding box center [410, 195] width 820 height 390
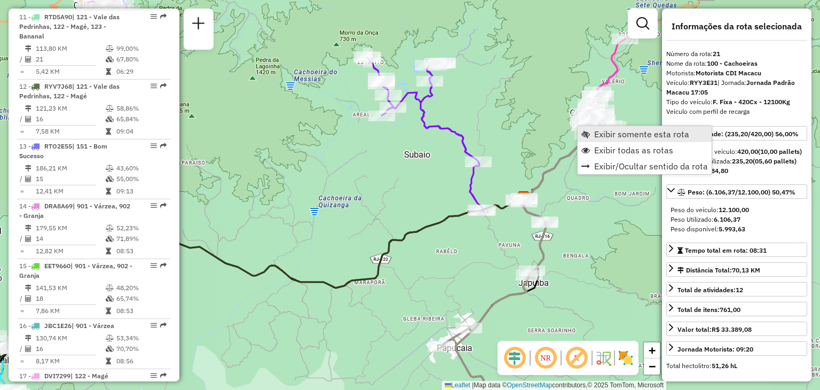
scroll to position [1296, 0]
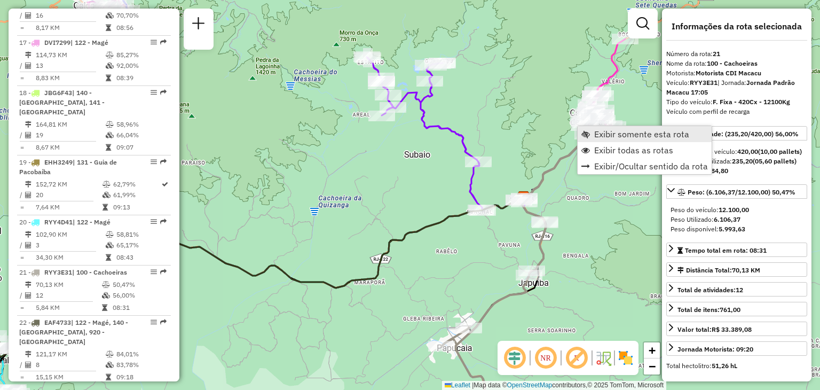
click at [609, 134] on span "Exibir somente esta rota" at bounding box center [641, 134] width 95 height 9
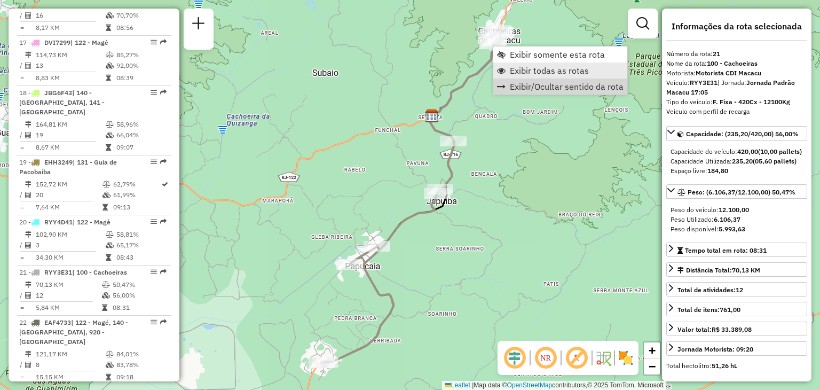
click at [523, 77] on link "Exibir todas as rotas" at bounding box center [560, 70] width 134 height 16
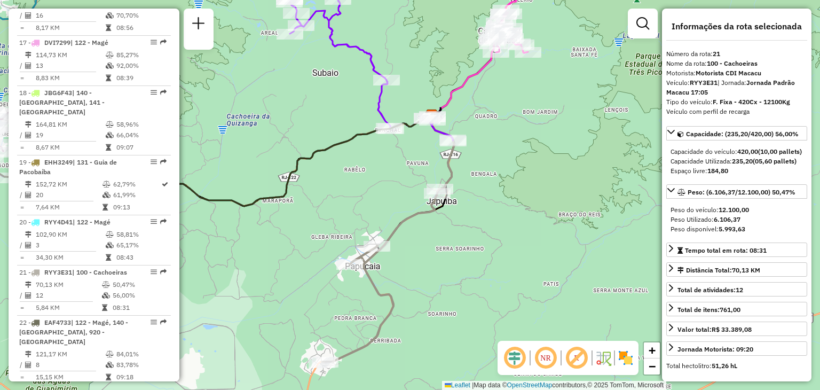
drag, startPoint x: 512, startPoint y: 88, endPoint x: 500, endPoint y: 140, distance: 54.2
click at [502, 136] on div "Janela de atendimento Grade de atendimento Capacidade Transportadoras Veículos …" at bounding box center [410, 195] width 820 height 390
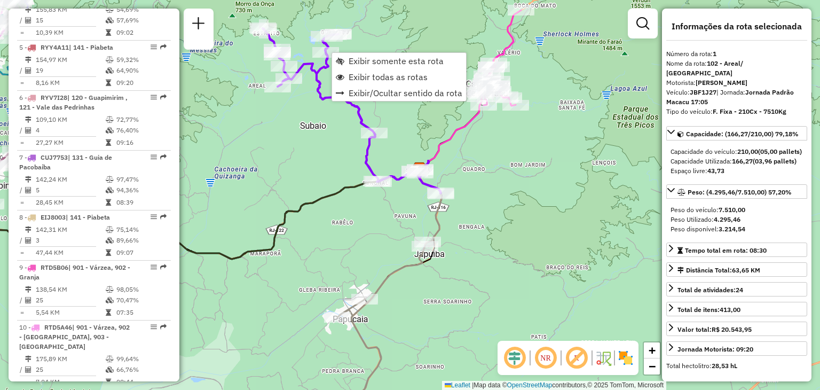
scroll to position [405, 0]
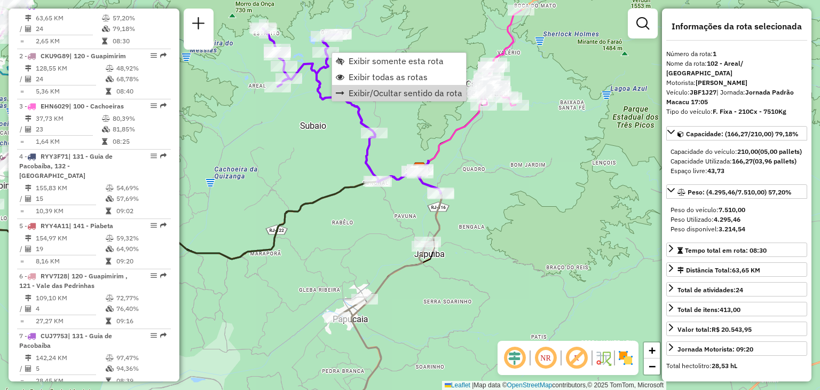
click at [529, 148] on div "Janela de atendimento Grade de atendimento Capacidade Transportadoras Veículos …" at bounding box center [410, 195] width 820 height 390
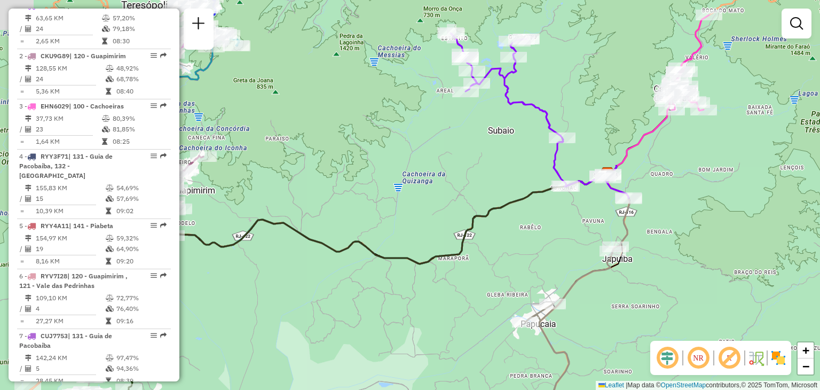
drag, startPoint x: 313, startPoint y: 203, endPoint x: 534, endPoint y: 201, distance: 220.9
click at [534, 201] on div "Janela de atendimento Grade de atendimento Capacidade Transportadoras Veículos …" at bounding box center [410, 195] width 820 height 390
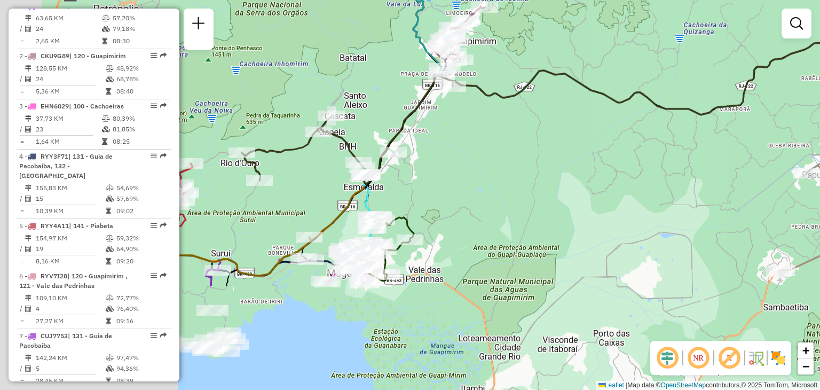
drag, startPoint x: 445, startPoint y: 221, endPoint x: 603, endPoint y: 91, distance: 204.7
click at [622, 78] on div "Janela de atendimento Grade de atendimento Capacidade Transportadoras Veículos …" at bounding box center [410, 195] width 820 height 390
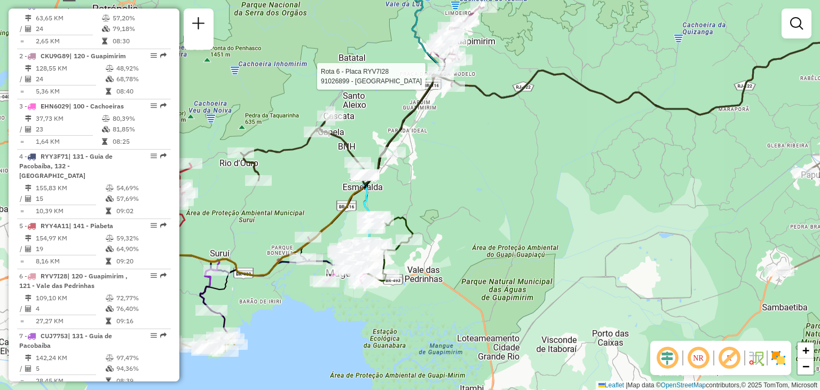
select select "**********"
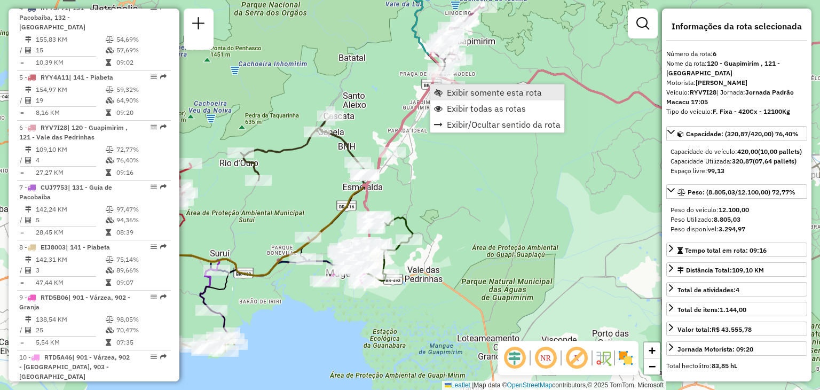
scroll to position [674, 0]
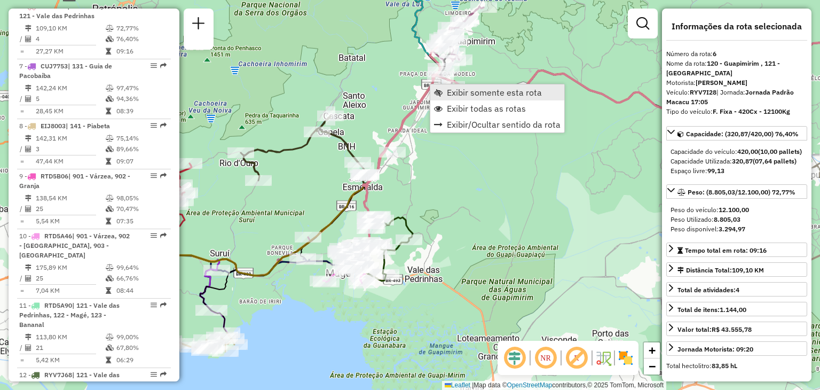
click at [457, 88] on span "Exibir somente esta rota" at bounding box center [494, 92] width 95 height 9
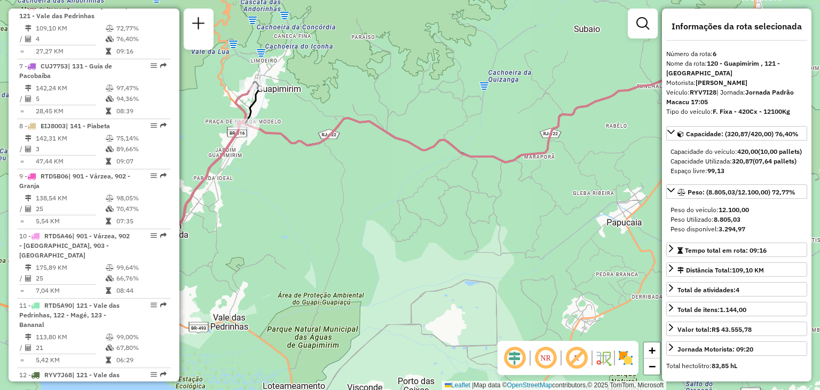
drag, startPoint x: 331, startPoint y: 141, endPoint x: 385, endPoint y: 134, distance: 54.9
click at [443, 108] on div "Janela de atendimento Grade de atendimento Capacidade Transportadoras Veículos …" at bounding box center [410, 195] width 820 height 390
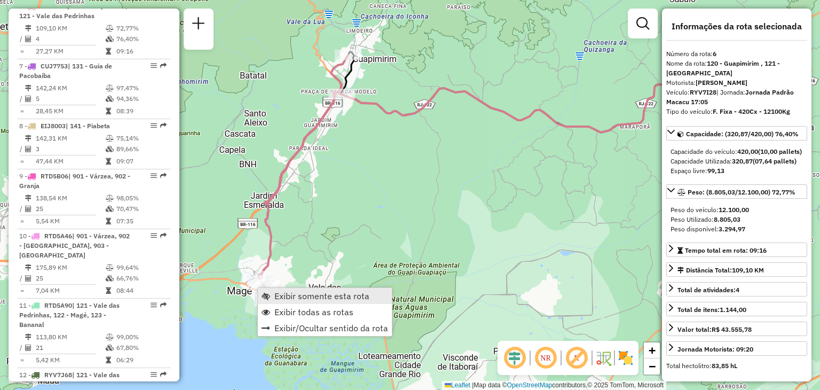
click at [292, 309] on span "Exibir todas as rotas" at bounding box center [313, 311] width 79 height 9
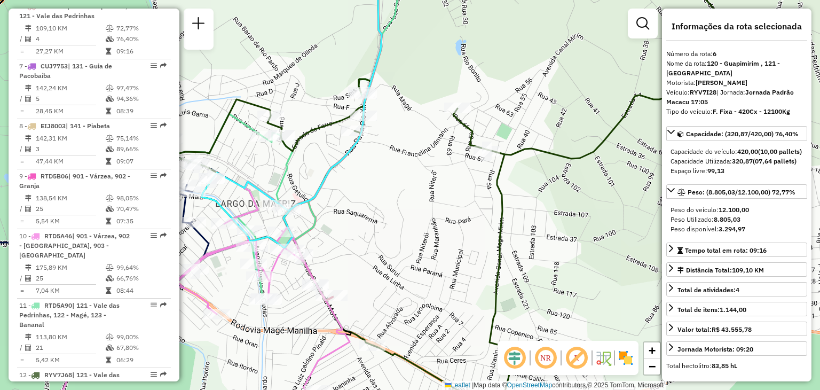
drag, startPoint x: 266, startPoint y: 184, endPoint x: 322, endPoint y: 182, distance: 56.1
click at [322, 182] on icon at bounding box center [293, 104] width 183 height 287
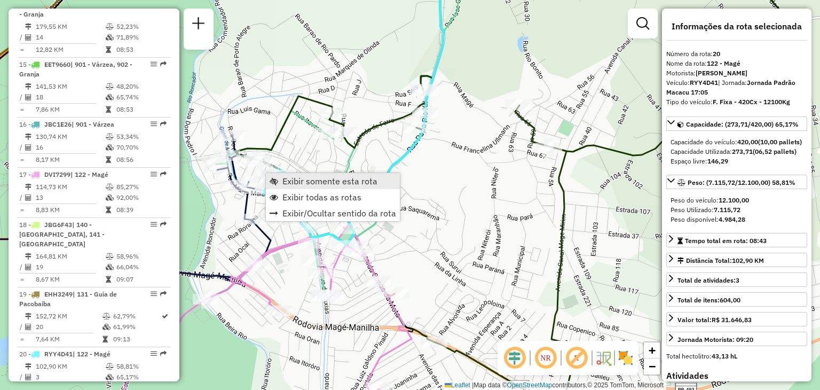
scroll to position [1296, 0]
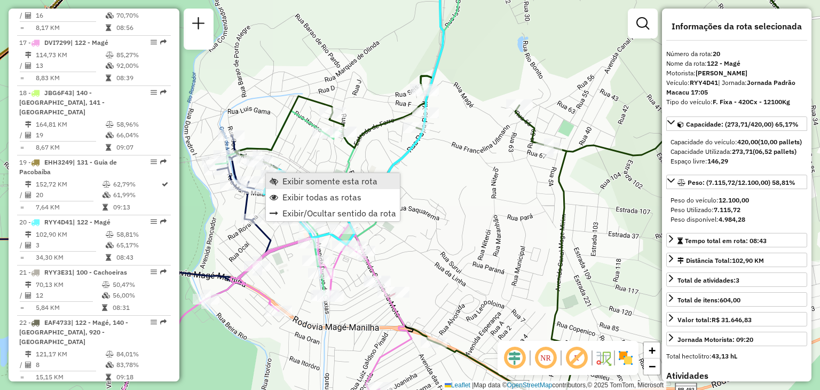
click at [298, 182] on span "Exibir somente esta rota" at bounding box center [329, 181] width 95 height 9
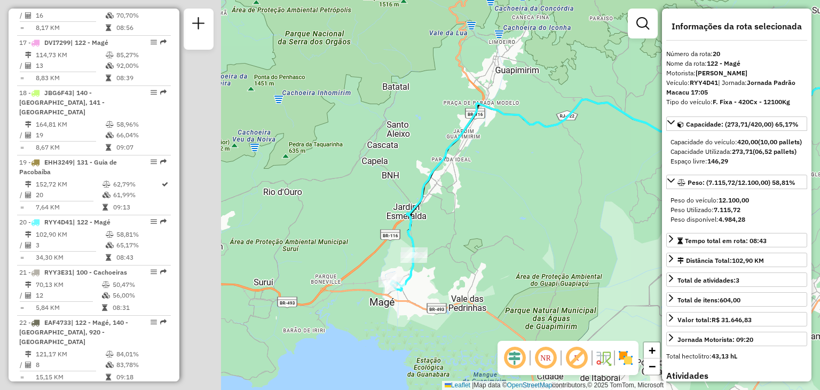
drag, startPoint x: 264, startPoint y: 234, endPoint x: 530, endPoint y: 203, distance: 268.0
click at [530, 203] on div "Janela de atendimento Grade de atendimento Capacidade Transportadoras Veículos …" at bounding box center [410, 195] width 820 height 390
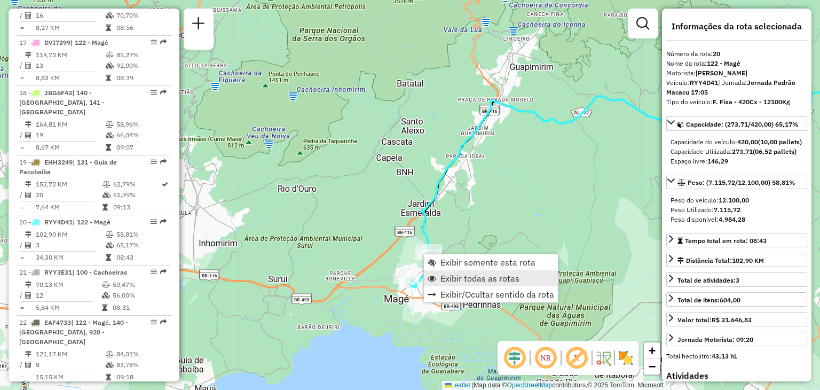
click at [461, 274] on span "Exibir todas as rotas" at bounding box center [479, 278] width 79 height 9
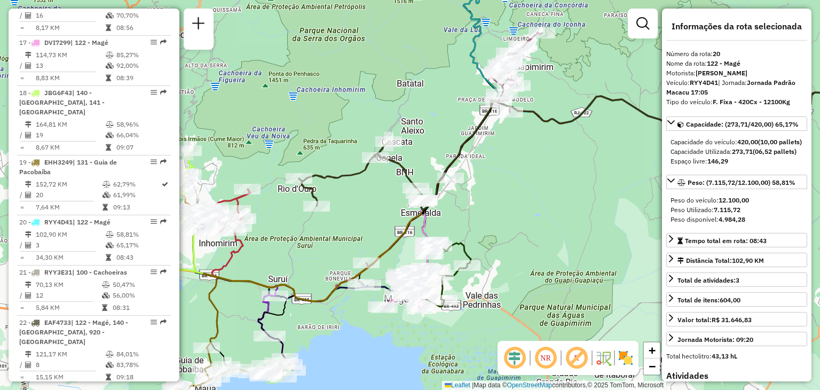
drag, startPoint x: 258, startPoint y: 162, endPoint x: 403, endPoint y: 144, distance: 146.8
click at [391, 141] on div "Janela de atendimento Grade de atendimento Capacidade Transportadoras Veículos …" at bounding box center [410, 195] width 820 height 390
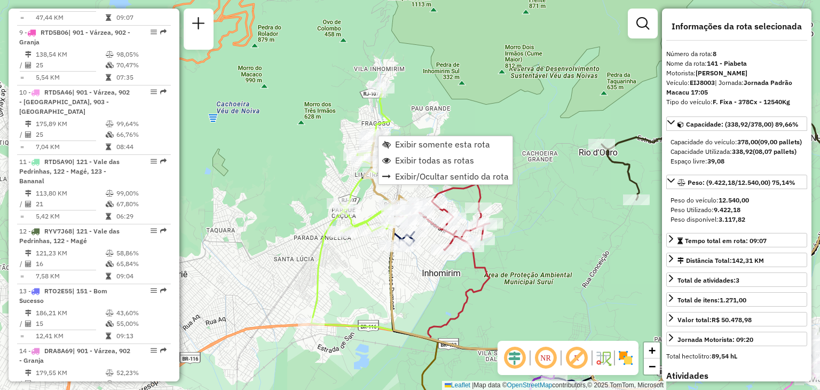
scroll to position [793, 0]
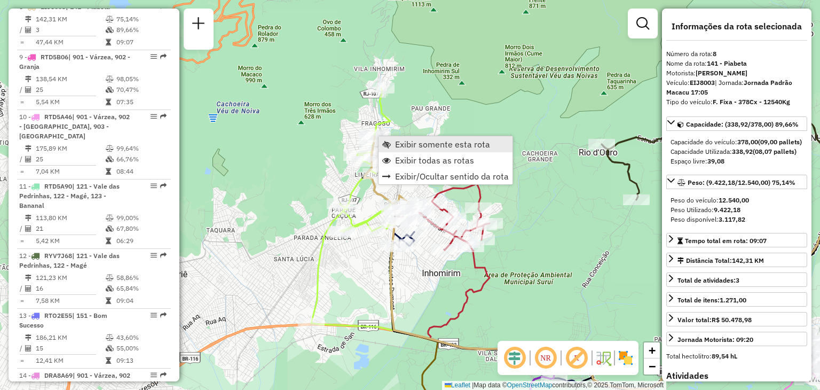
click at [400, 142] on span "Exibir somente esta rota" at bounding box center [442, 144] width 95 height 9
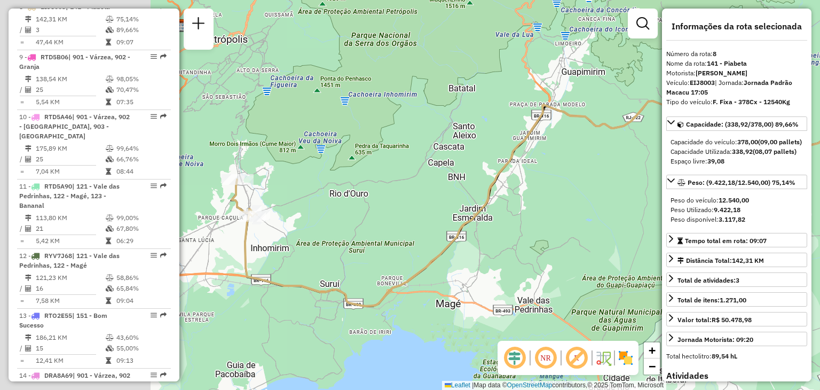
drag, startPoint x: 333, startPoint y: 213, endPoint x: 570, endPoint y: 191, distance: 237.9
click at [570, 191] on div "Janela de atendimento Grade de atendimento Capacidade Transportadoras Veículos …" at bounding box center [410, 195] width 820 height 390
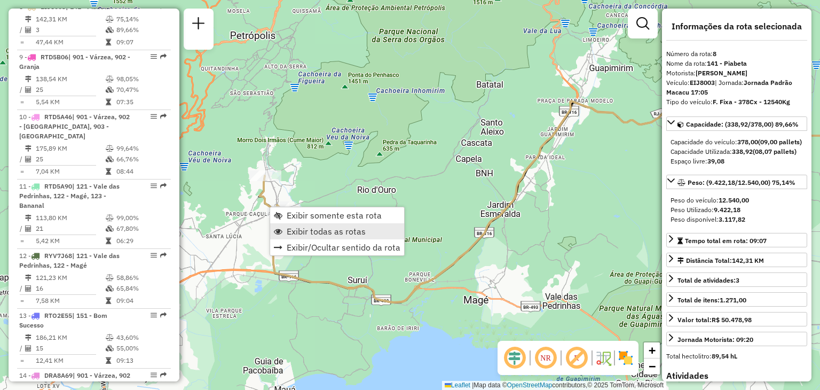
click at [301, 232] on span "Exibir todas as rotas" at bounding box center [326, 231] width 79 height 9
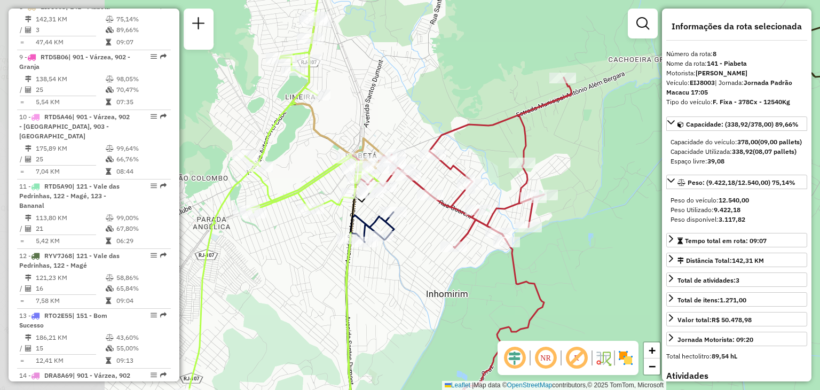
drag, startPoint x: 215, startPoint y: 248, endPoint x: 416, endPoint y: 257, distance: 201.3
click at [416, 257] on div "Janela de atendimento Grade de atendimento Capacidade Transportadoras Veículos …" at bounding box center [410, 195] width 820 height 390
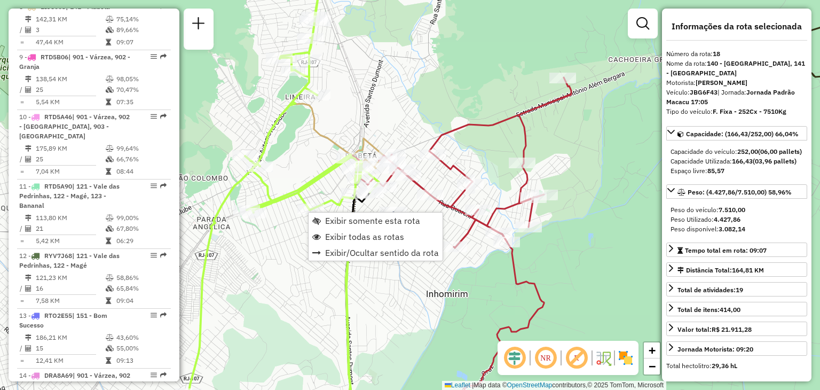
scroll to position [1296, 0]
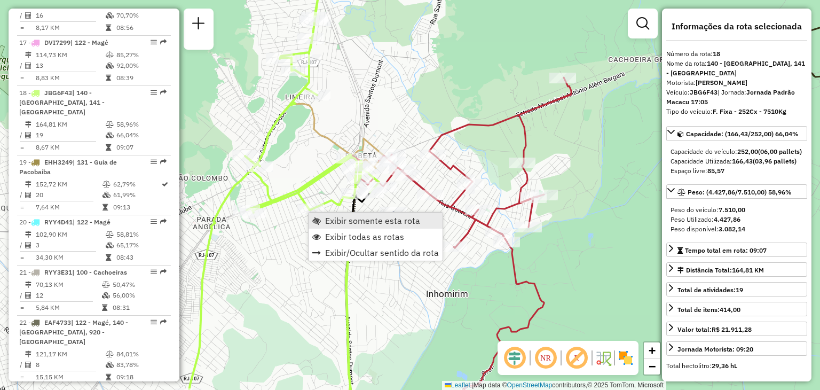
click at [332, 217] on span "Exibir somente esta rota" at bounding box center [372, 220] width 95 height 9
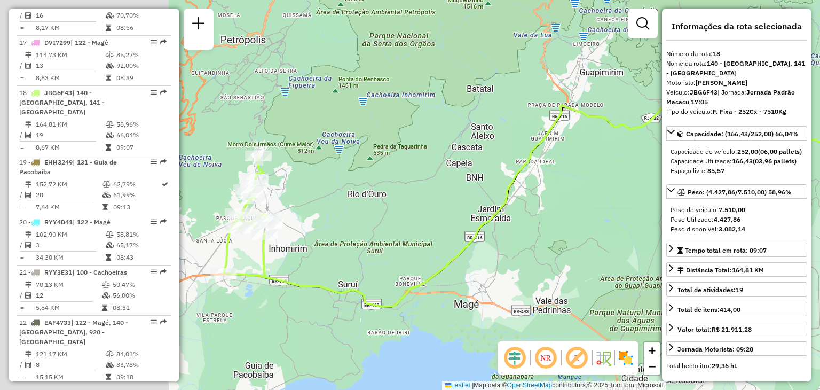
drag, startPoint x: 348, startPoint y: 242, endPoint x: 598, endPoint y: 214, distance: 251.3
click at [598, 214] on div "Janela de atendimento Grade de atendimento Capacidade Transportadoras Veículos …" at bounding box center [410, 195] width 820 height 390
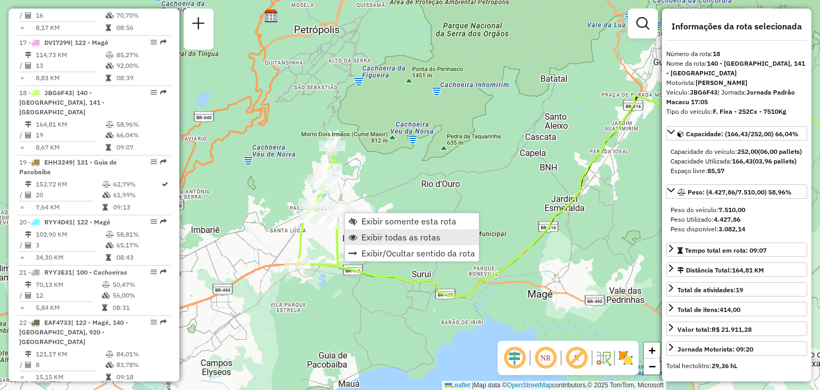
click at [386, 239] on span "Exibir todas as rotas" at bounding box center [400, 237] width 79 height 9
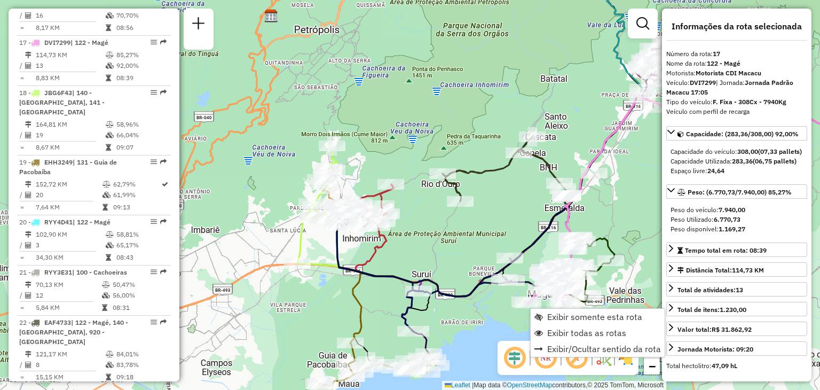
click at [476, 319] on div "Janela de atendimento Grade de atendimento Capacidade Transportadoras Veículos …" at bounding box center [410, 195] width 820 height 390
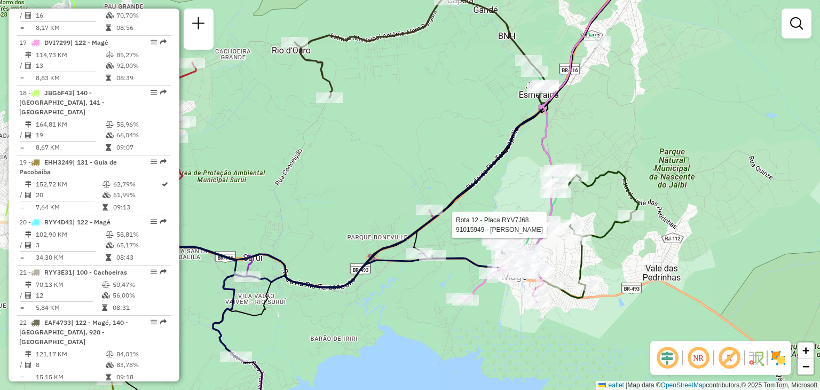
select select "**********"
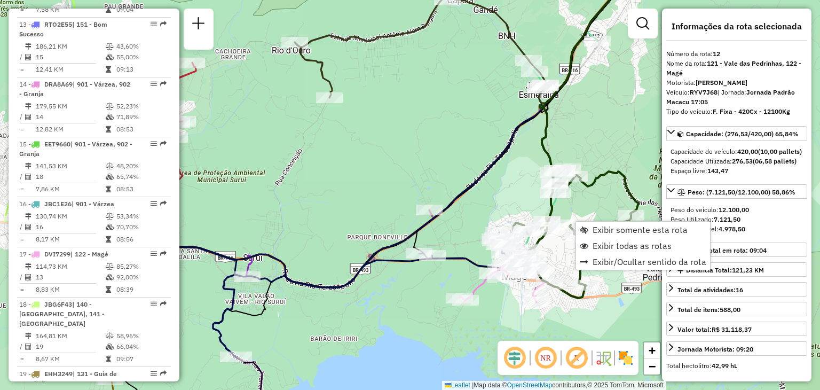
scroll to position [1032, 0]
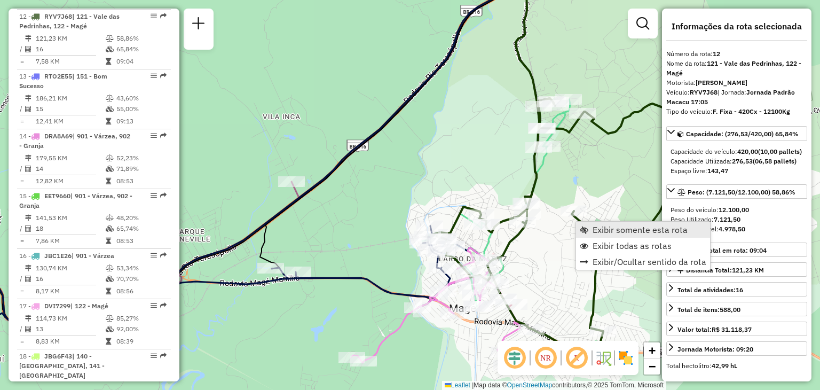
click at [606, 233] on span "Exibir somente esta rota" at bounding box center [639, 229] width 95 height 9
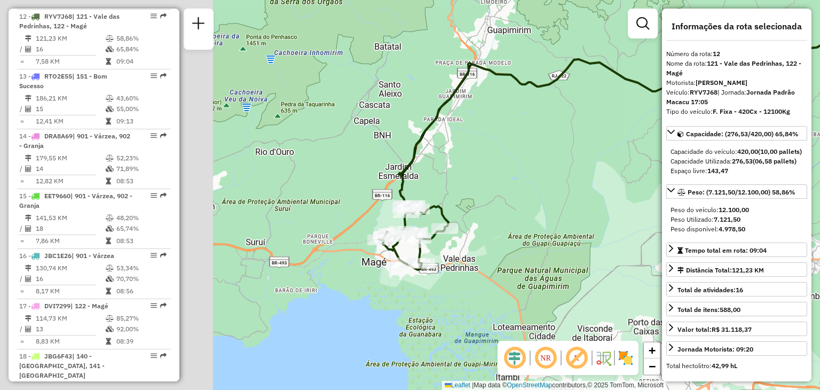
drag, startPoint x: 340, startPoint y: 289, endPoint x: 586, endPoint y: 231, distance: 252.6
click at [586, 231] on div "Janela de atendimento Grade de atendimento Capacidade Transportadoras Veículos …" at bounding box center [410, 195] width 820 height 390
